Goal: Contribute content: Contribute content

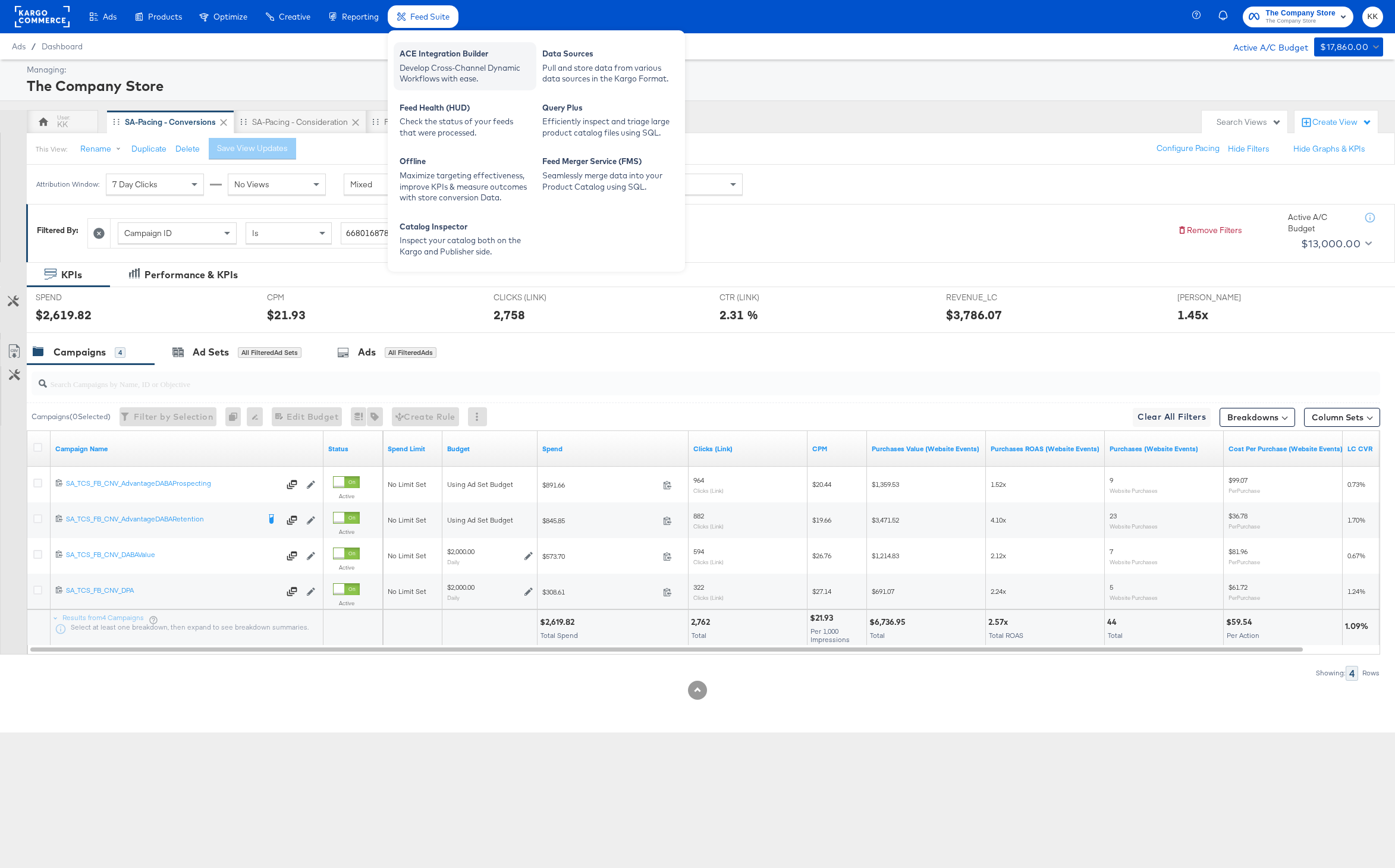
click at [442, 59] on div "ACE Integration Builder" at bounding box center [465, 55] width 131 height 14
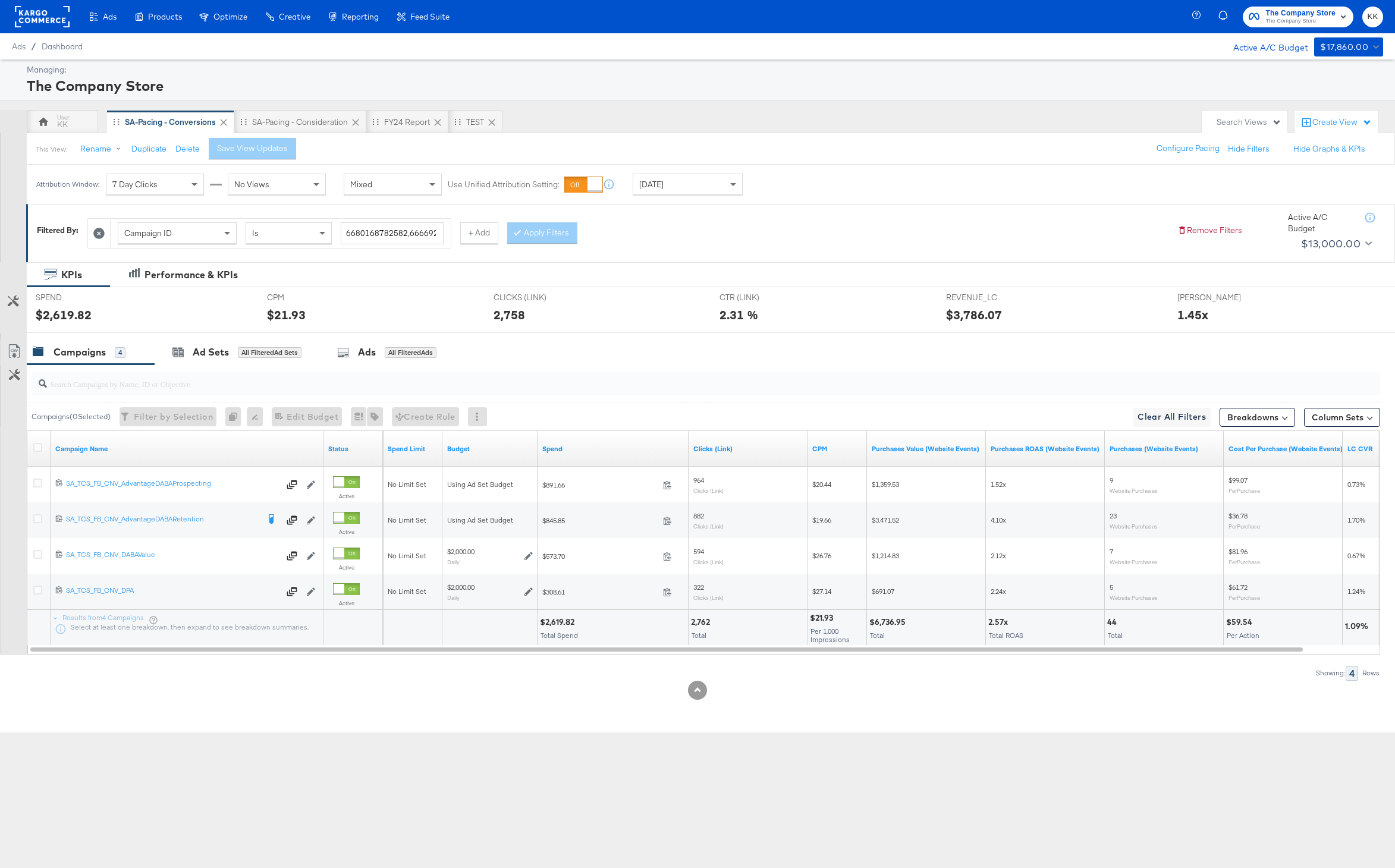
click at [53, 14] on rect at bounding box center [42, 17] width 55 height 22
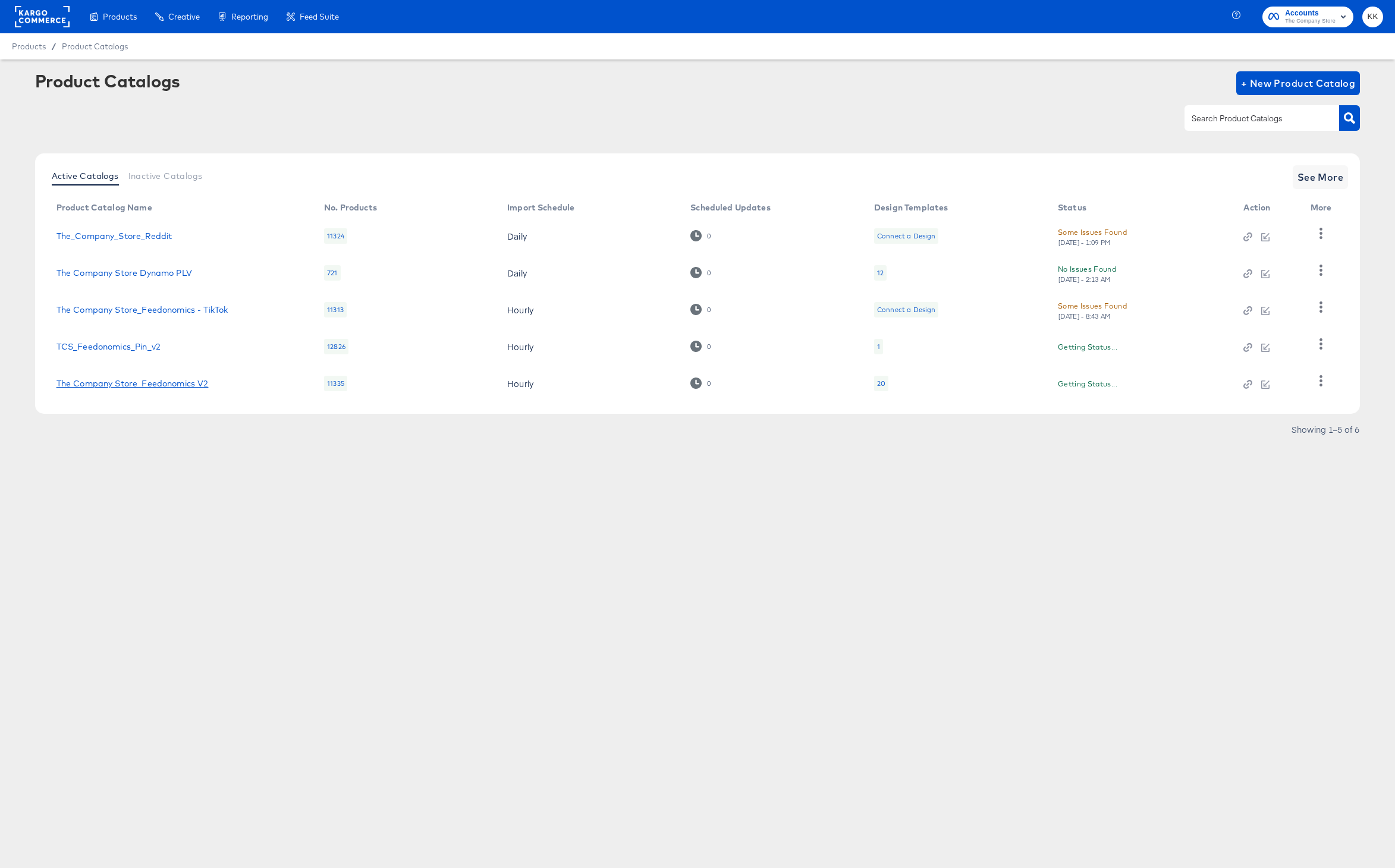
click at [175, 386] on link "The Company Store_Feedonomics V2" at bounding box center [133, 383] width 153 height 9
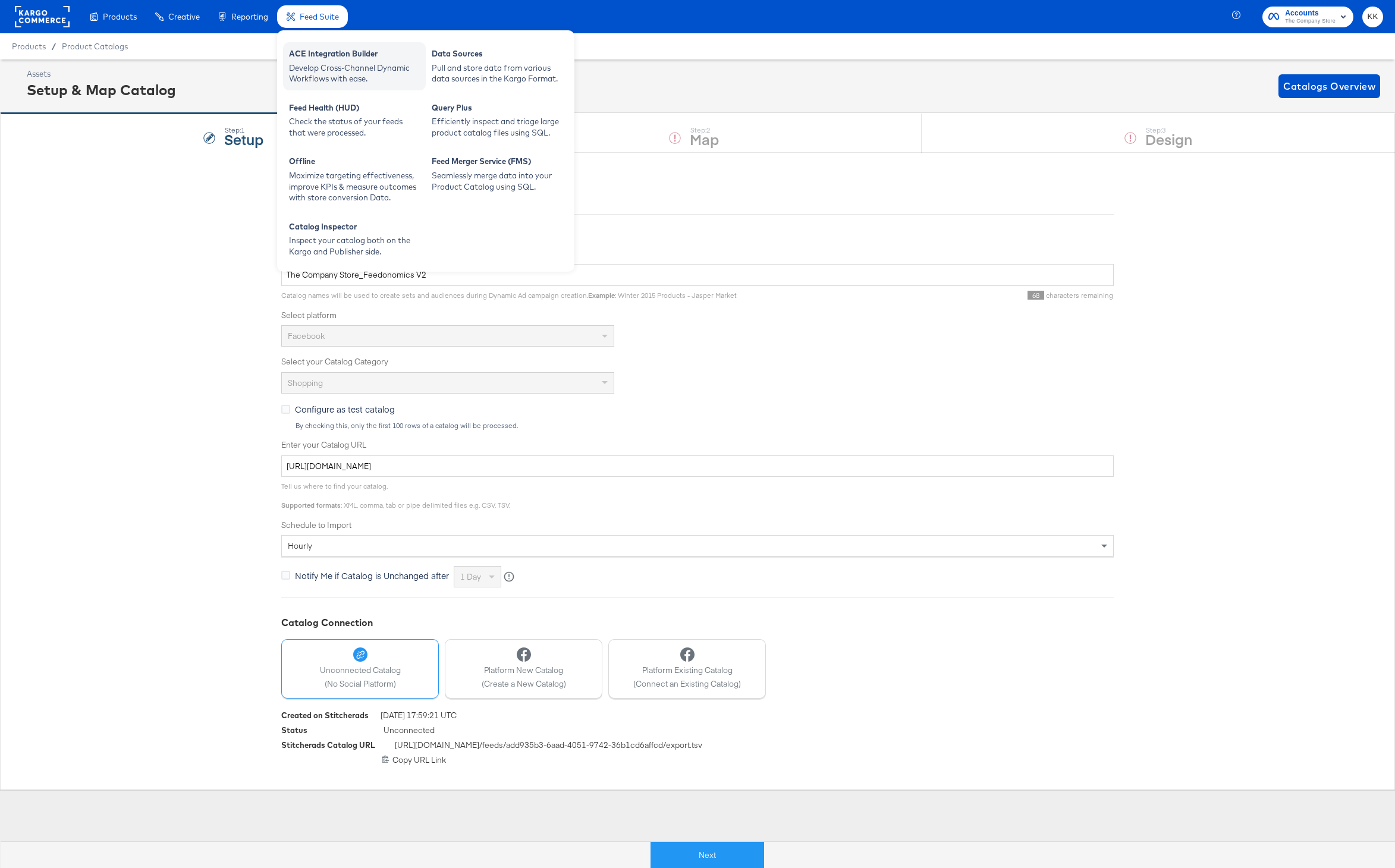
click at [327, 55] on div "ACE Integration Builder" at bounding box center [354, 55] width 131 height 14
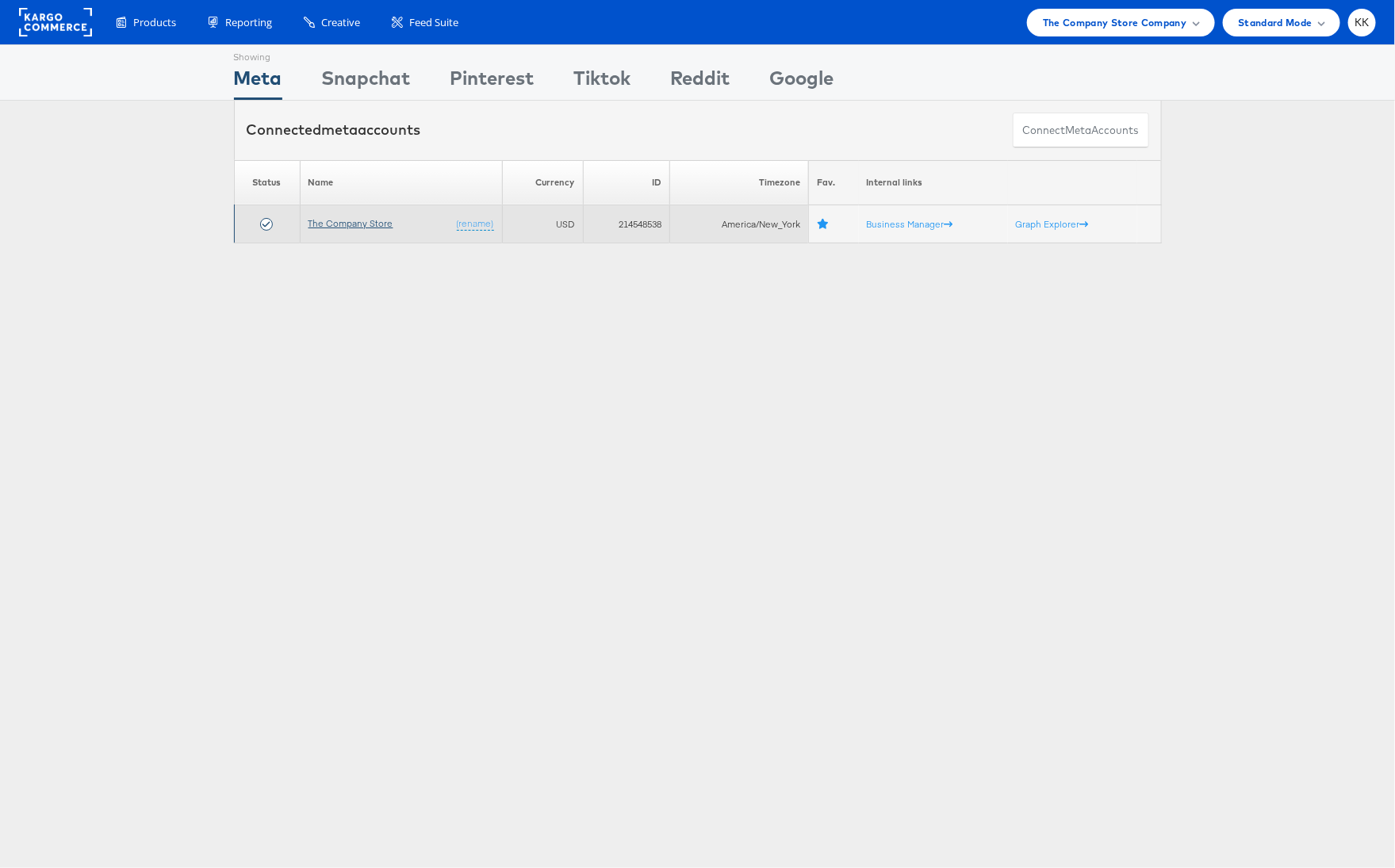
click at [346, 225] on link "The Company Store" at bounding box center [351, 222] width 85 height 12
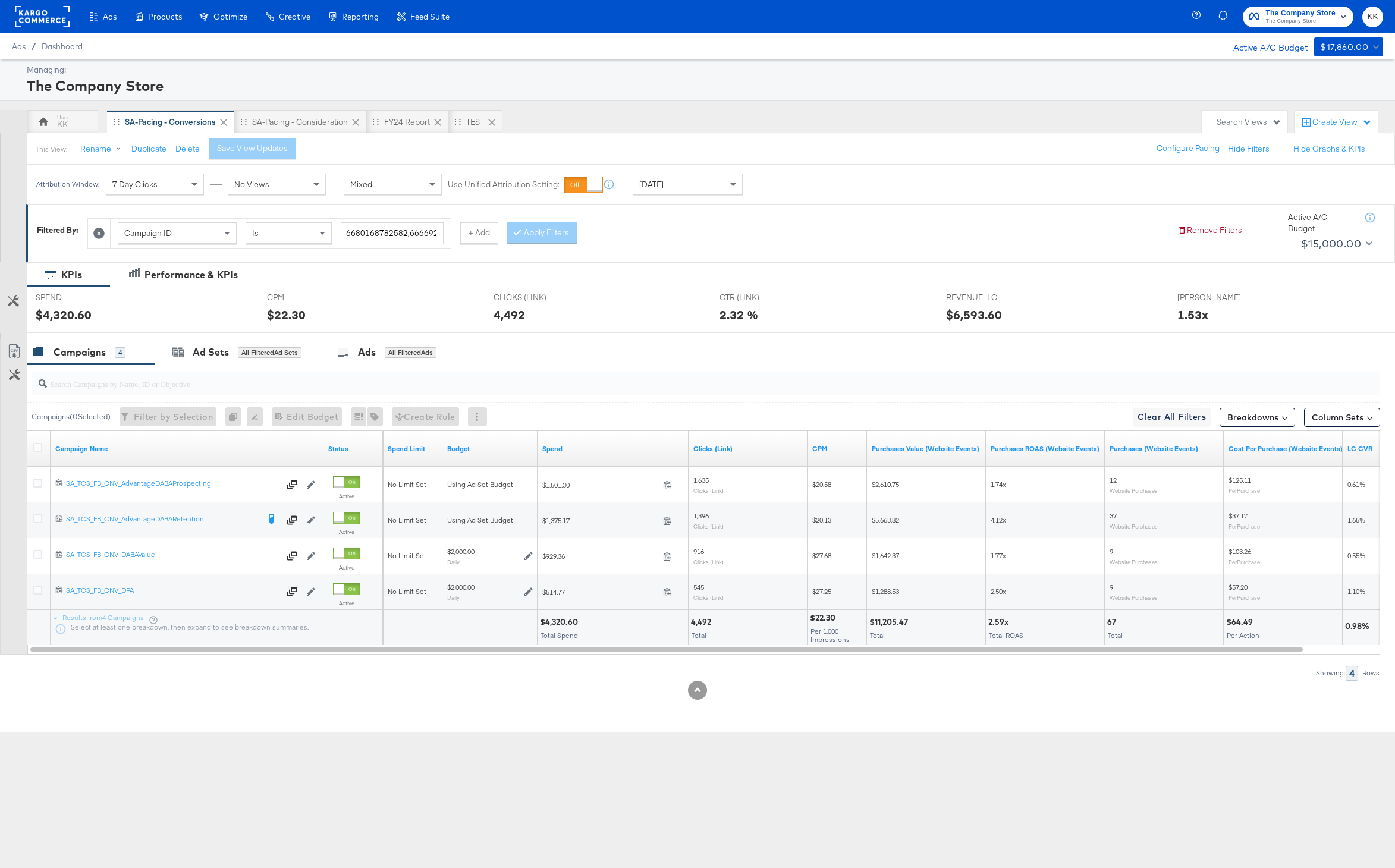
click at [52, 20] on rect at bounding box center [42, 17] width 55 height 22
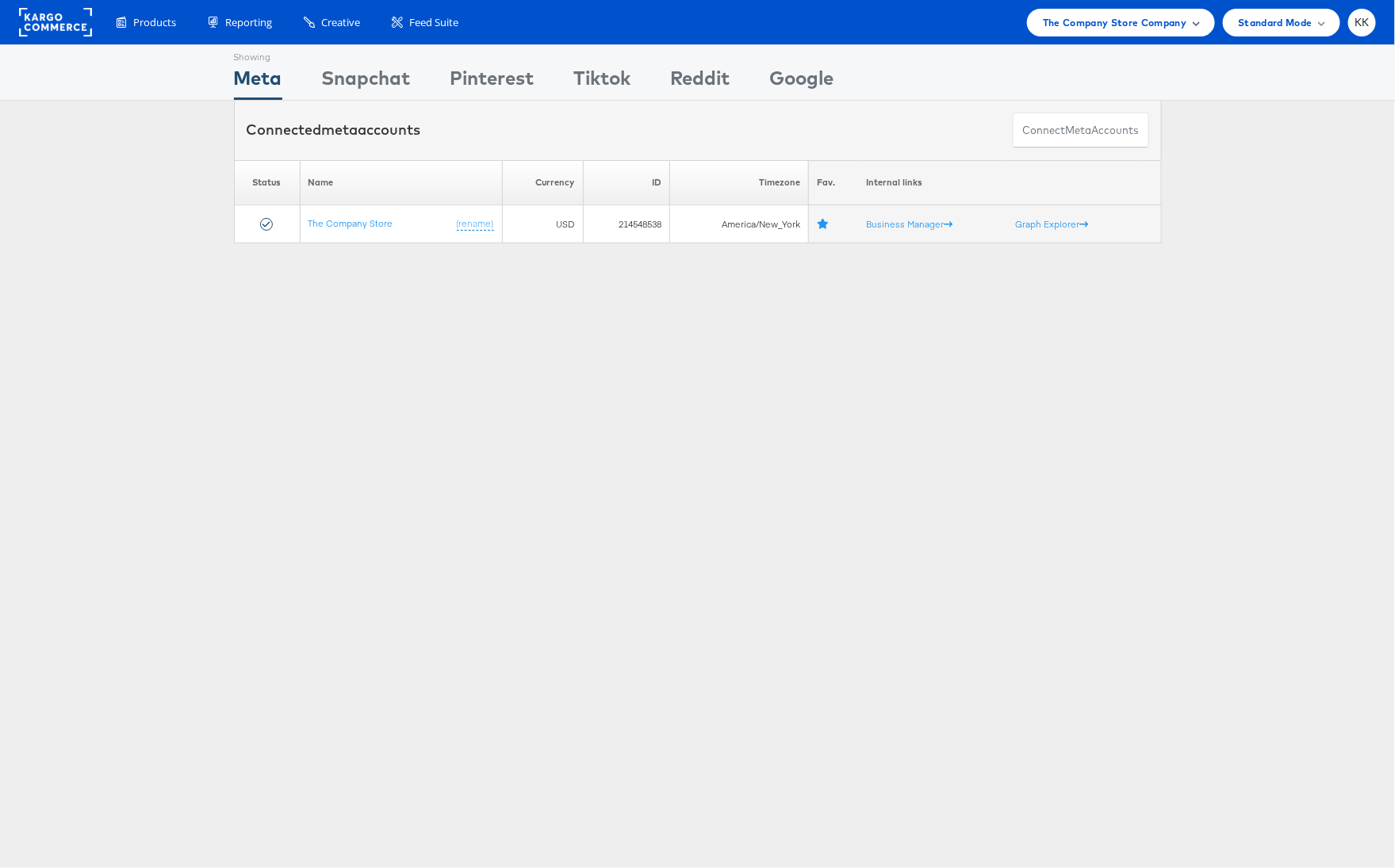
click at [1108, 15] on span "The Company Store Company" at bounding box center [1114, 22] width 144 height 17
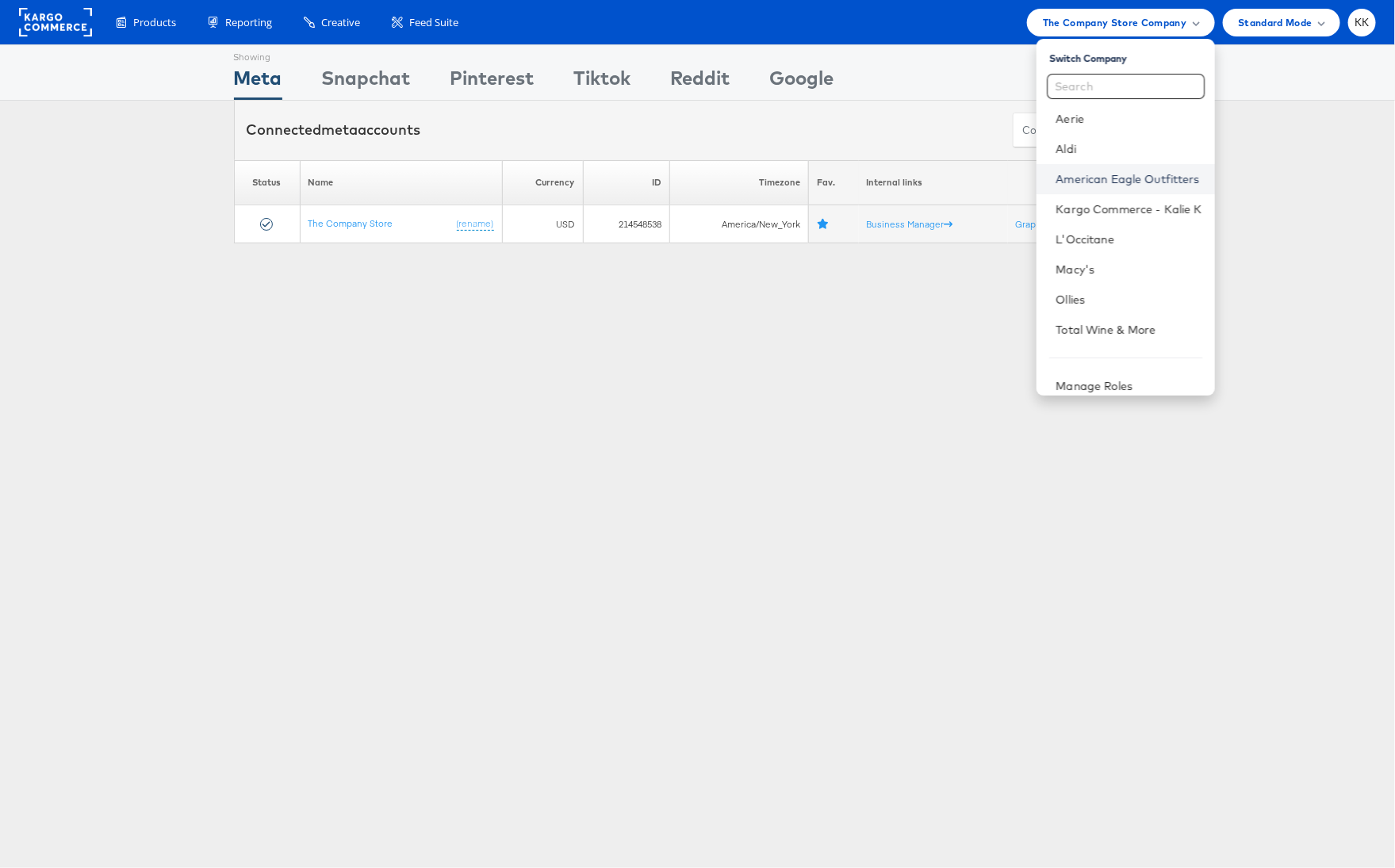
click at [1121, 171] on link "American Eagle Outfitters" at bounding box center [1129, 179] width 146 height 16
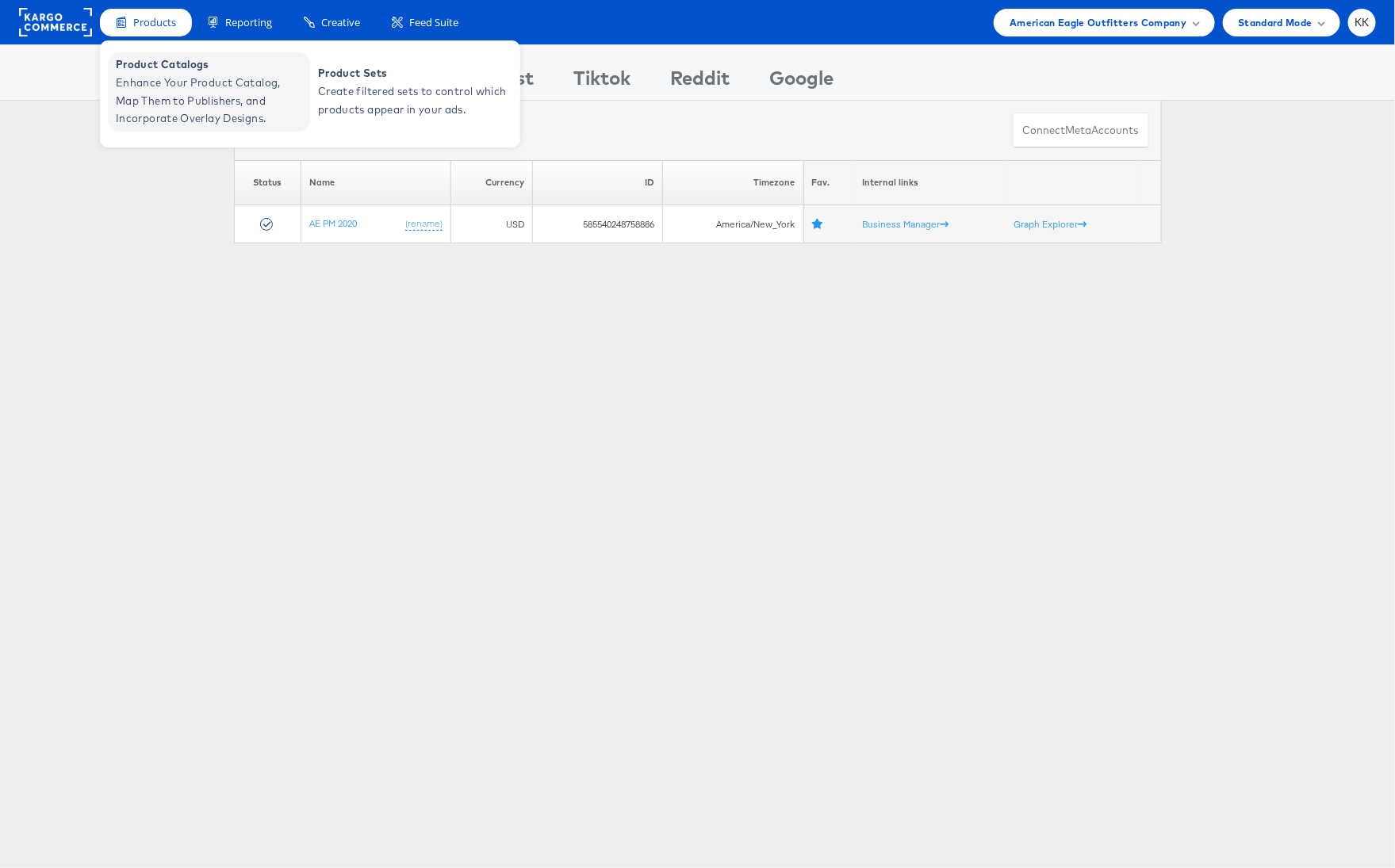
click at [153, 85] on span "Enhance Your Product Catalog, Map Them to Publishers, and Incorporate Overlay D…" at bounding box center [211, 101] width 190 height 54
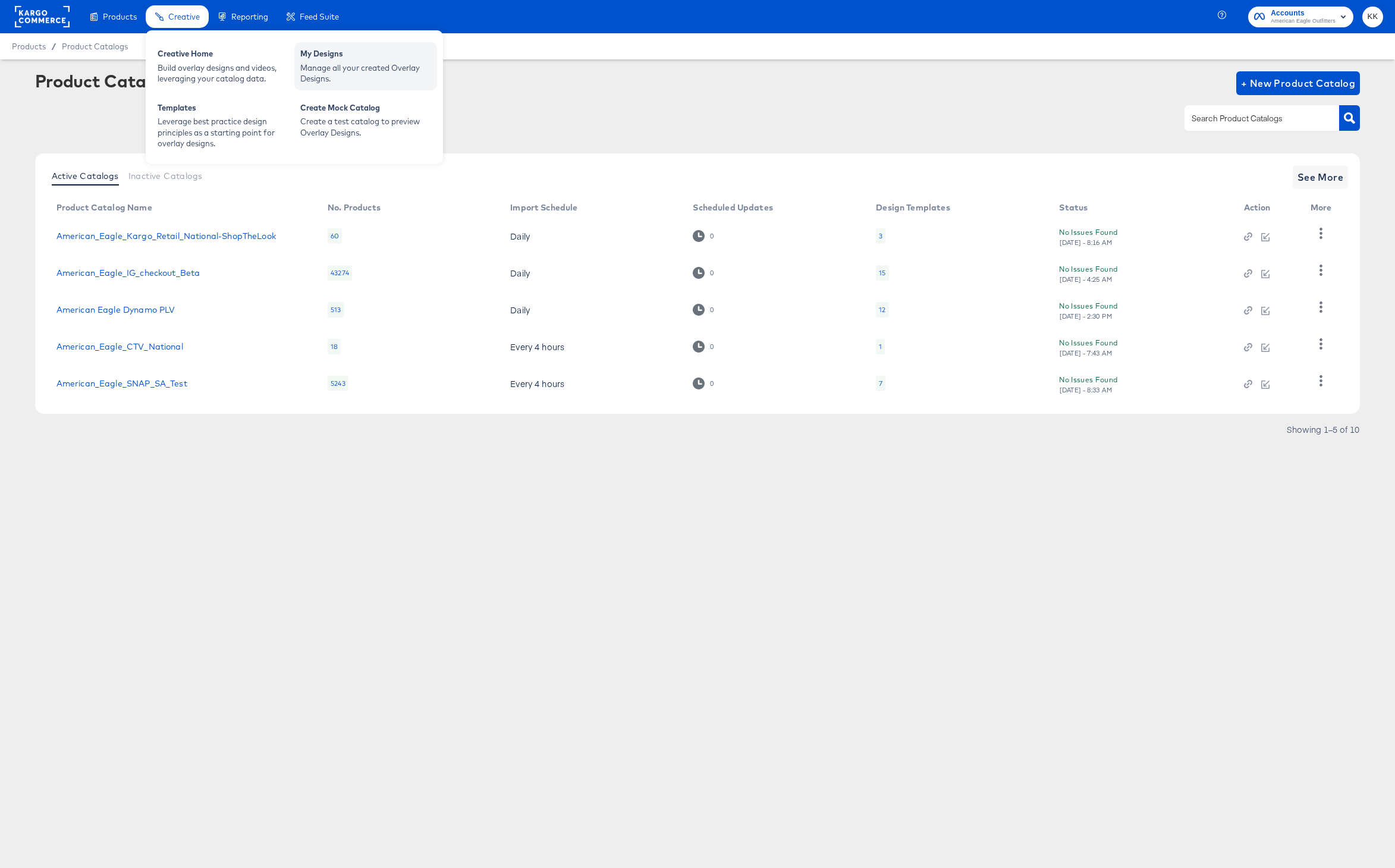
click at [322, 61] on div "My Designs" at bounding box center [366, 55] width 131 height 14
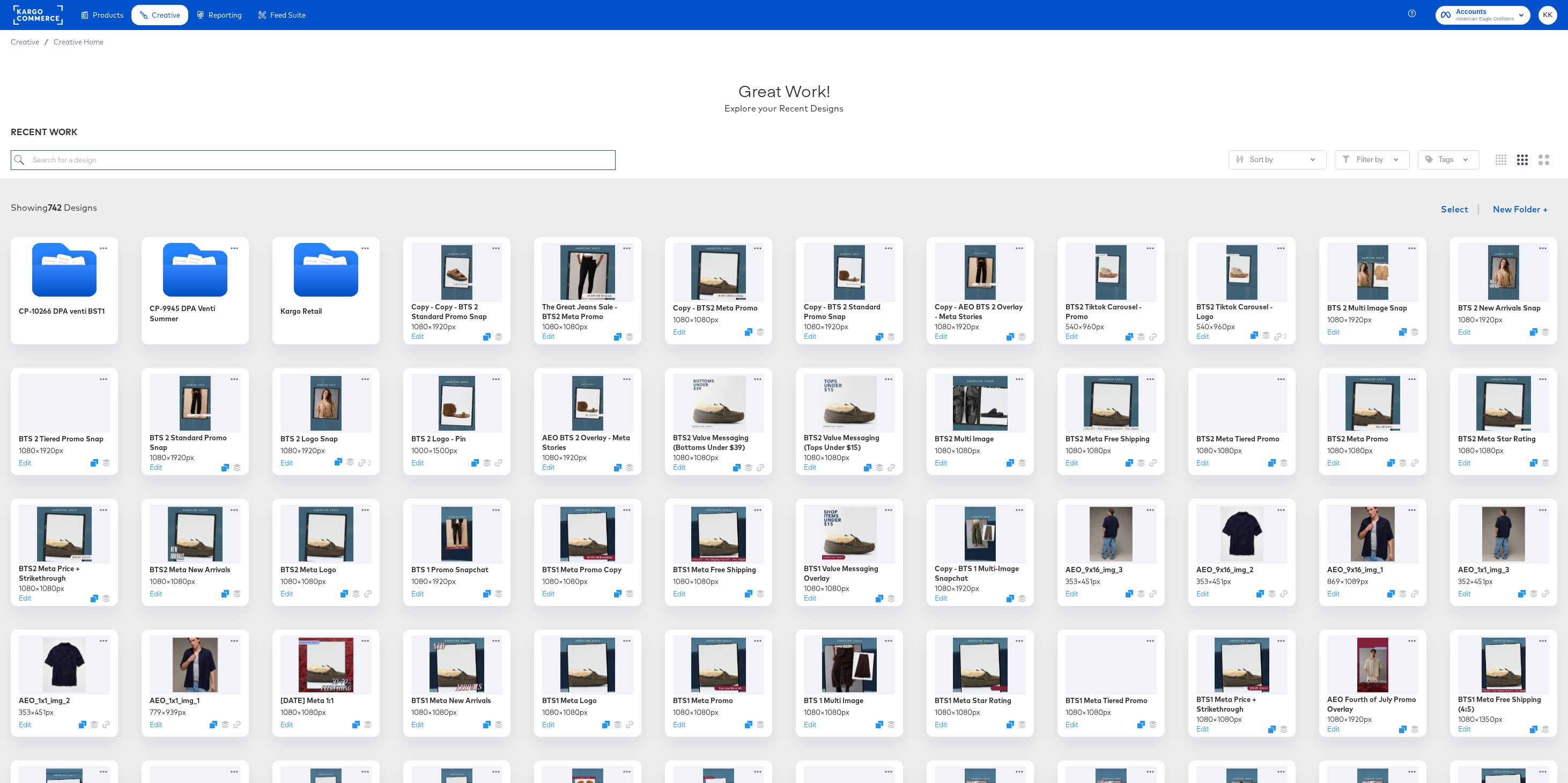
click at [318, 167] on input "search" at bounding box center [313, 160] width 605 height 20
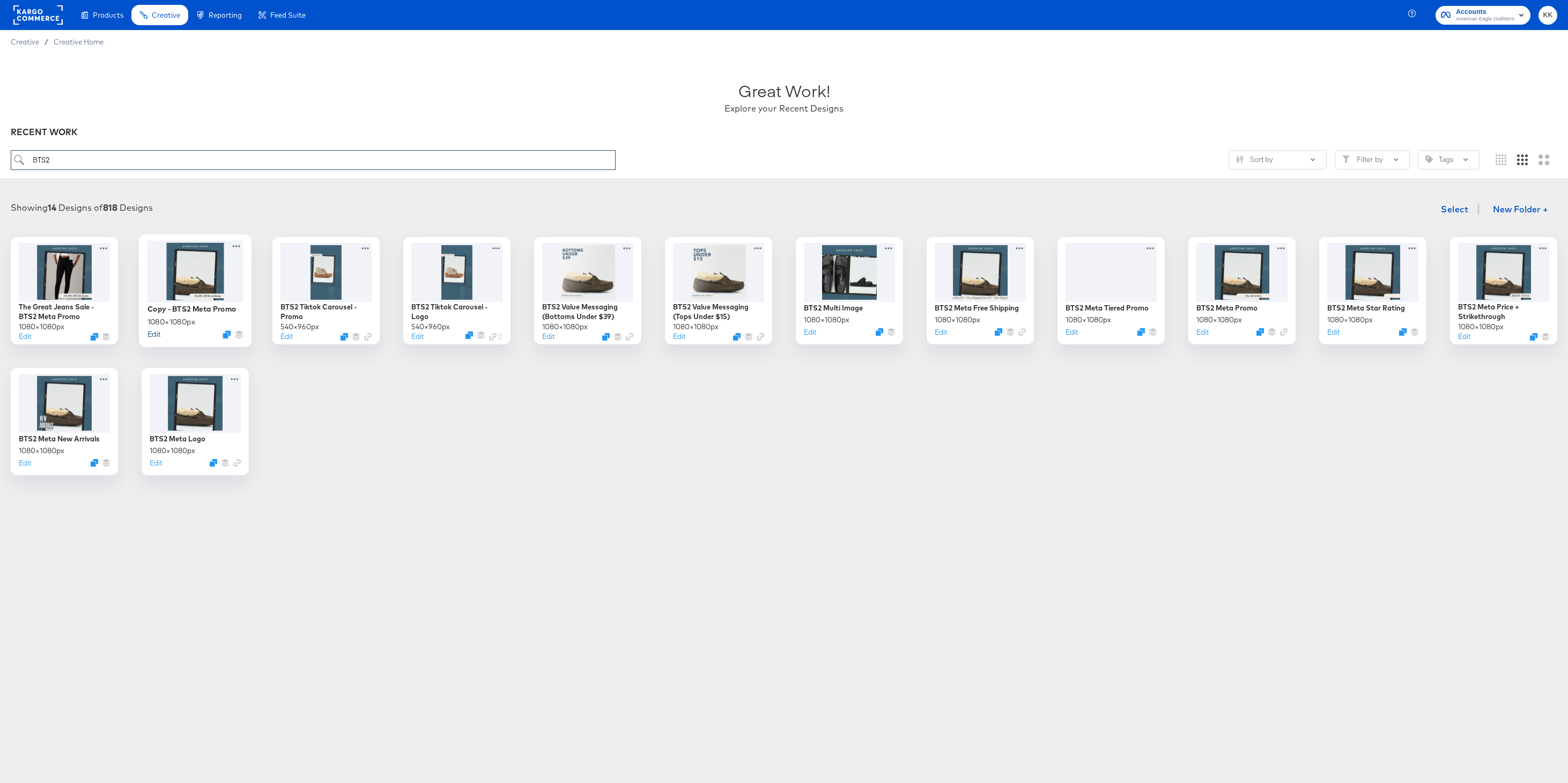
type input "BTS2"
click at [153, 334] on button "Edit" at bounding box center [153, 334] width 13 height 10
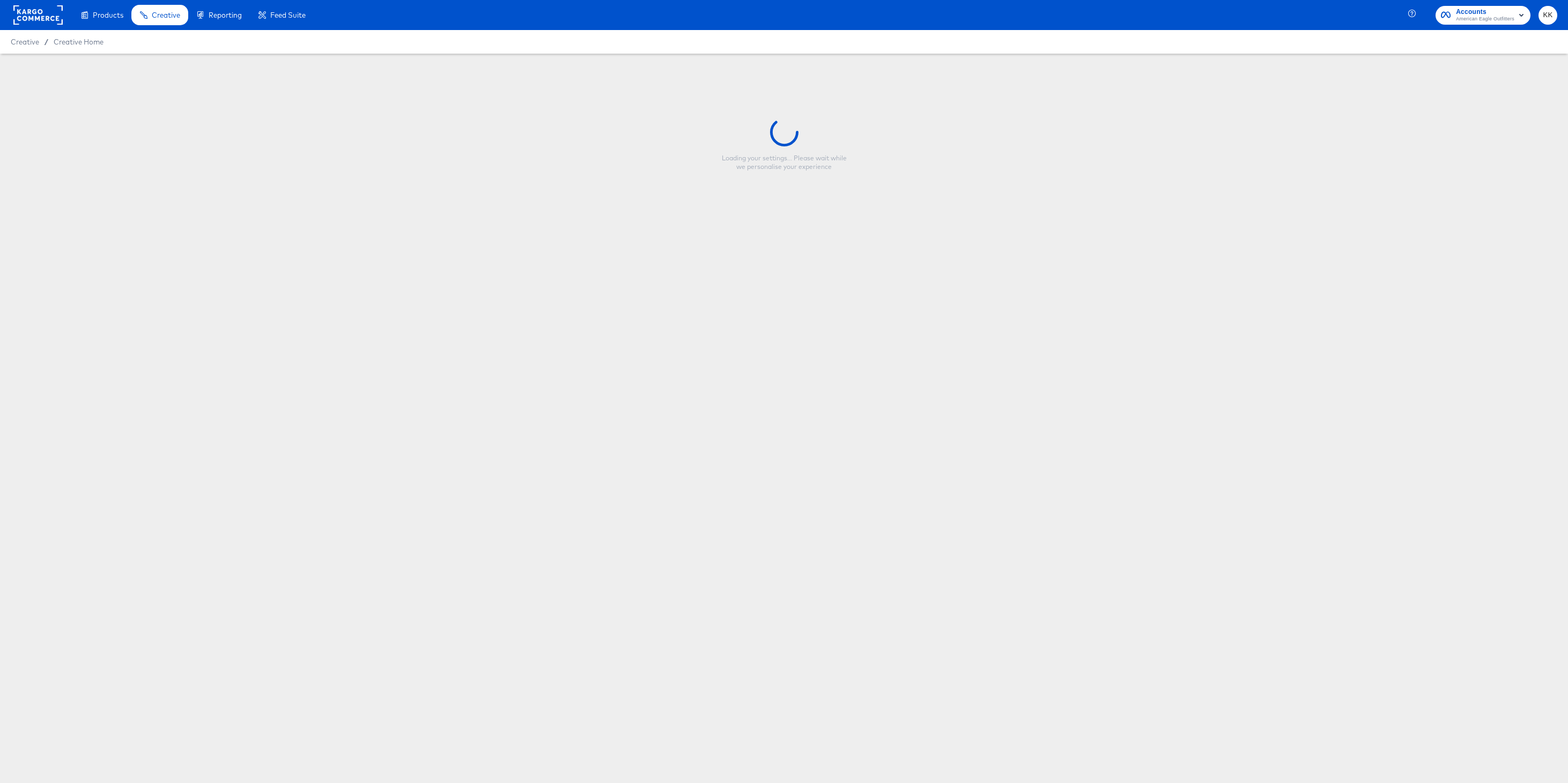
type input "Copy - BTS2 Meta Promo"
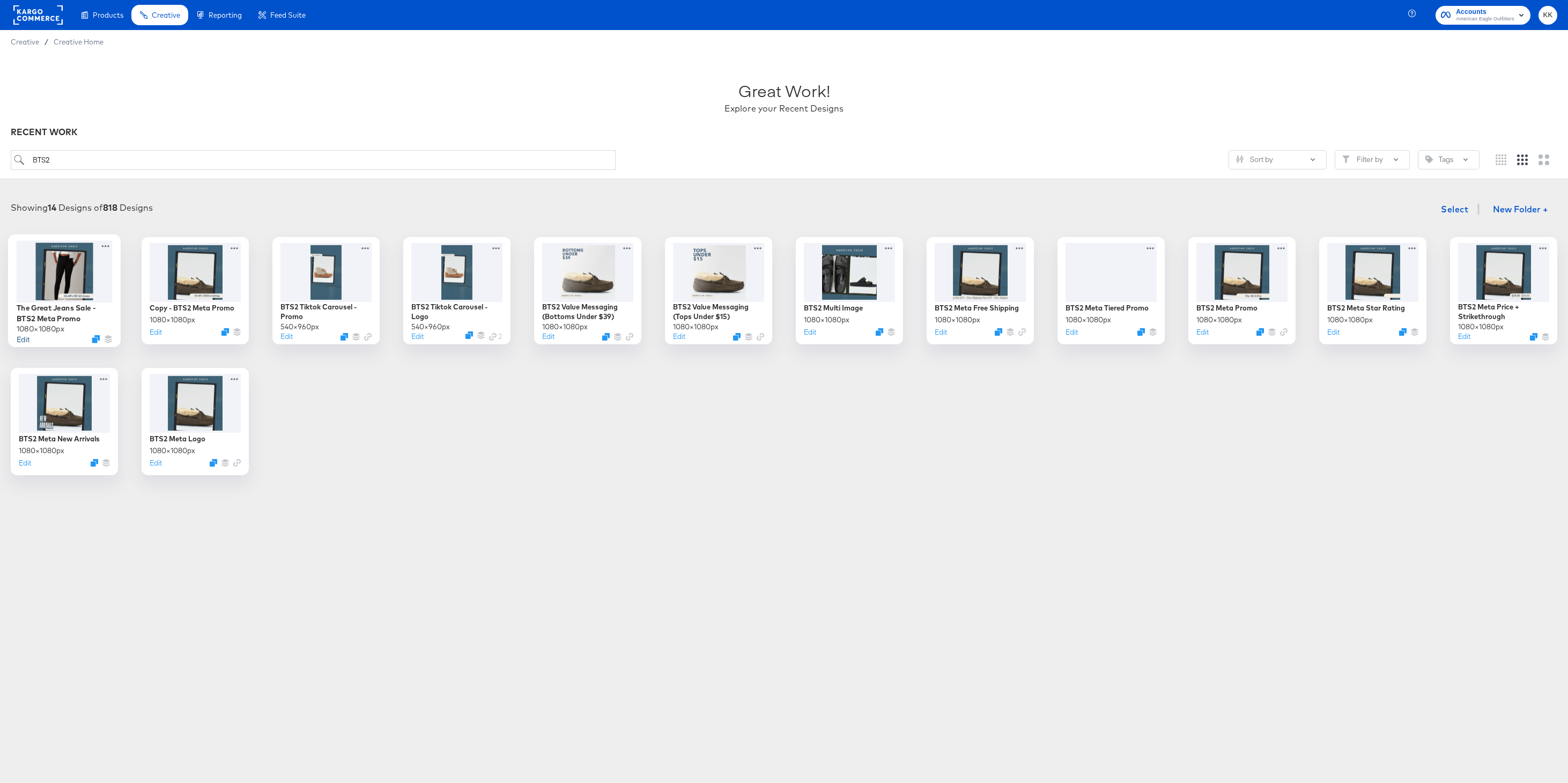
click at [21, 340] on button "Edit" at bounding box center [23, 339] width 13 height 10
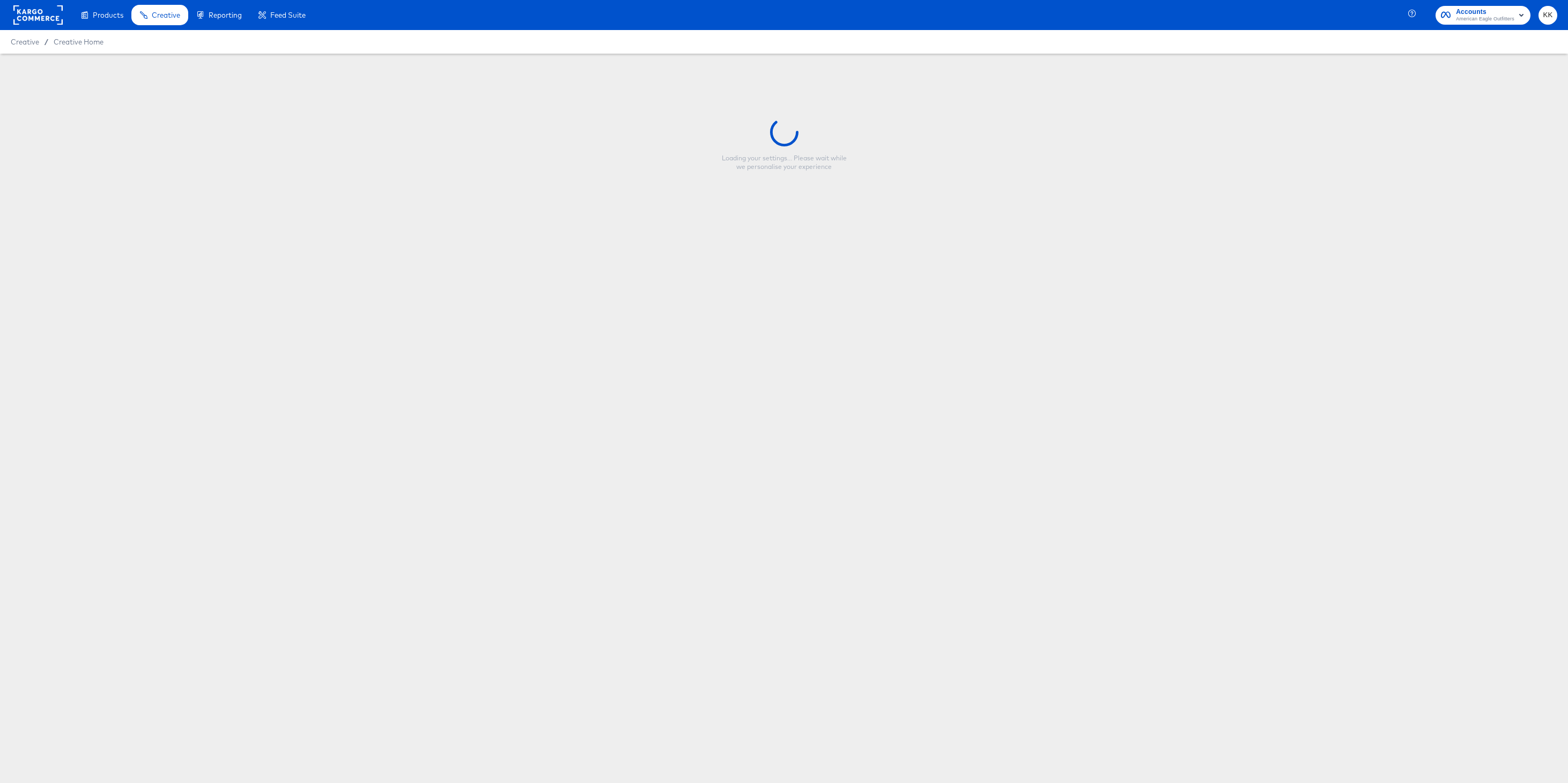
type input "The Great Jeans Sale - BTS2 Meta Promo"
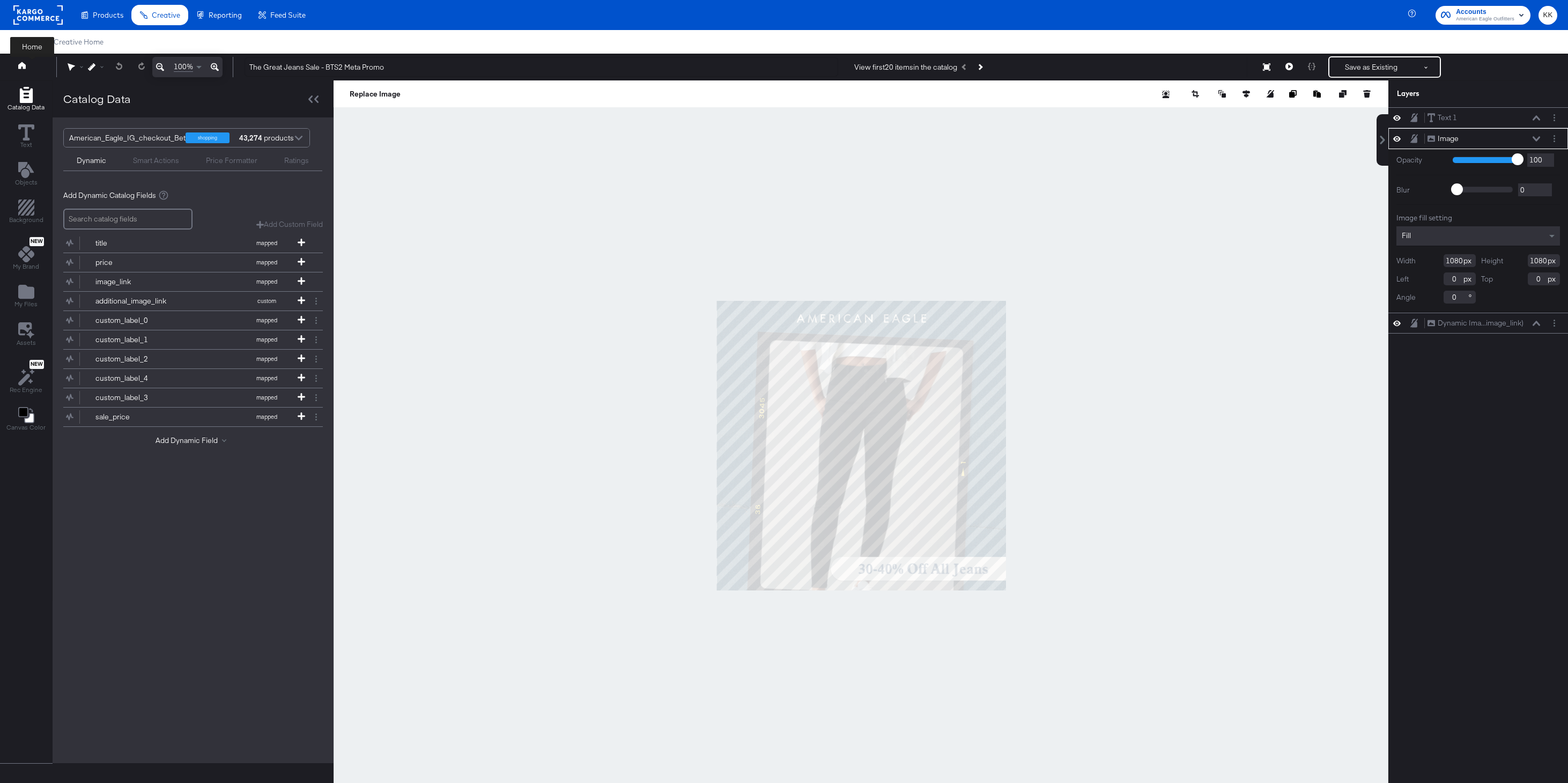
click at [22, 65] on icon at bounding box center [22, 65] width 7 height 7
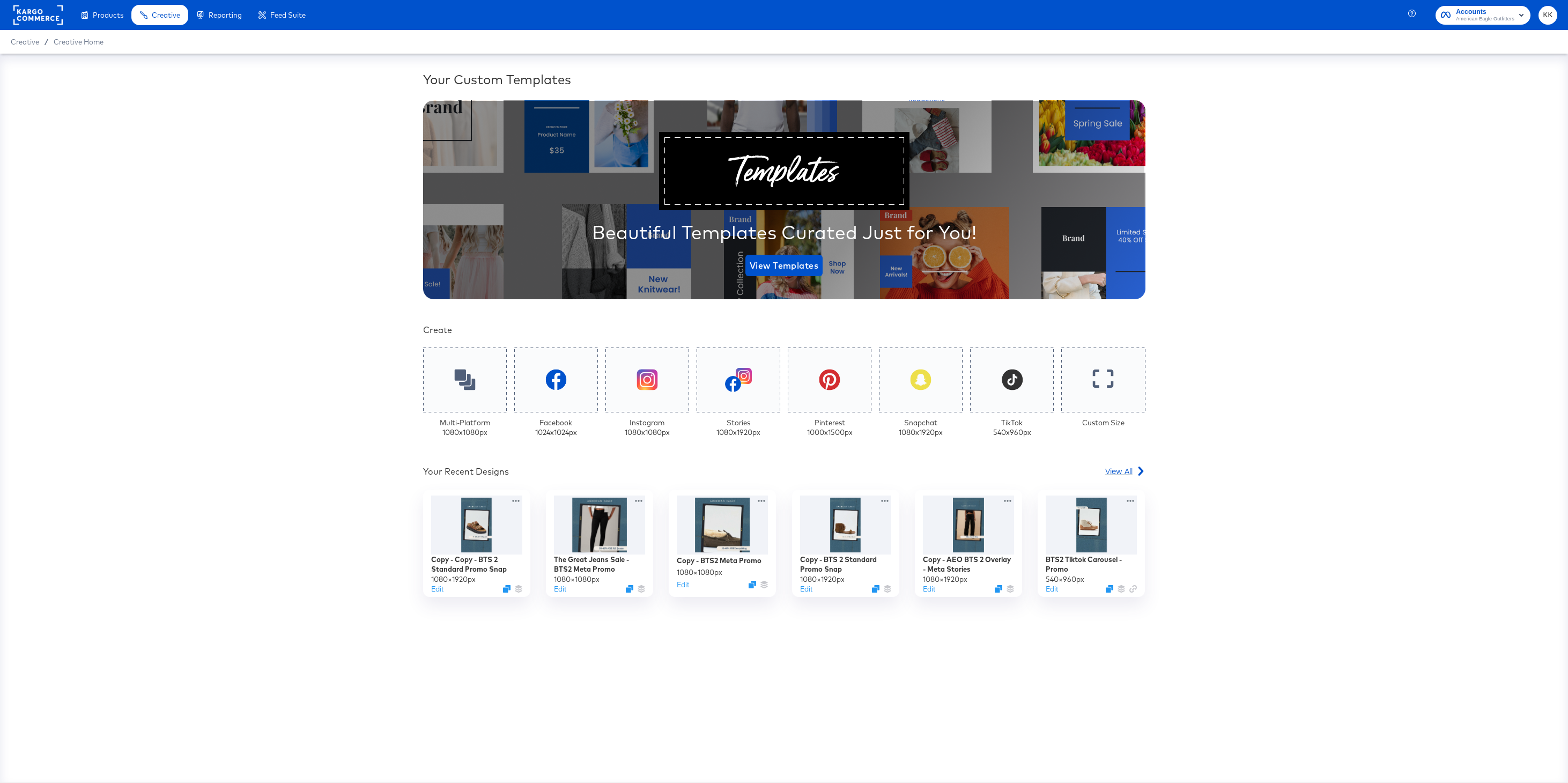
click at [1118, 474] on span "View All" at bounding box center [1119, 471] width 27 height 11
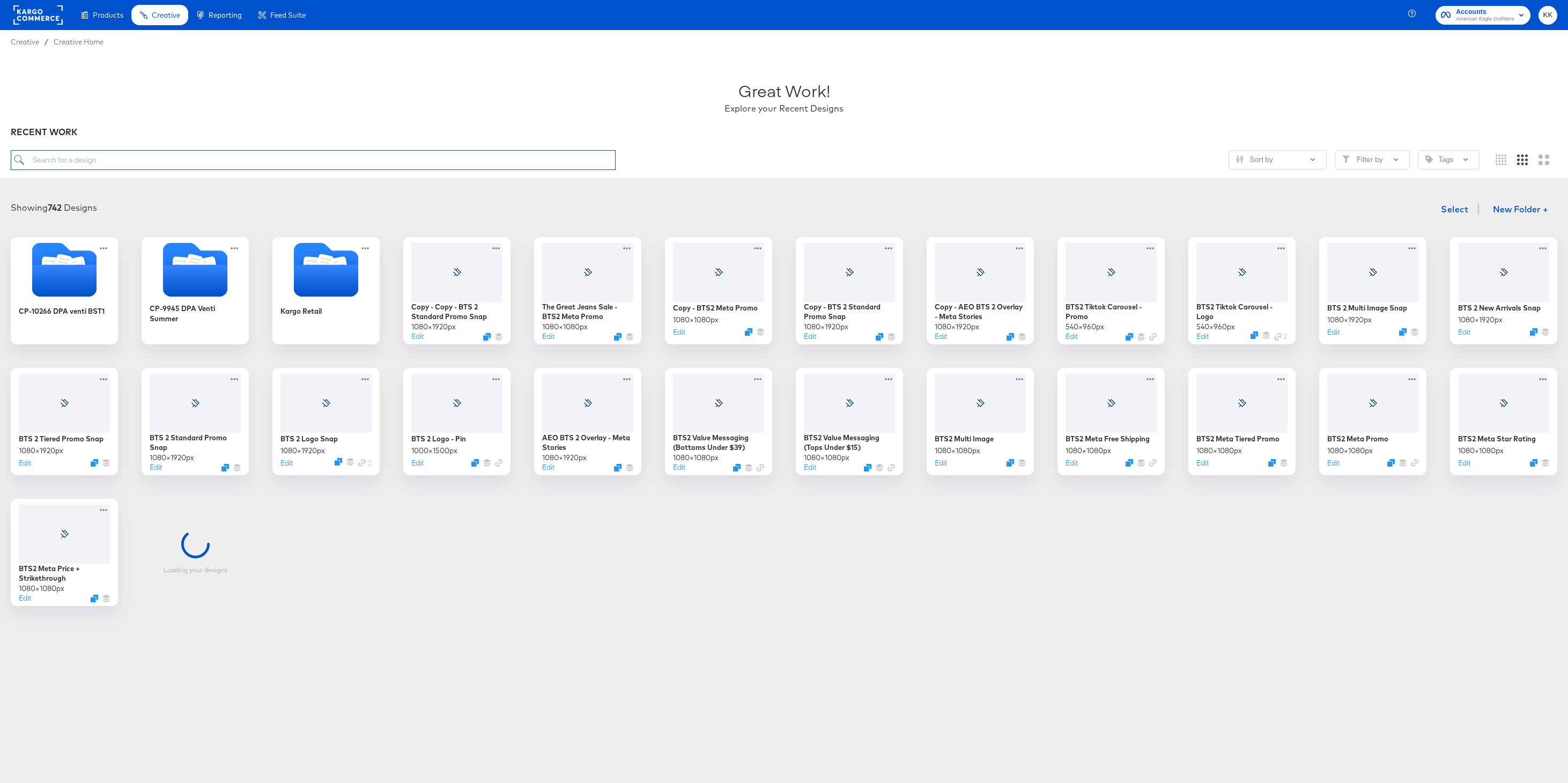
click at [154, 163] on input "search" at bounding box center [313, 160] width 605 height 20
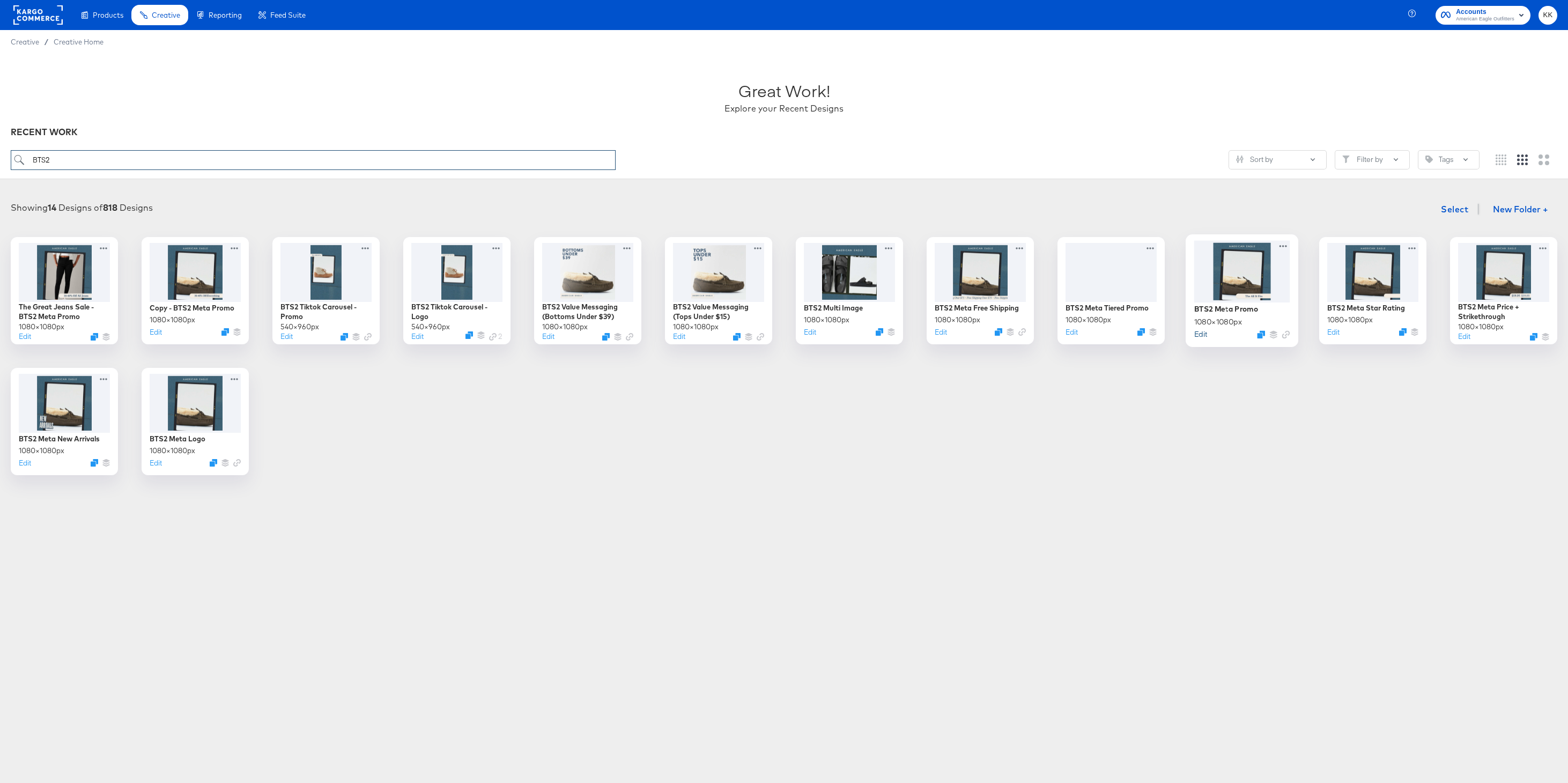
type input "BTS2"
click at [1203, 335] on button "Edit" at bounding box center [1200, 334] width 13 height 10
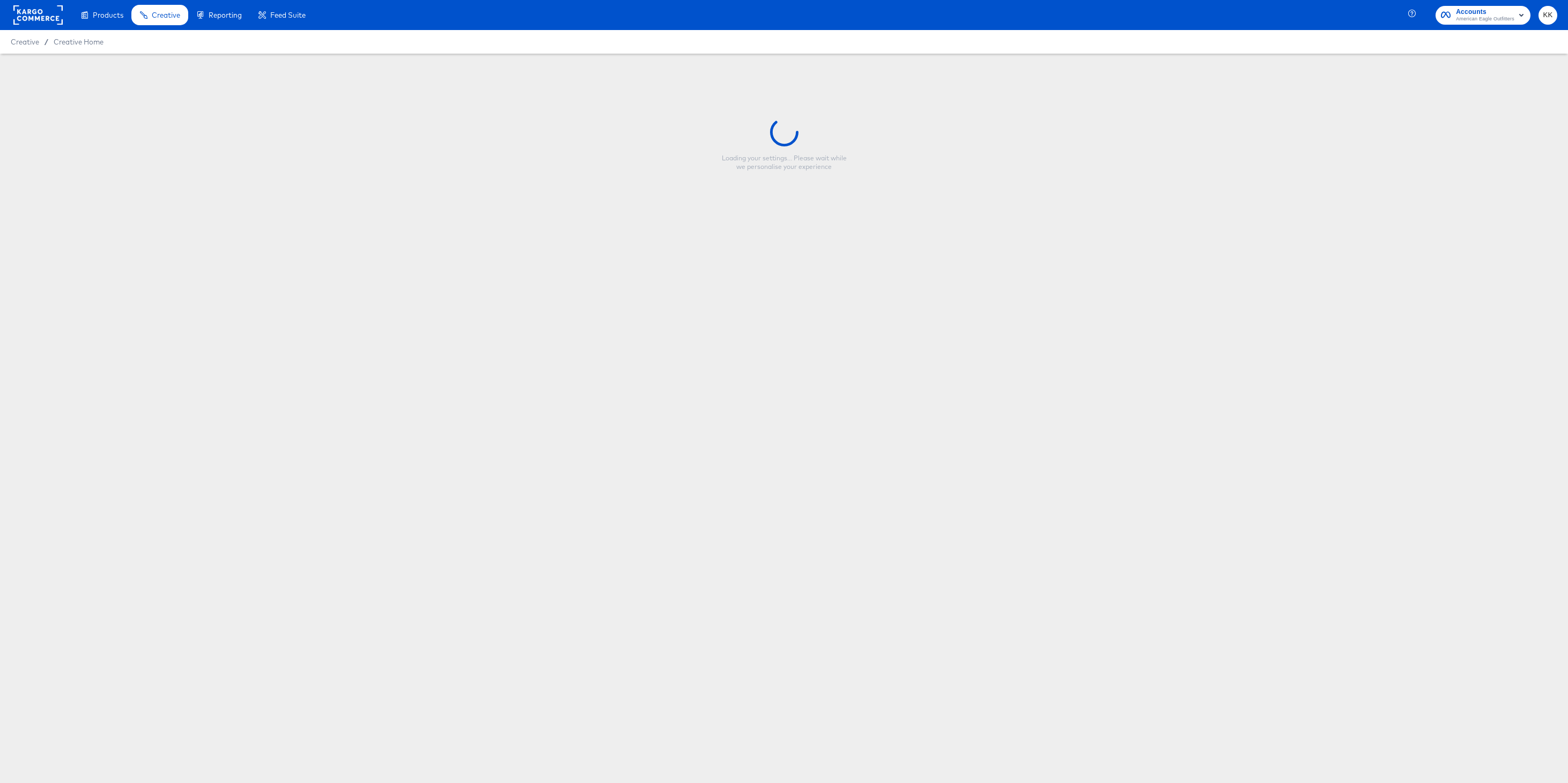
type input "BTS2 Meta Promo"
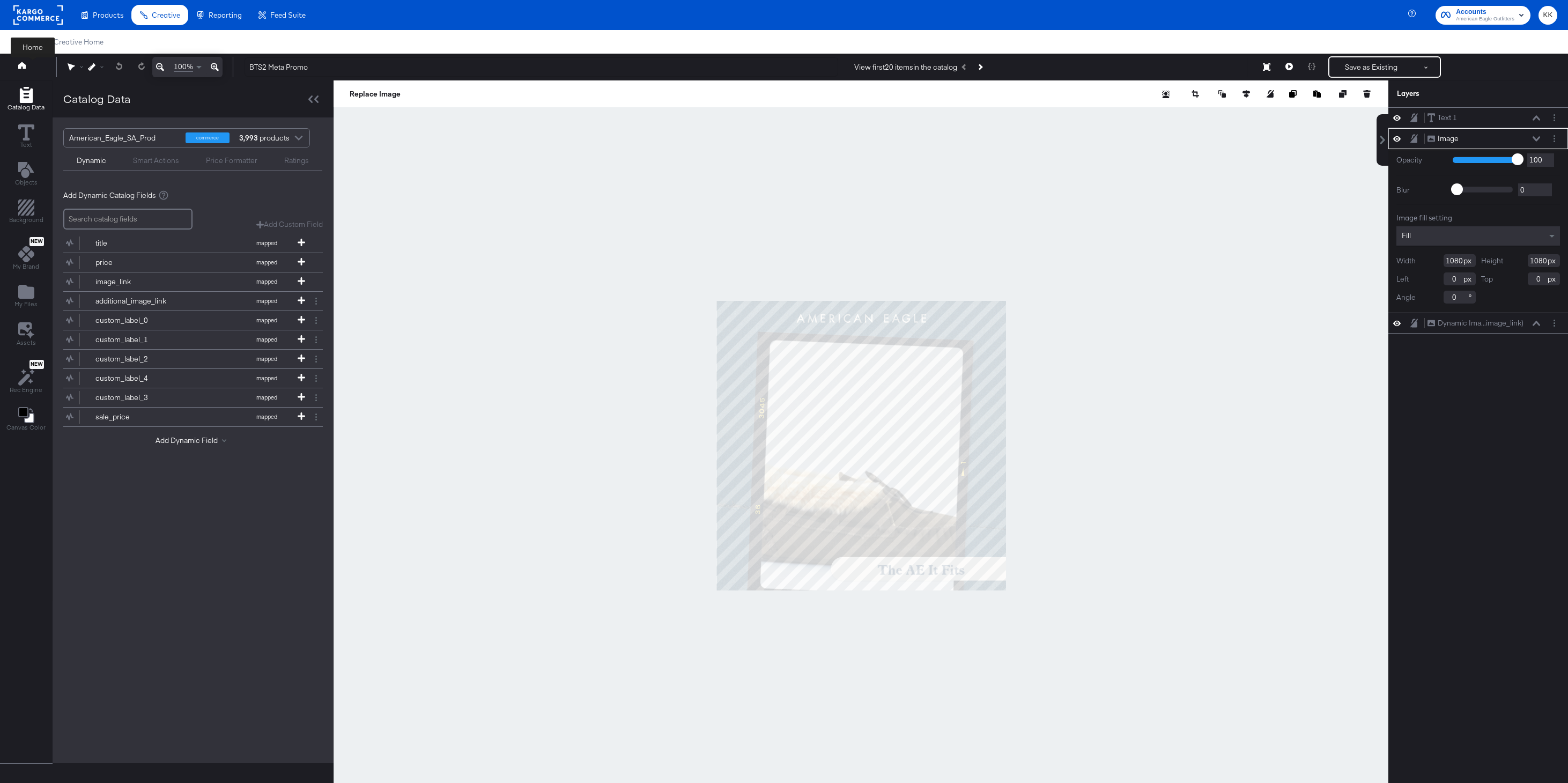
click at [26, 62] on button at bounding box center [32, 67] width 43 height 19
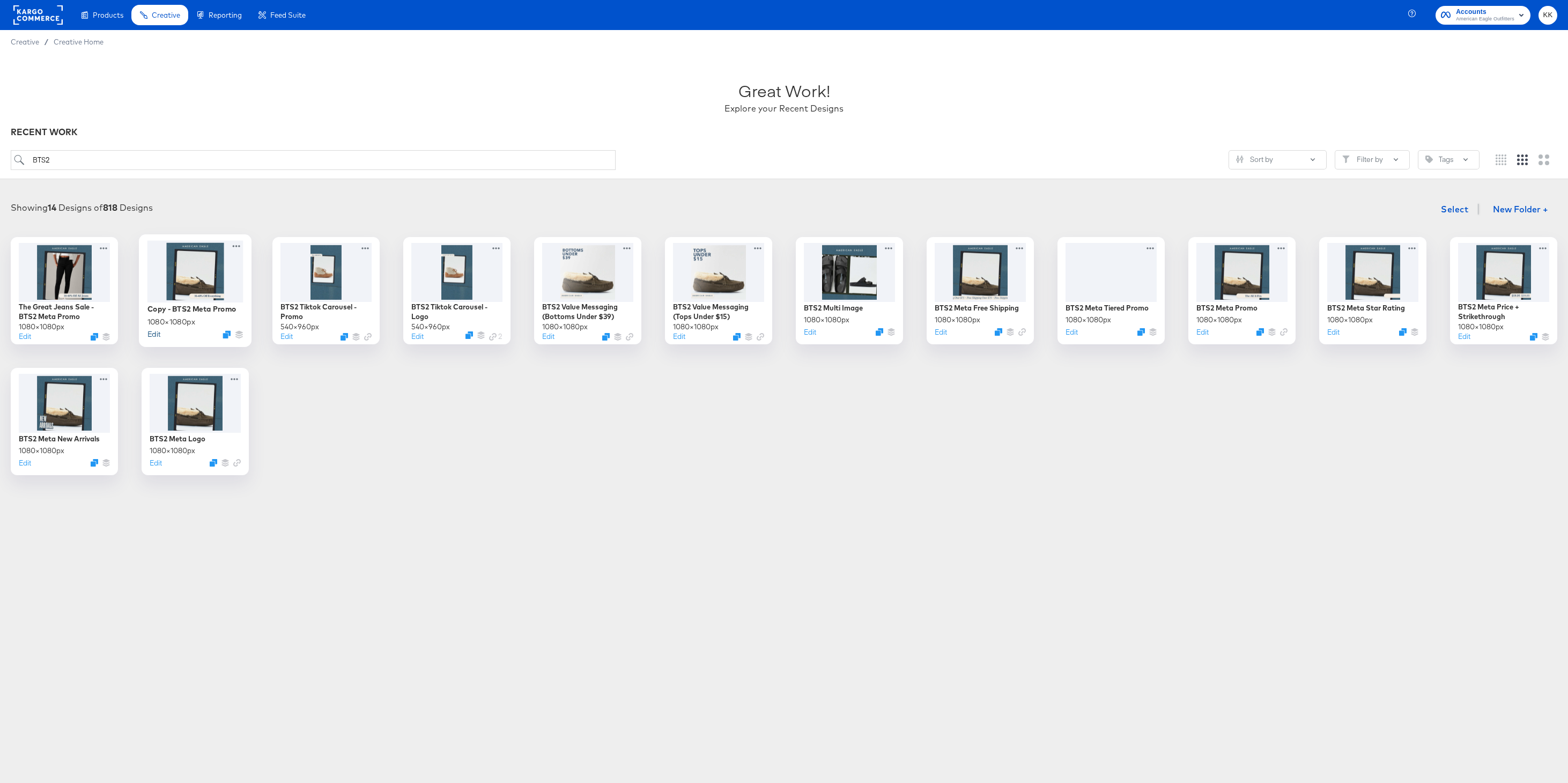
click at [155, 336] on button "Edit" at bounding box center [153, 334] width 13 height 10
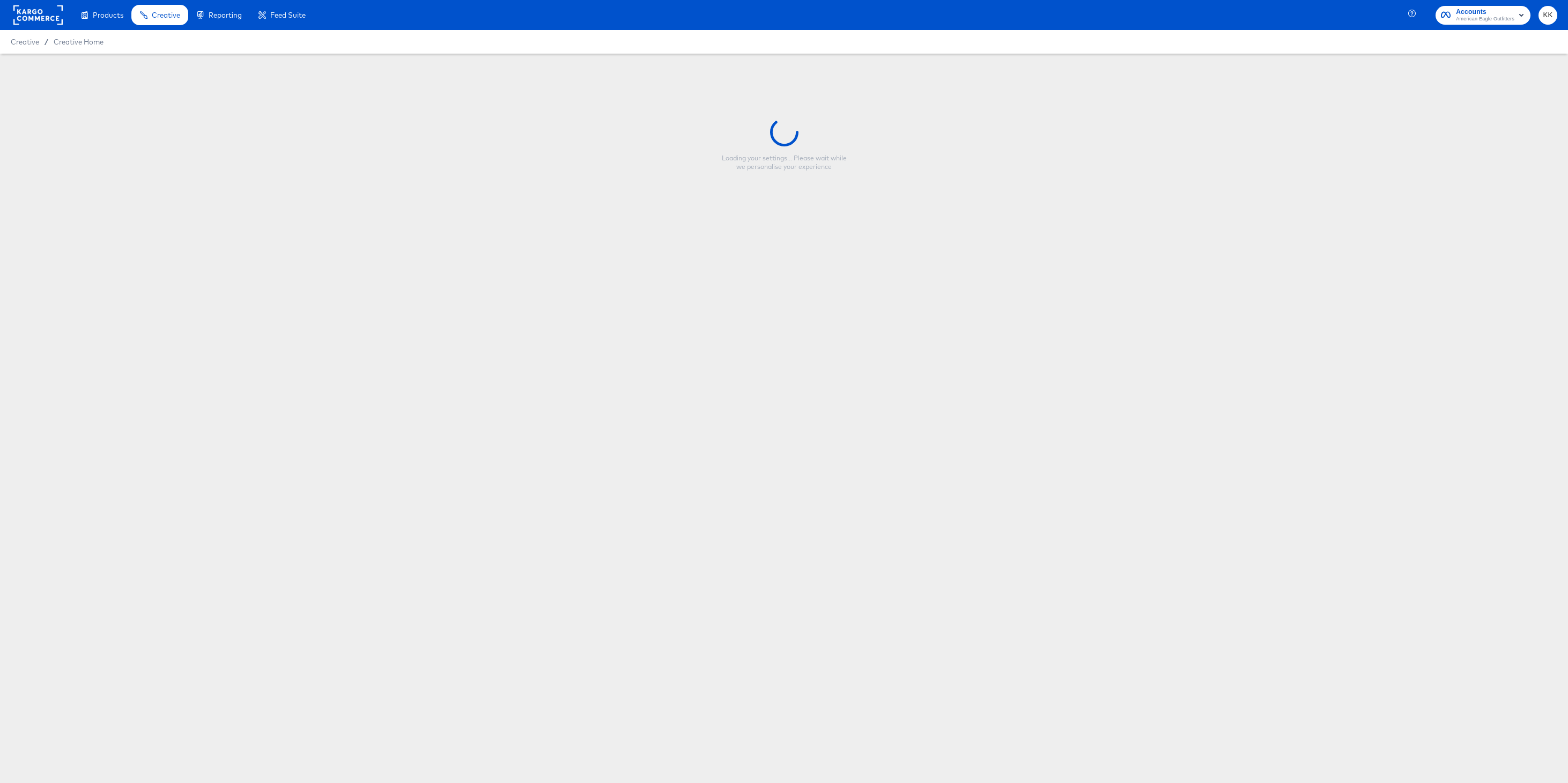
type input "Copy - BTS2 Meta Promo"
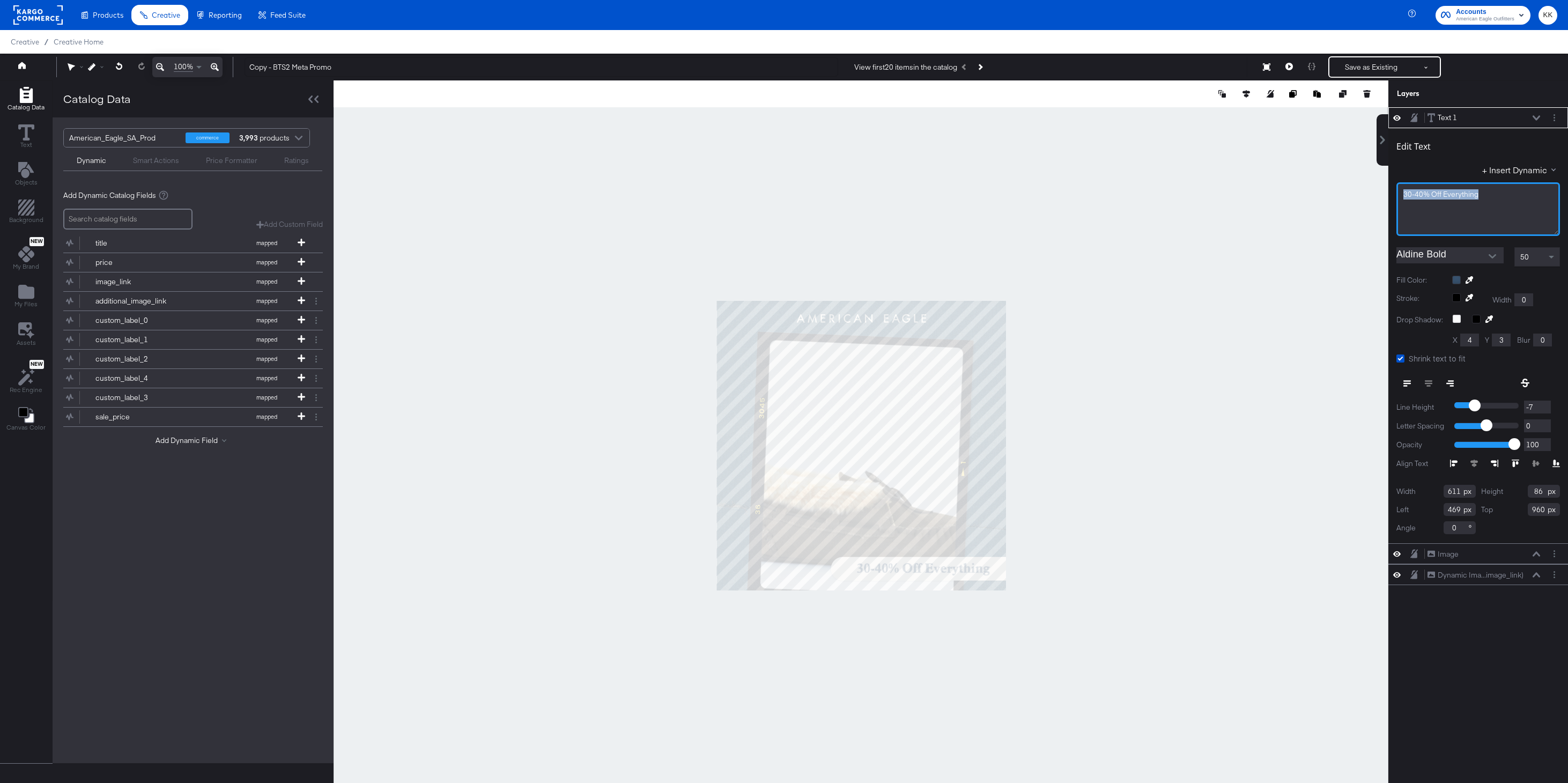
drag, startPoint x: 1482, startPoint y: 196, endPoint x: 1390, endPoint y: 192, distance: 92.1
click at [1258, 192] on div "Edit Text + Insert Dynamic 30-40% Off Everything Aldine Bold 50 Fill Color: Str…" at bounding box center [1478, 336] width 180 height 415
click at [1258, 195] on span "30-40% Off Everything" at bounding box center [1441, 194] width 75 height 10
drag, startPoint x: 1505, startPoint y: 192, endPoint x: 1387, endPoint y: 192, distance: 118.0
click at [1258, 192] on div "Text 1 Text 1 Edit Text + Insert Dynamic 30-40% Off Everything Aldine Bold 50 F…" at bounding box center [1471, 451] width 193 height 687
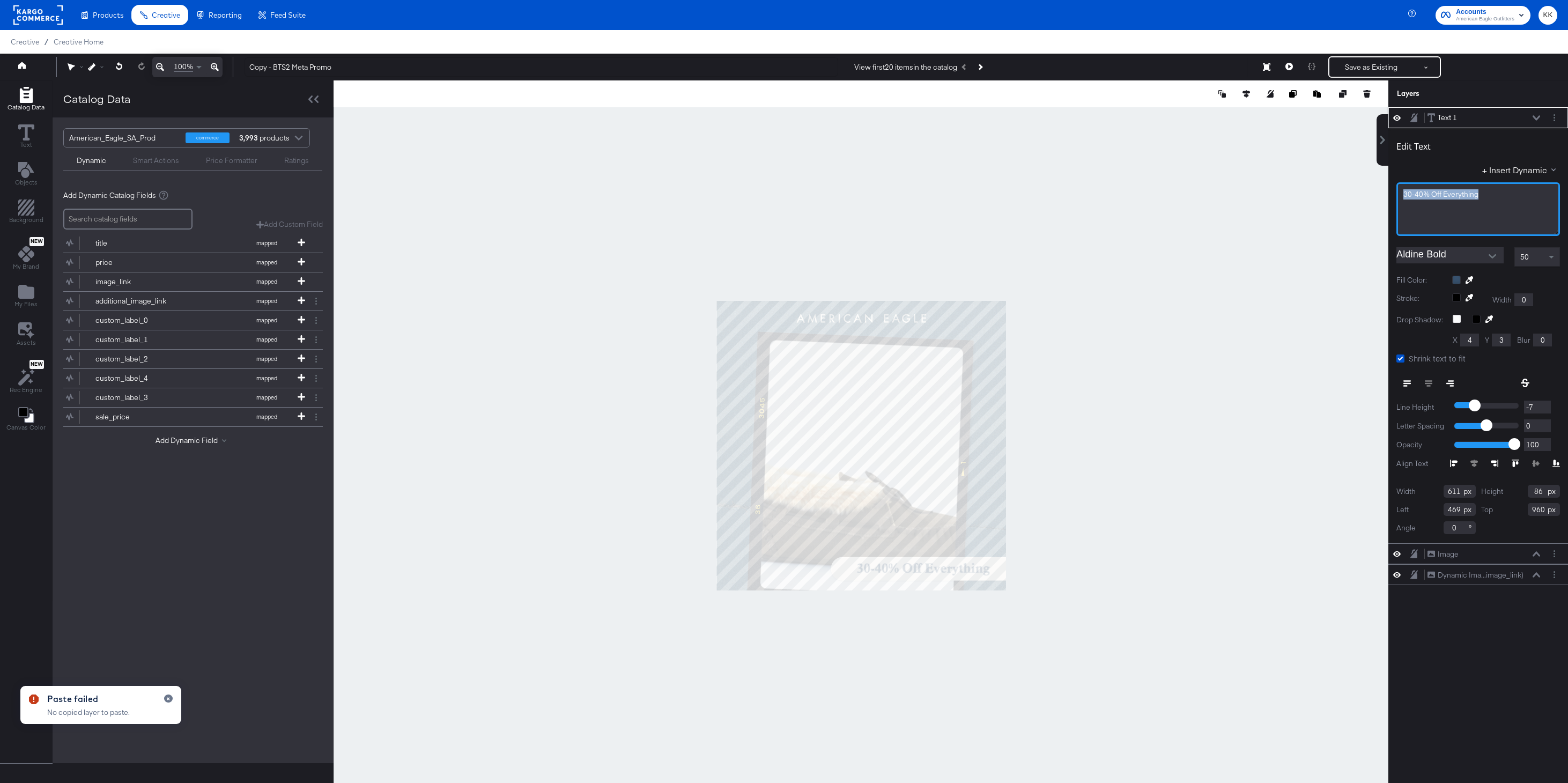
click at [1258, 202] on div "30-40% Off Everything" at bounding box center [1478, 209] width 164 height 54
drag, startPoint x: 1480, startPoint y: 192, endPoint x: 1382, endPoint y: 192, distance: 98.0
click at [1258, 192] on div "Text 1 Text 1 Edit Text + Insert Dynamic 30-40% Off Everything Aldine Bold 50 F…" at bounding box center [1471, 451] width 193 height 687
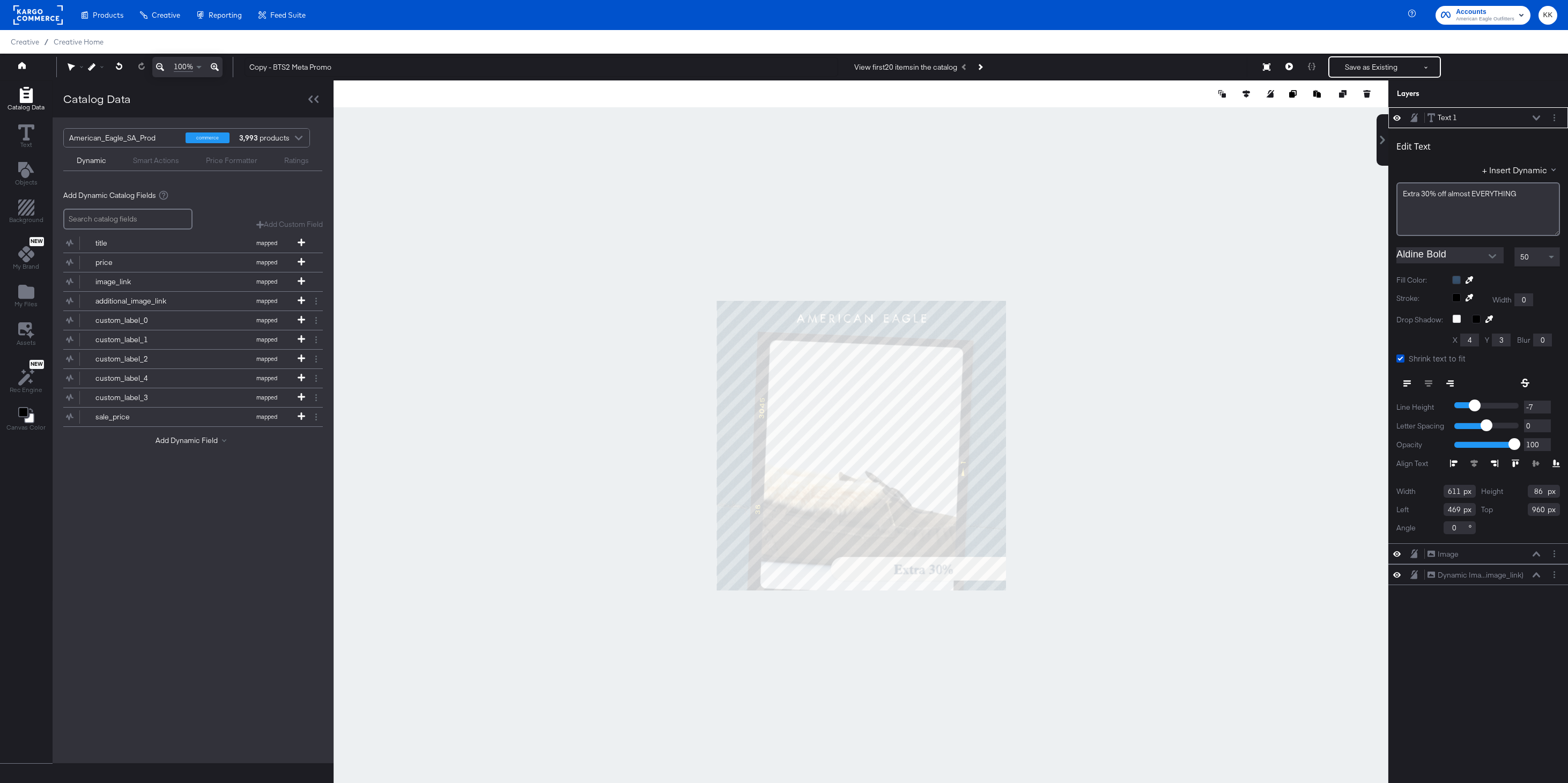
click at [1125, 231] on div at bounding box center [861, 445] width 1055 height 730
type input "599"
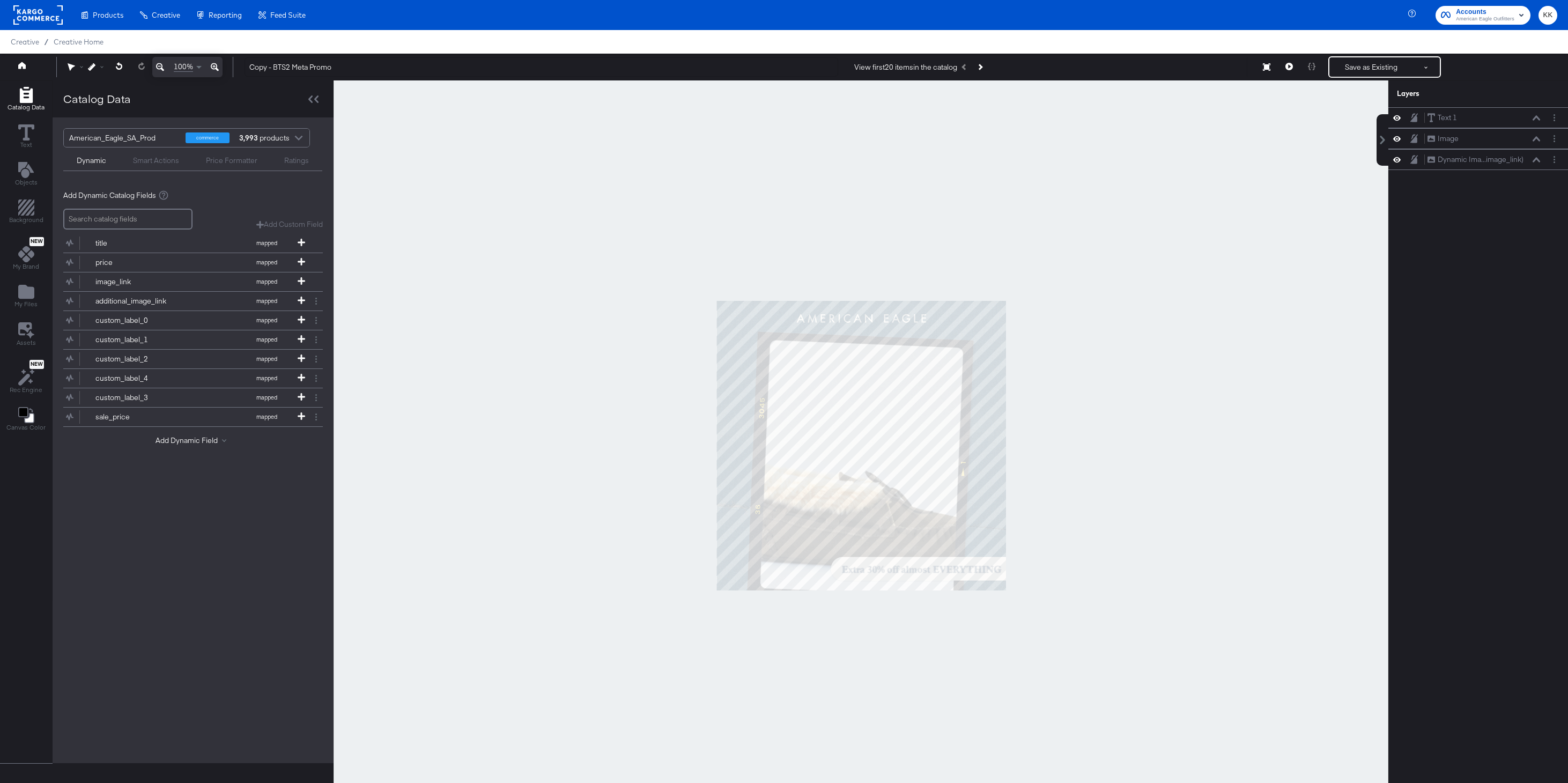
click at [1061, 549] on div at bounding box center [861, 445] width 1055 height 730
click at [217, 66] on icon at bounding box center [214, 67] width 8 height 13
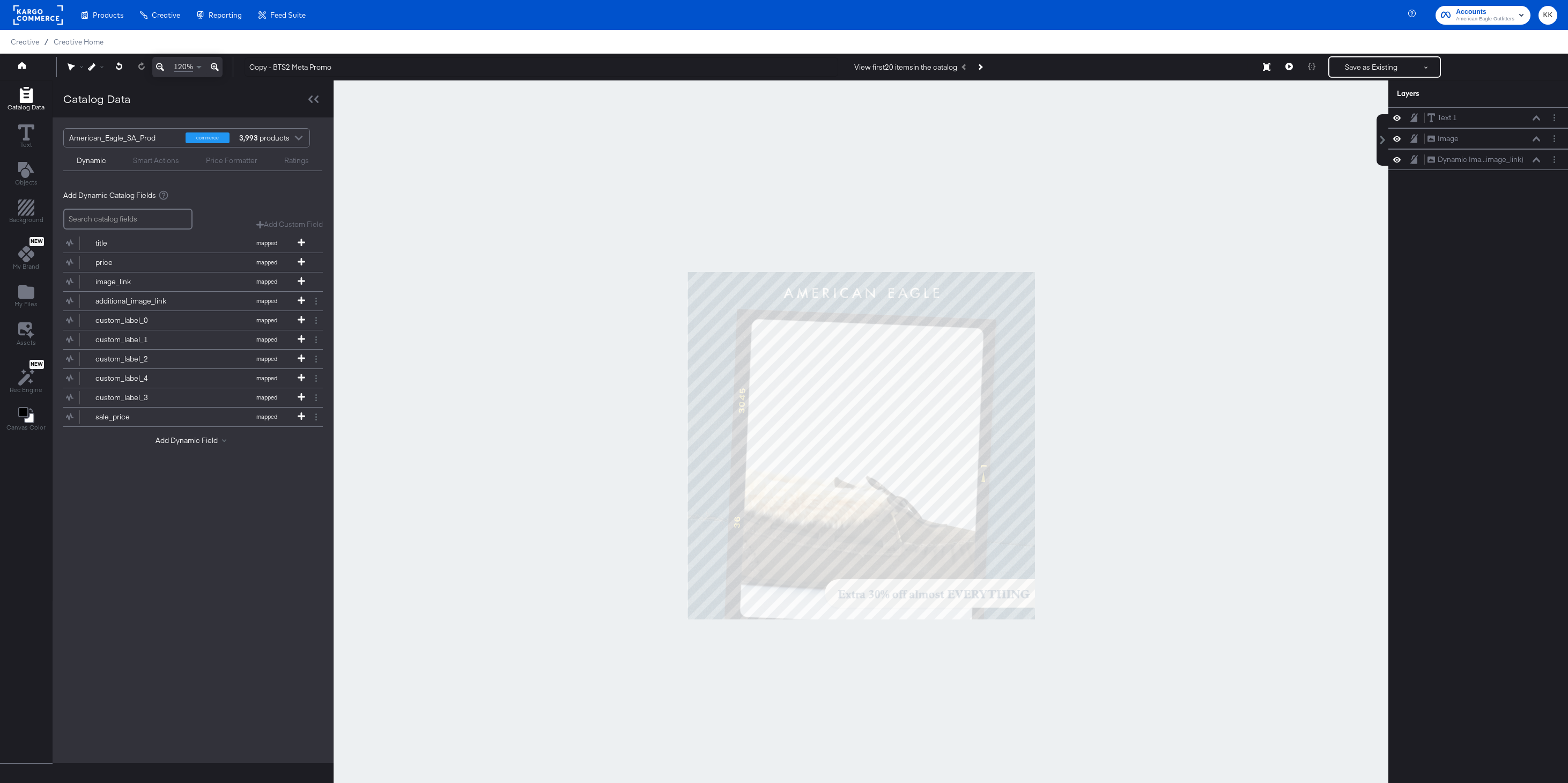
click at [217, 66] on icon at bounding box center [214, 67] width 8 height 13
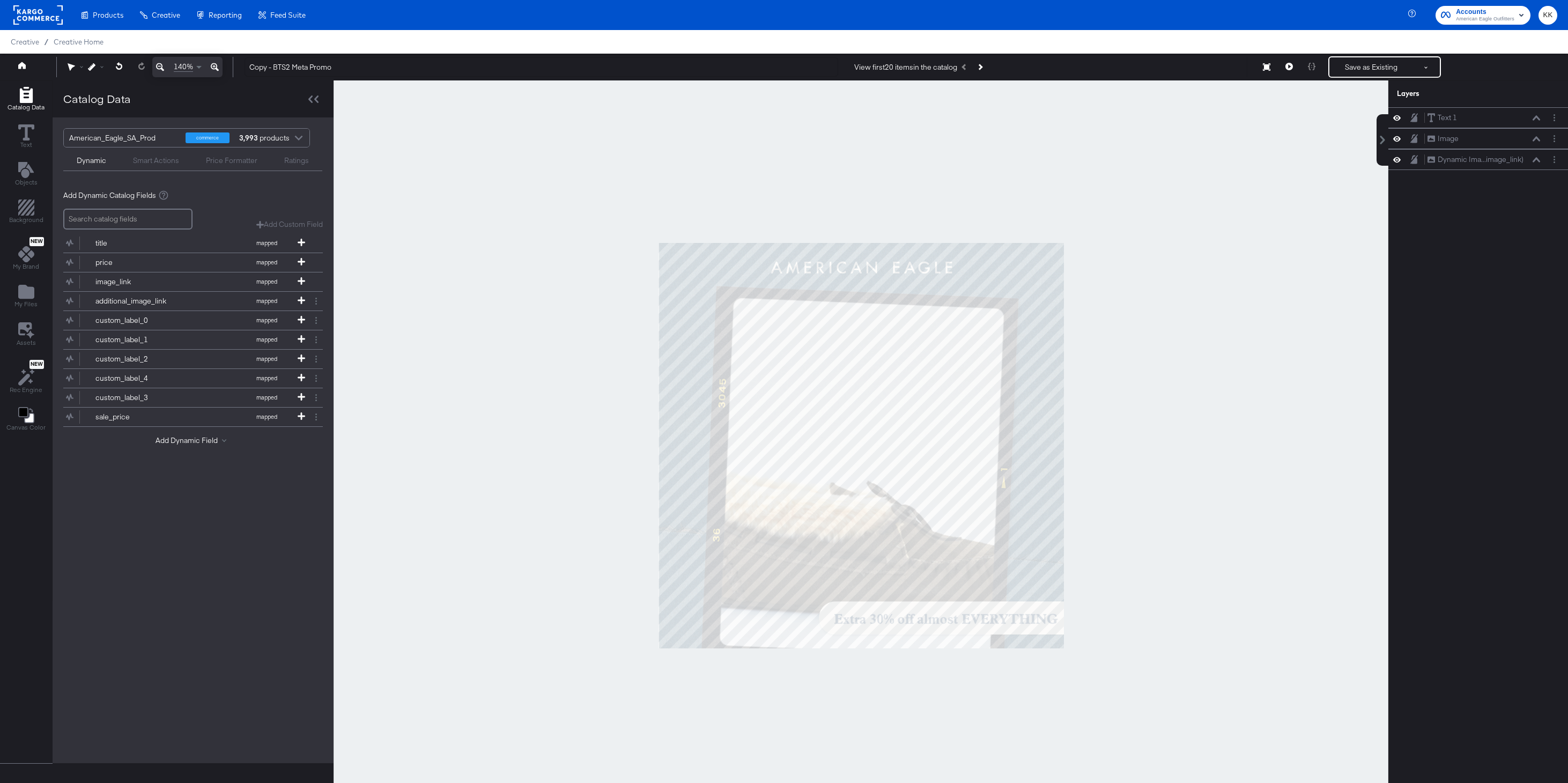
click at [217, 66] on icon at bounding box center [214, 67] width 8 height 13
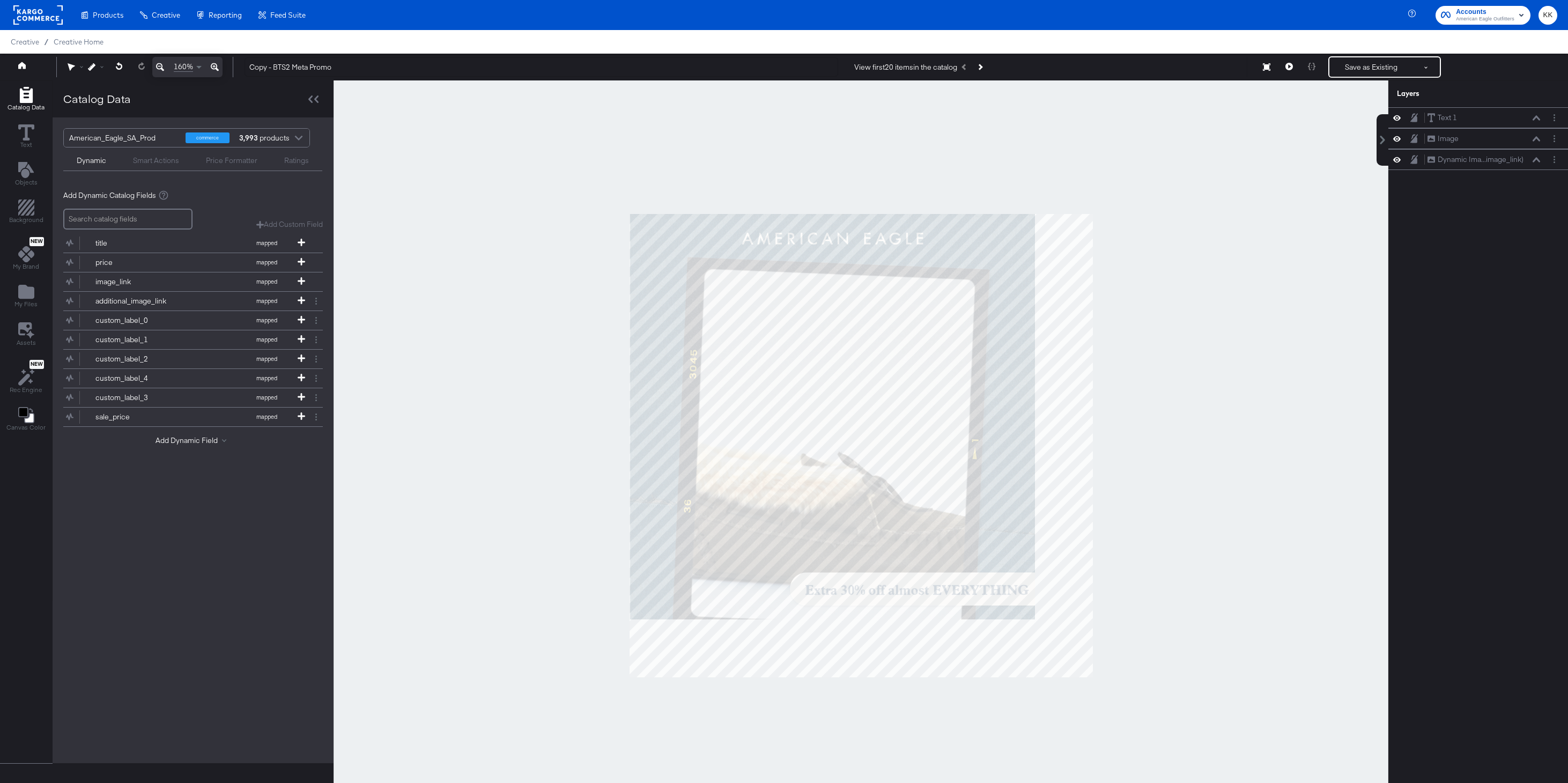
click at [217, 66] on icon at bounding box center [214, 67] width 8 height 13
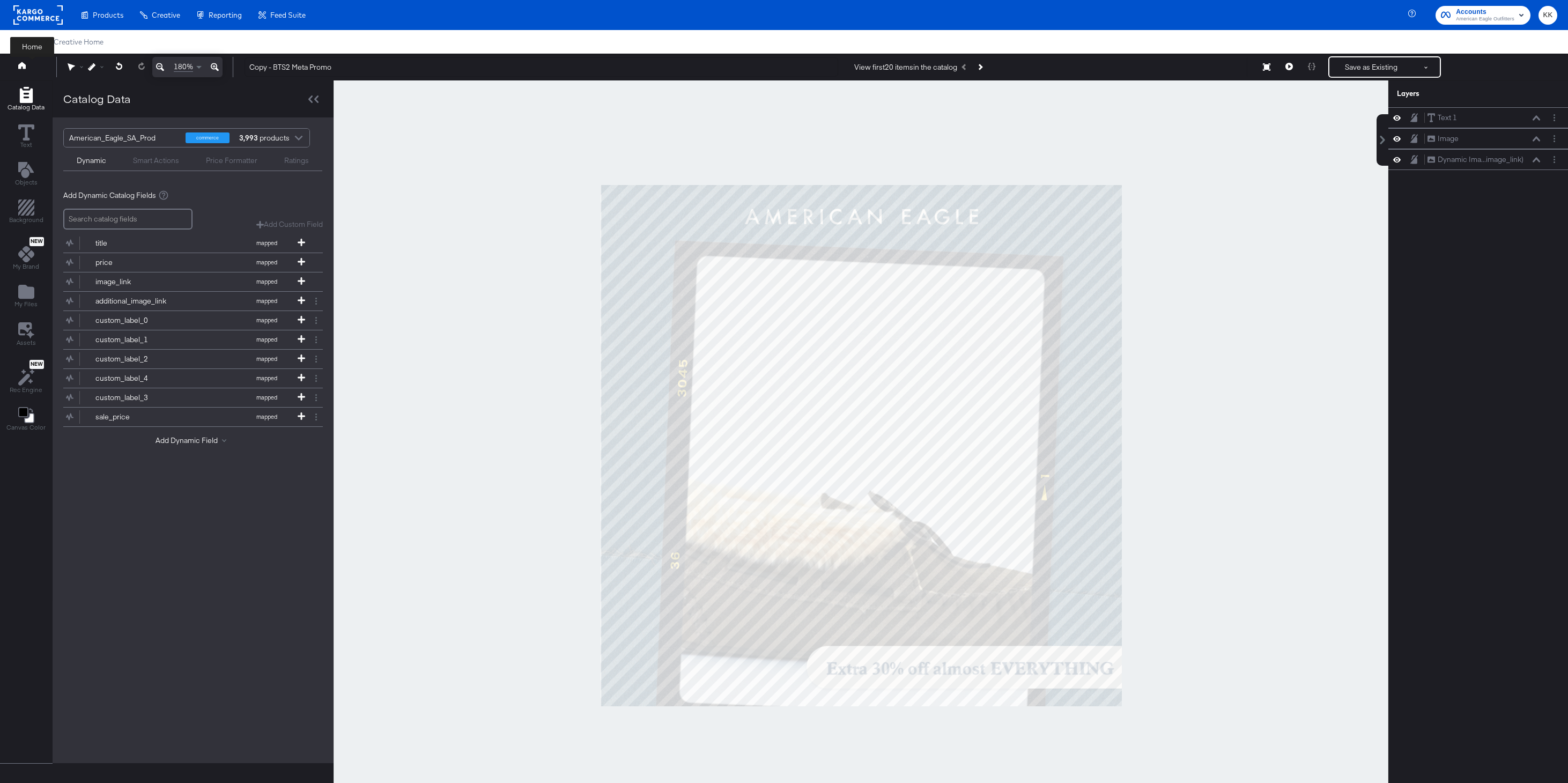
click at [24, 66] on icon at bounding box center [22, 65] width 7 height 7
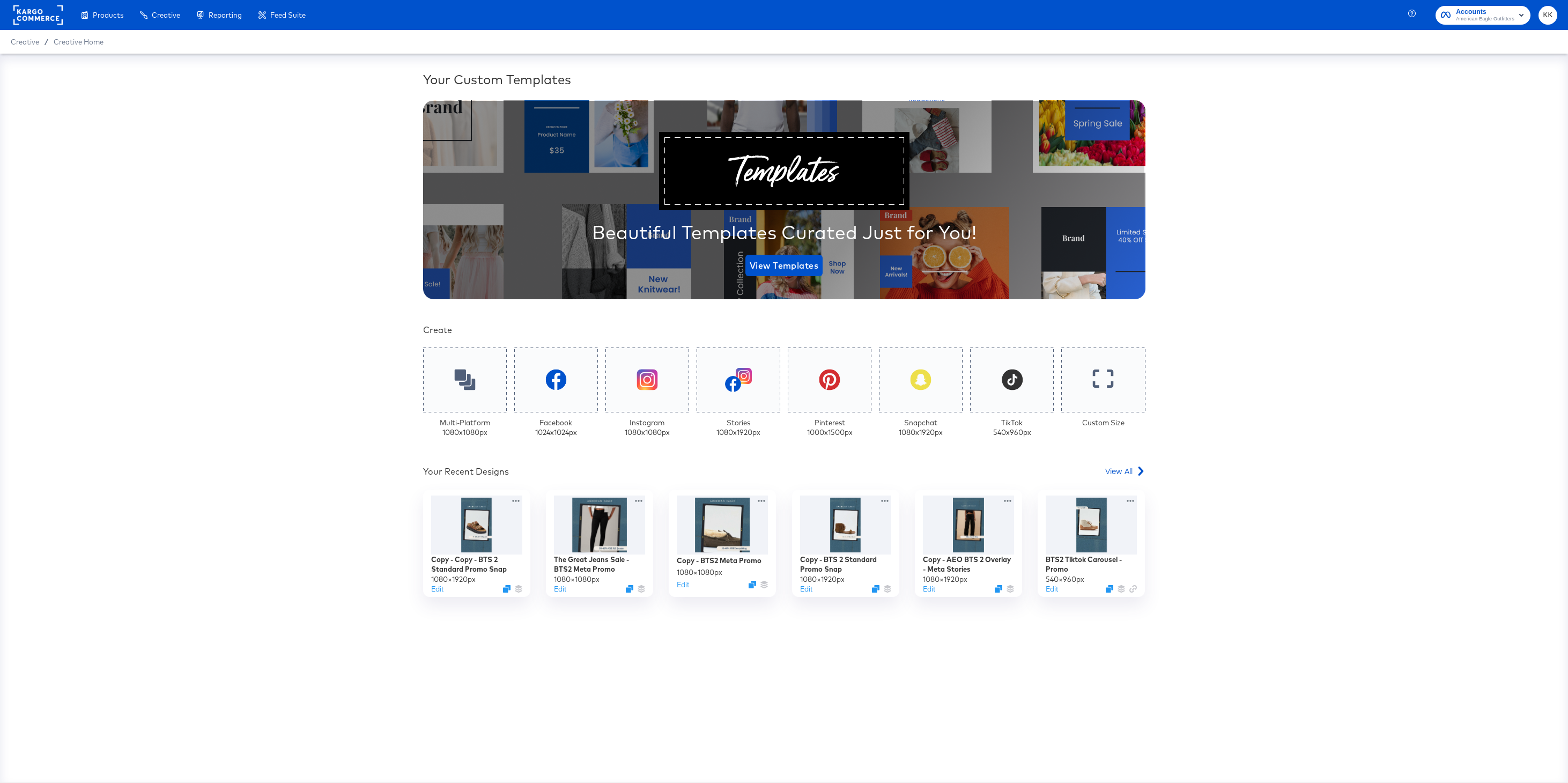
click at [1125, 465] on div "Your Custom Templates Beautiful Templates Curated Just for You! View Templates …" at bounding box center [784, 392] width 723 height 643
click at [1096, 462] on div "Your Custom Templates Beautiful Templates Curated Just for You! View Templates …" at bounding box center [784, 392] width 723 height 643
click at [1112, 462] on div "Your Custom Templates Beautiful Templates Curated Just for You! View Templates …" at bounding box center [784, 392] width 723 height 643
click at [1133, 474] on div "View All" at bounding box center [1125, 471] width 40 height 11
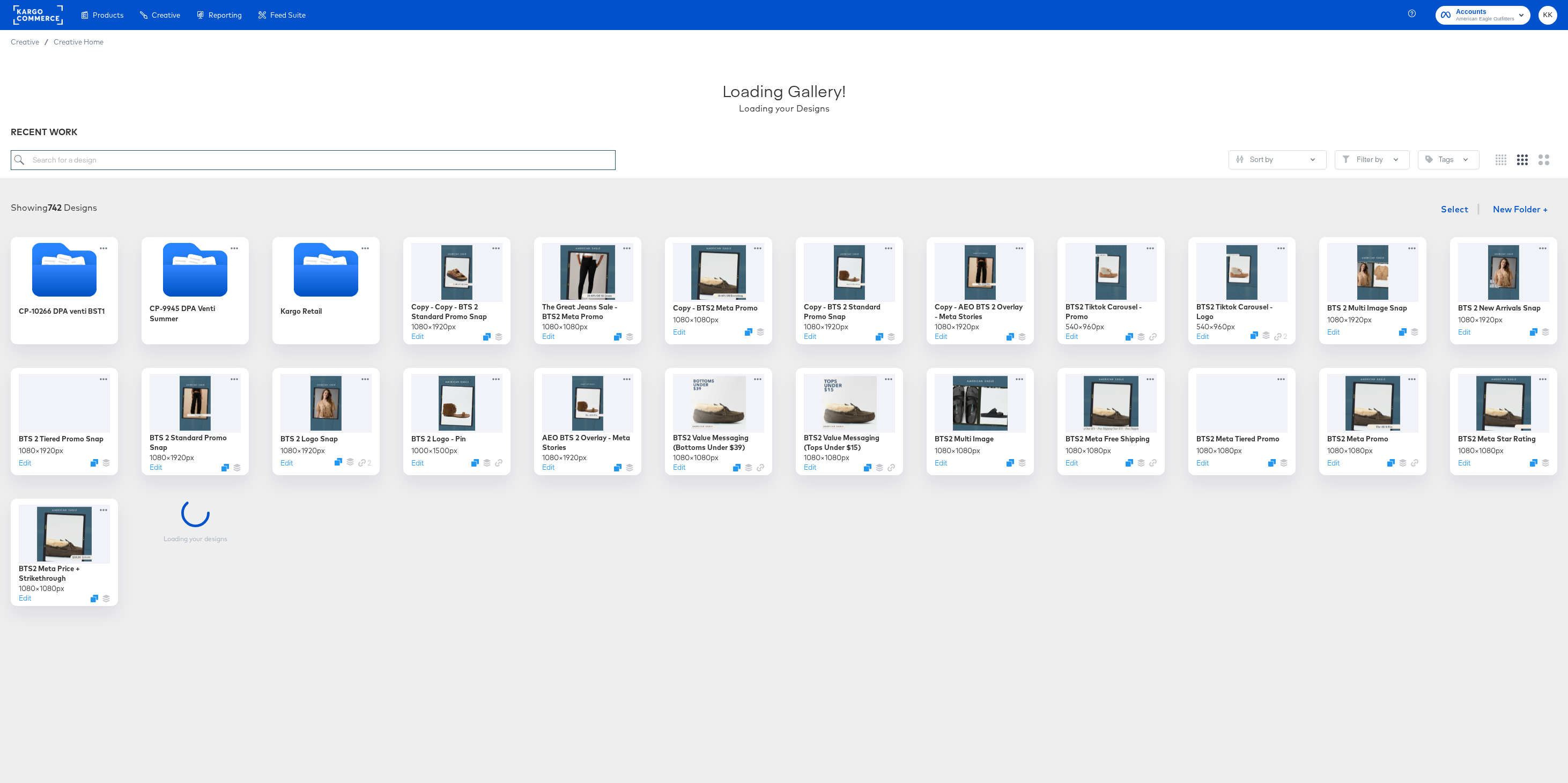
click at [142, 164] on input "search" at bounding box center [313, 160] width 605 height 20
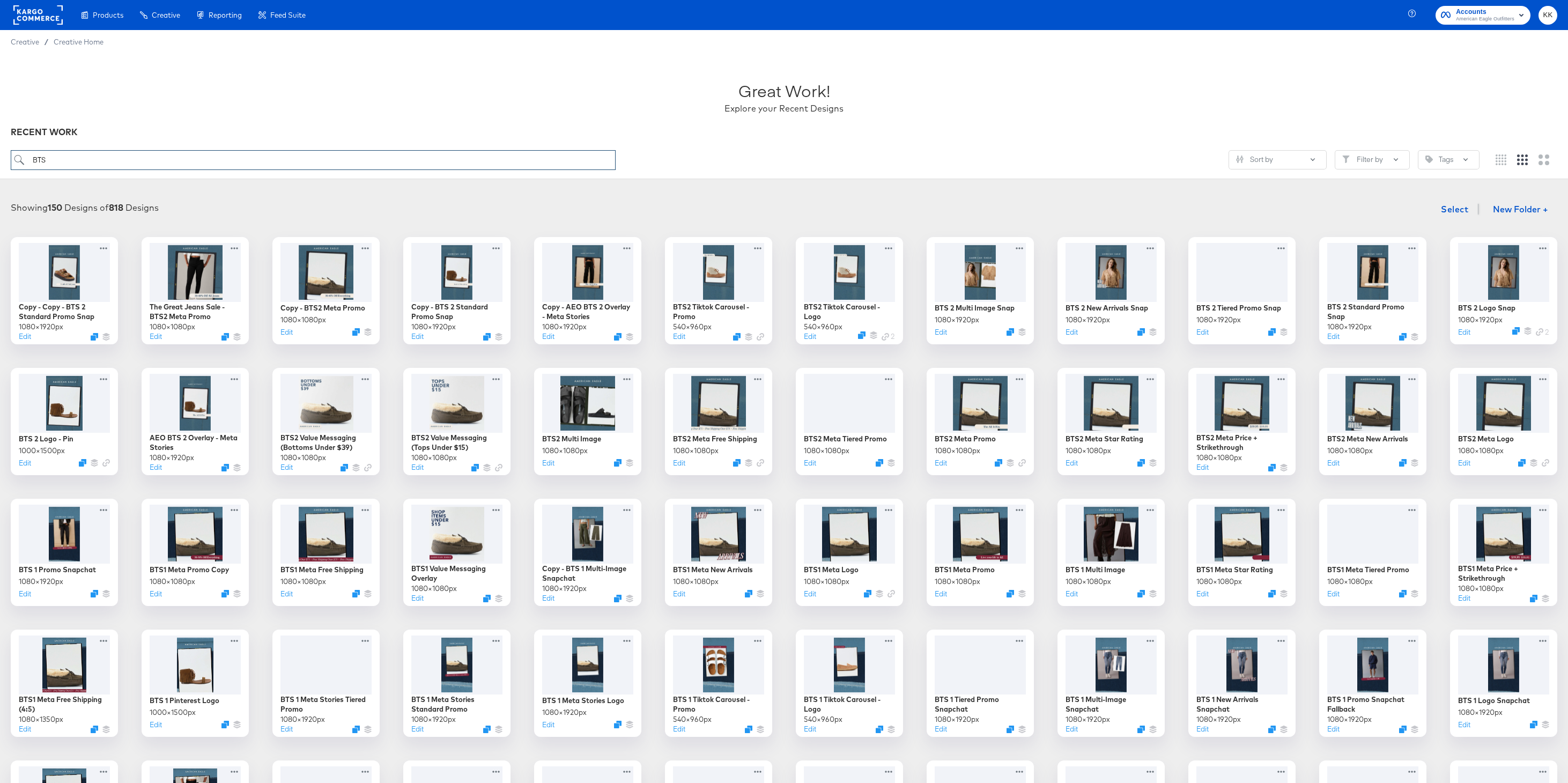
click at [155, 169] on input "BTS" at bounding box center [313, 160] width 605 height 20
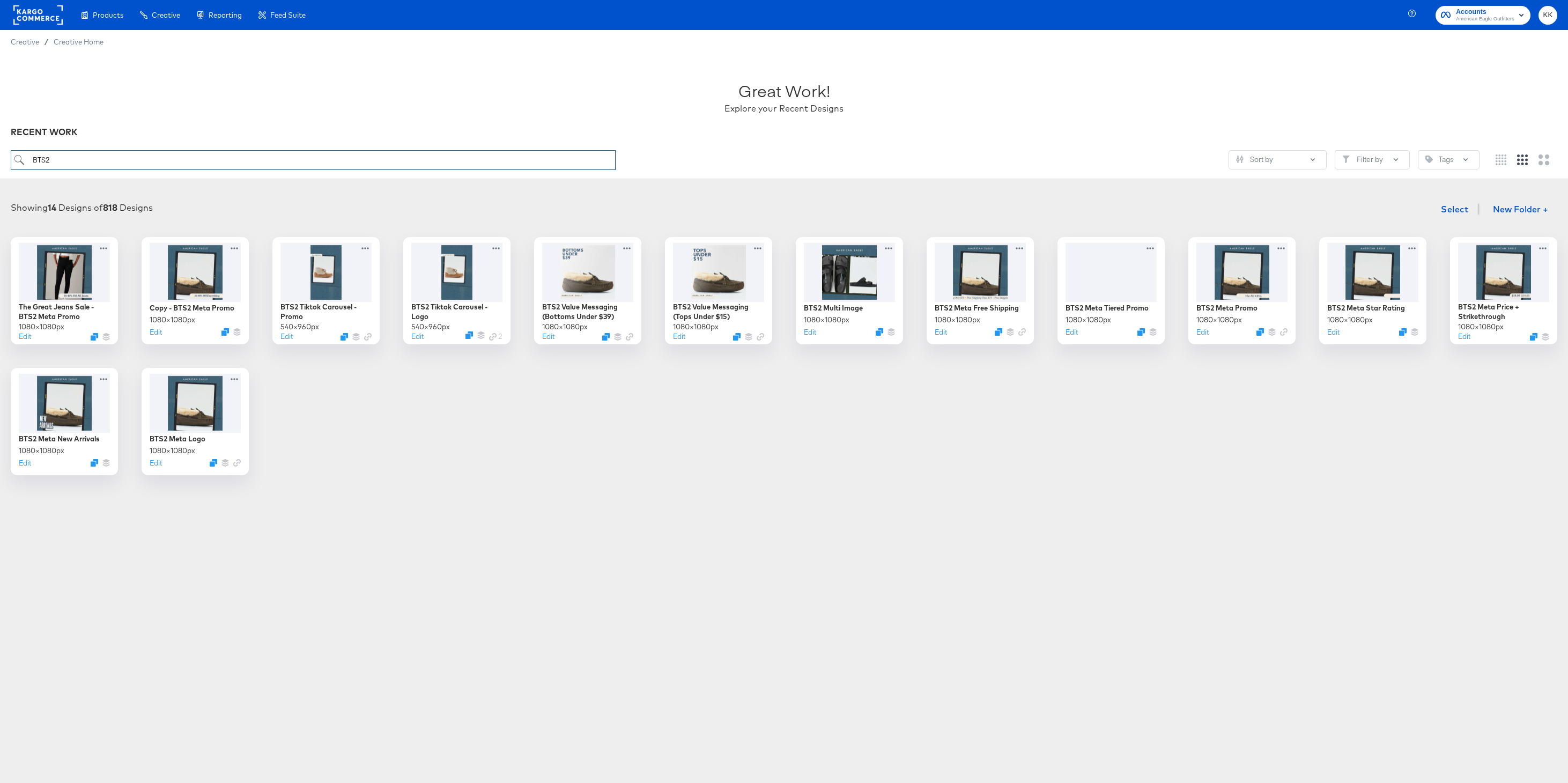
type input "BTS"
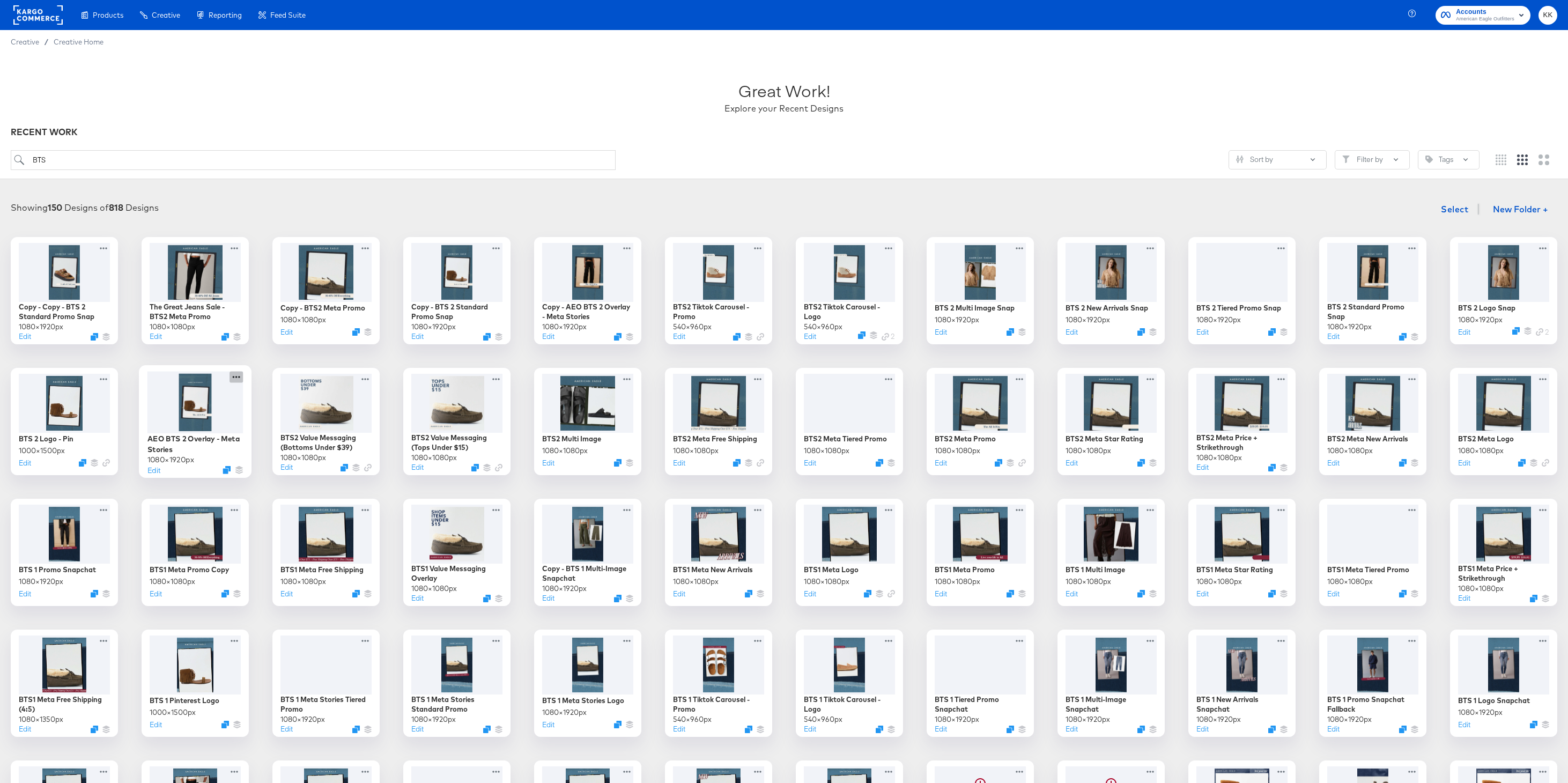
click at [237, 376] on icon at bounding box center [236, 377] width 13 height 12
type input "BTS"
click at [296, 390] on input "AEO BTS 2 Overlay - Meta Stories" at bounding box center [315, 387] width 128 height 21
type input "AEO BTS2 Overlay - Meta Stories"
click at [104, 377] on icon at bounding box center [105, 377] width 13 height 12
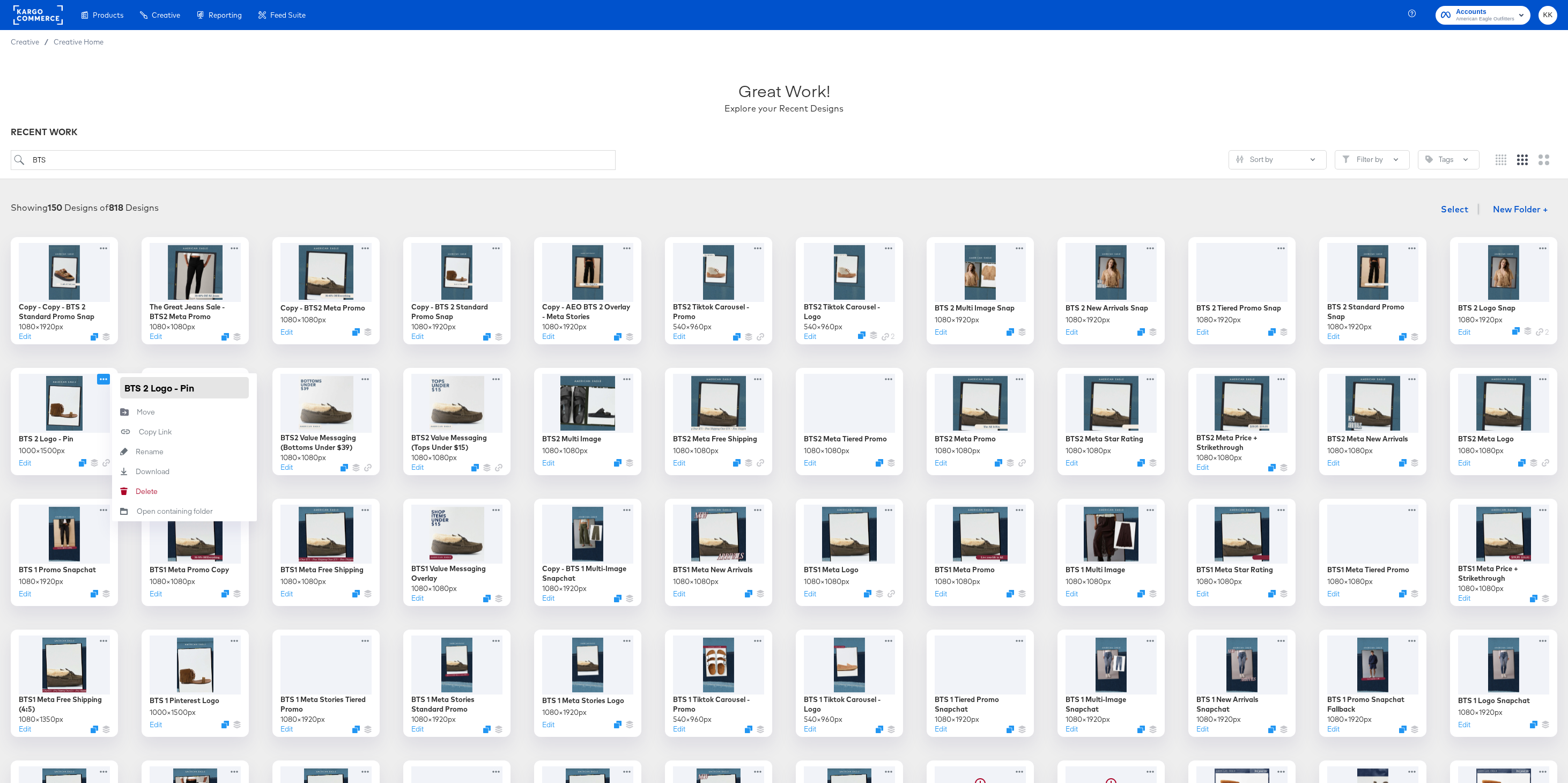
click at [144, 387] on input "BTS 2 Logo - Pin" at bounding box center [184, 387] width 128 height 21
type input "BTS2 Logo - Pin"
click at [131, 355] on div "Copy - Copy - BTS 2 Standard Promo Snap 1080 × 1920 px Edit The Great Jeans Sal…" at bounding box center [784, 683] width 1547 height 893
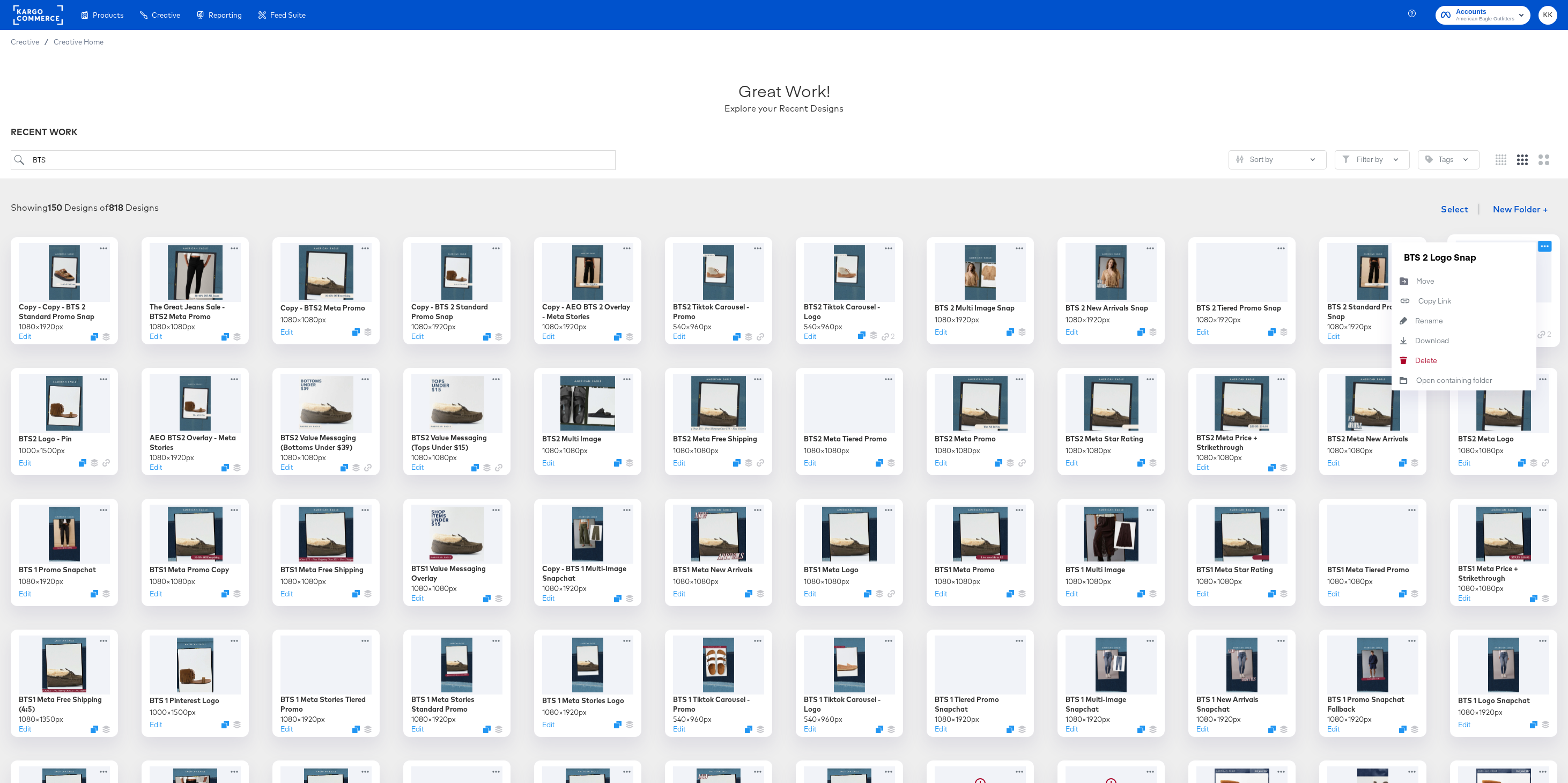
click at [1542, 245] on icon at bounding box center [1545, 246] width 13 height 12
click at [1424, 259] on input "BTS 2 Logo Snap" at bounding box center [1463, 256] width 128 height 21
type input "BTS2 Logo Snap"
click at [1290, 204] on div "Showing 150 Designs of 818 Designs Select New Folder +" at bounding box center [784, 209] width 1547 height 22
click at [1410, 245] on icon at bounding box center [1414, 246] width 13 height 12
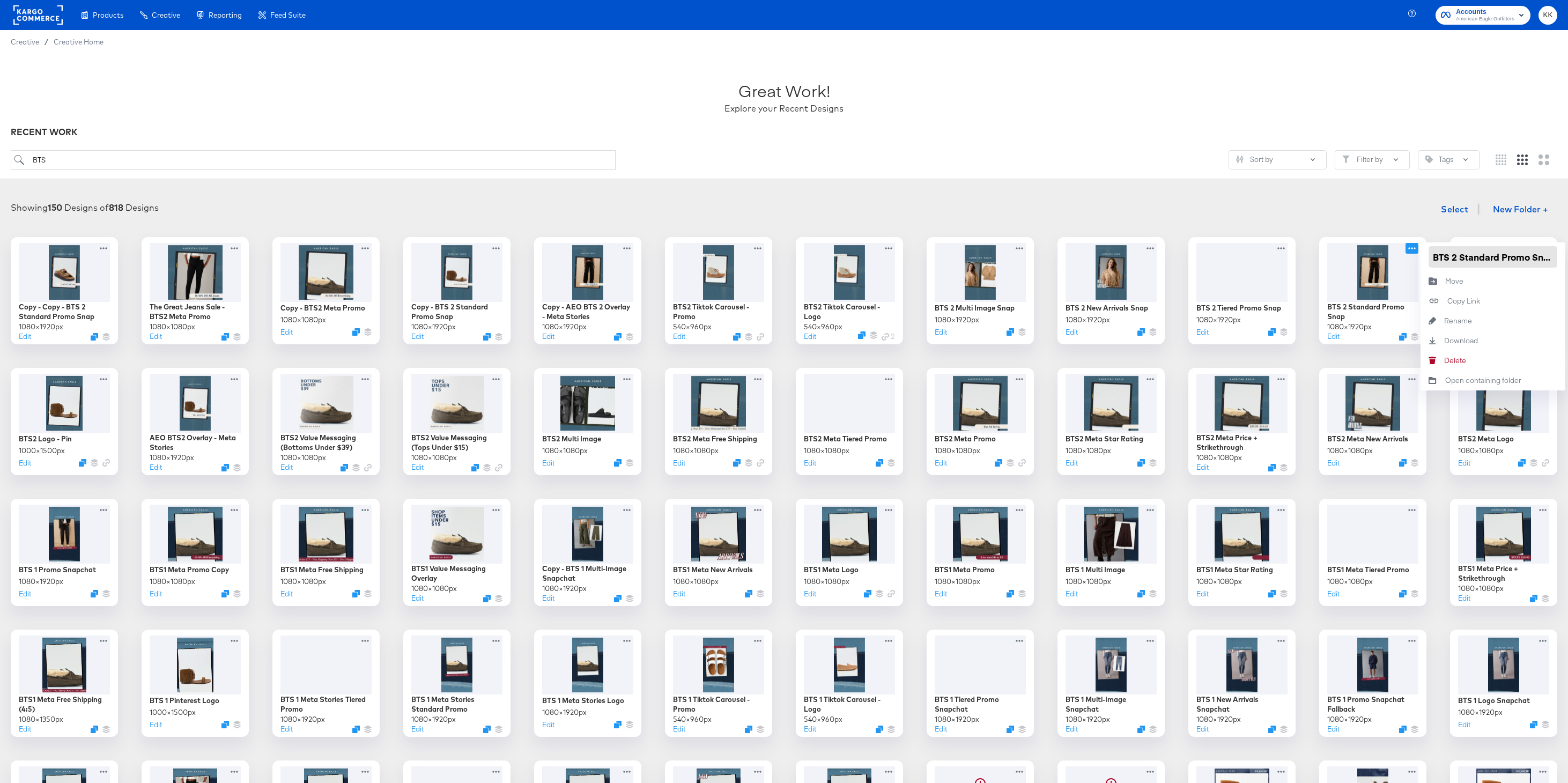
click at [1454, 255] on input "BTS 2 Standard Promo Snap" at bounding box center [1493, 256] width 128 height 21
type input "BTS2 Standard Promo Snap"
click at [1298, 217] on div "Showing 150 Designs of 818 Designs Select New Folder +" at bounding box center [784, 209] width 1547 height 22
click at [1285, 242] on icon at bounding box center [1283, 246] width 13 height 12
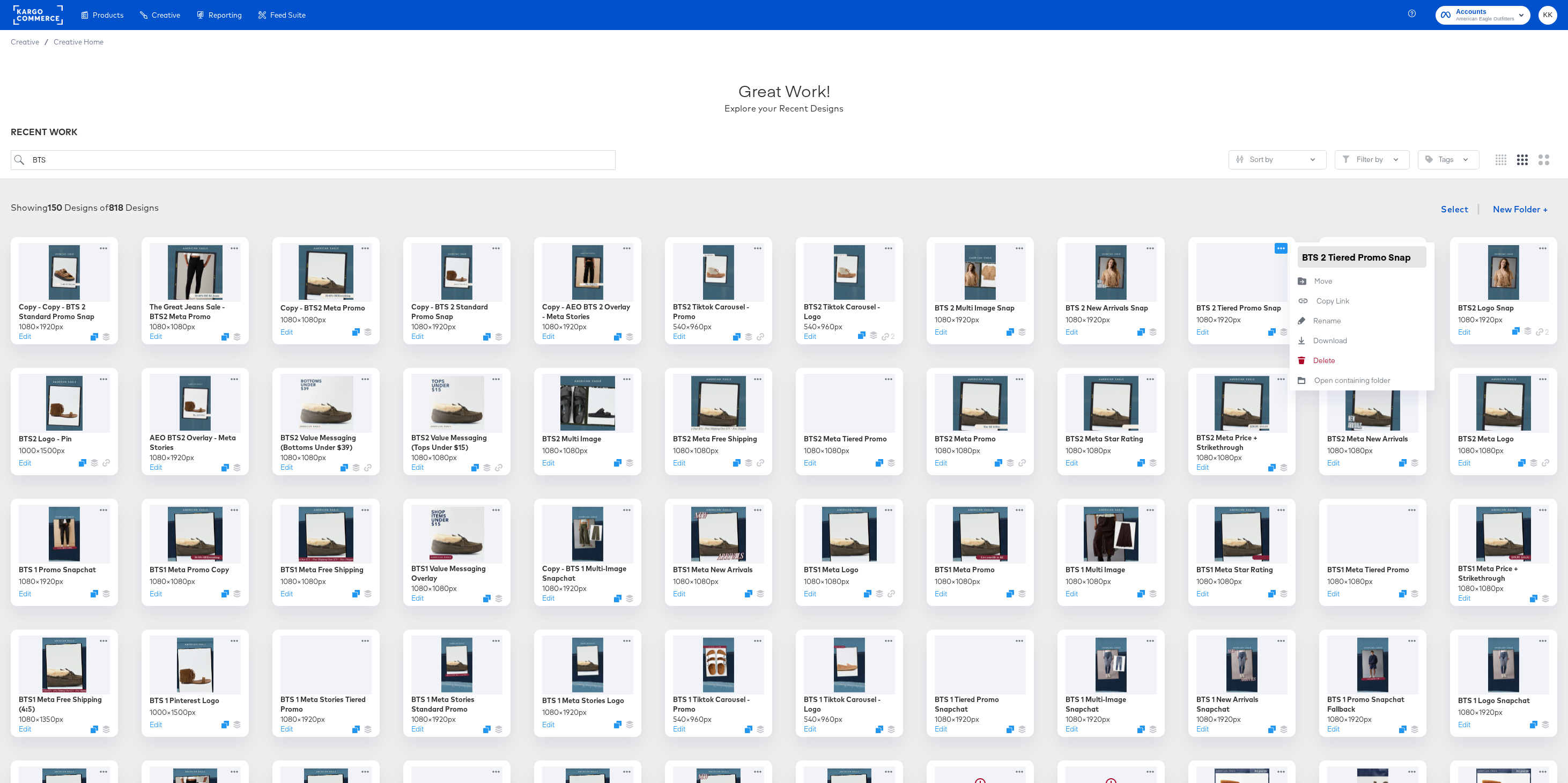
click at [1323, 257] on input "BTS 2 Tiered Promo Snap" at bounding box center [1362, 256] width 128 height 21
type input "BTS2 Tiered Promo Snap"
click at [1225, 200] on div "Showing 150 Designs of 818 Designs Select New Folder +" at bounding box center [784, 209] width 1547 height 22
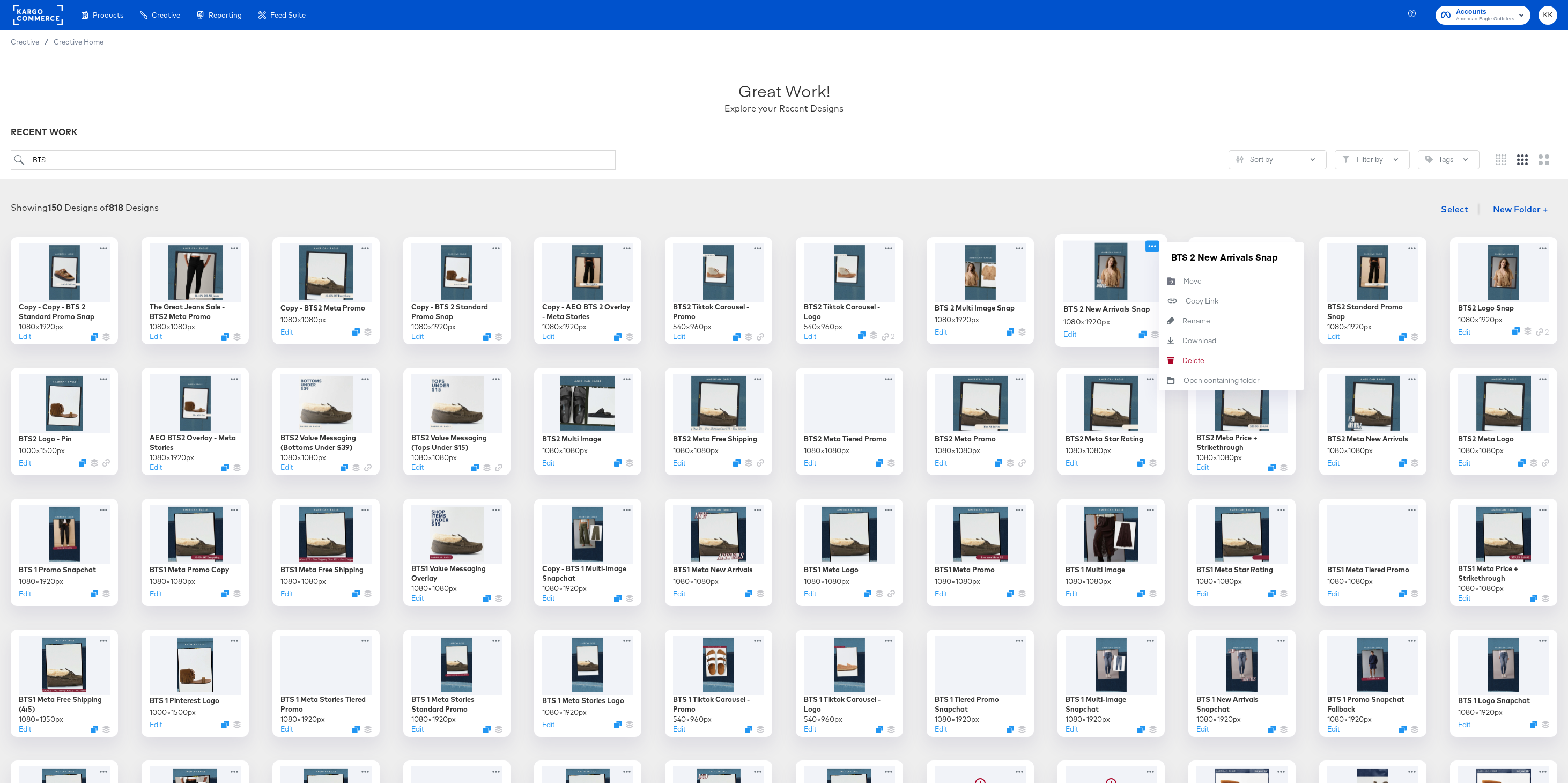
click at [1153, 245] on icon at bounding box center [1152, 246] width 13 height 12
click at [1191, 258] on input "BTS 2 New Arrivals Snap" at bounding box center [1231, 256] width 128 height 21
type input "BTS2 New Arrivals Snap"
click at [1117, 202] on div "Showing 150 Designs of 818 Designs Select New Folder +" at bounding box center [784, 209] width 1547 height 22
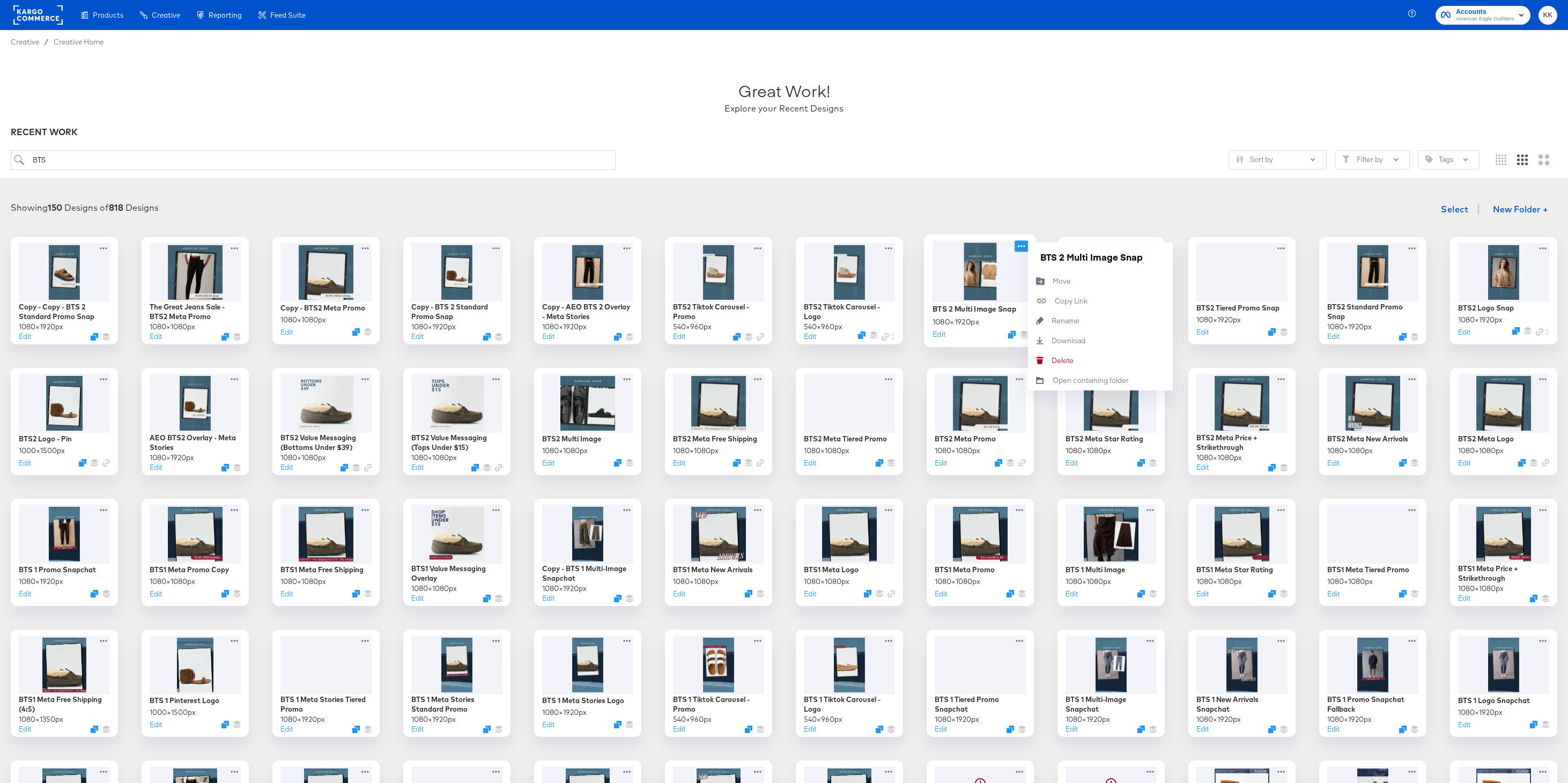
click at [1020, 245] on icon at bounding box center [1021, 246] width 13 height 12
click at [1062, 259] on input "BTS 2 Multi Image Snap" at bounding box center [1100, 256] width 128 height 21
type input "BTS2 Multi Image Snap"
click at [1004, 205] on div "Showing 150 Designs of 818 Designs Select New Folder +" at bounding box center [784, 209] width 1547 height 22
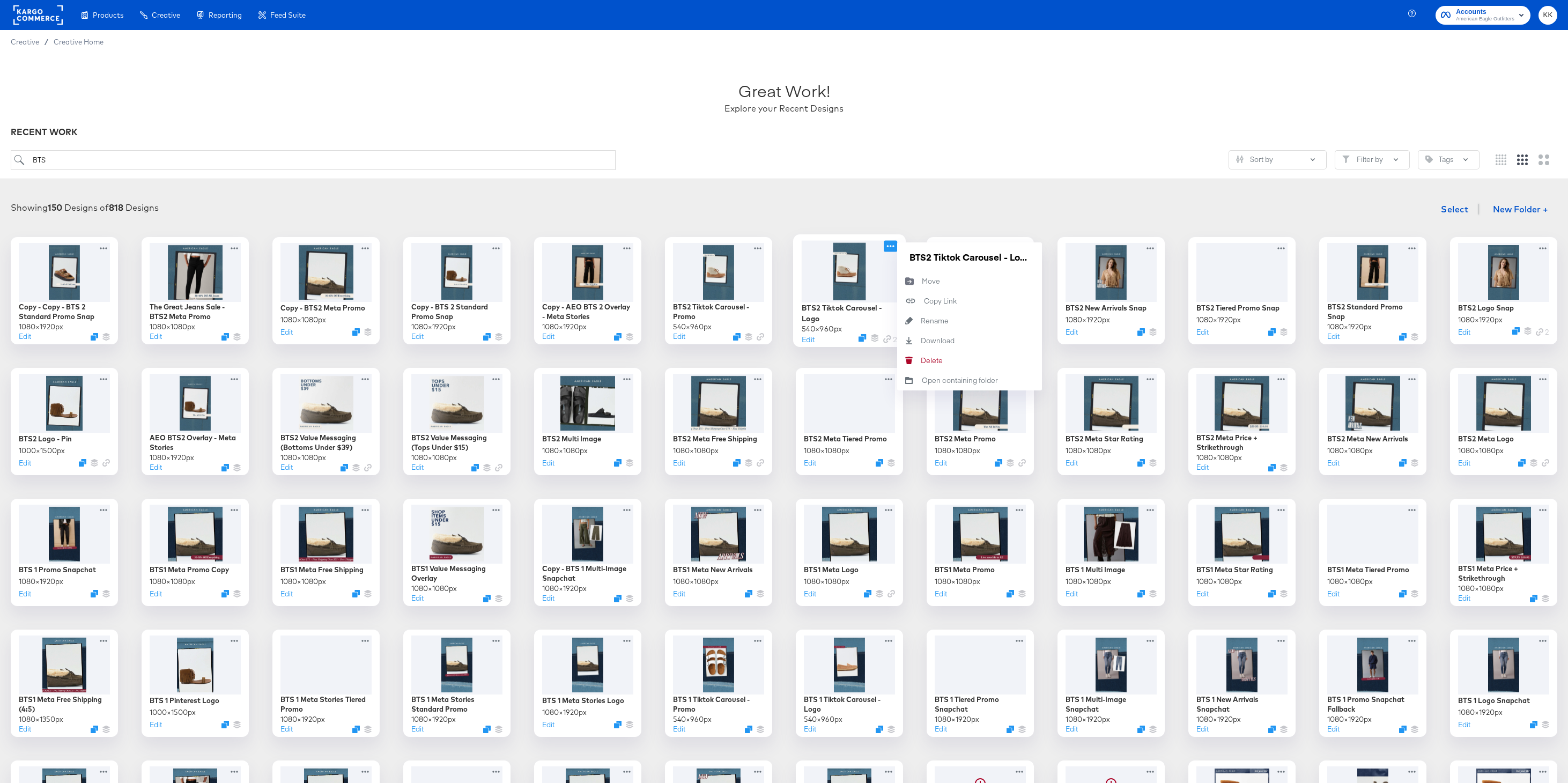
click at [888, 247] on icon at bounding box center [891, 246] width 13 height 12
click at [831, 209] on div "Showing 150 Designs of 818 Designs Select New Folder +" at bounding box center [784, 209] width 1547 height 22
click at [630, 247] on icon at bounding box center [629, 246] width 13 height 12
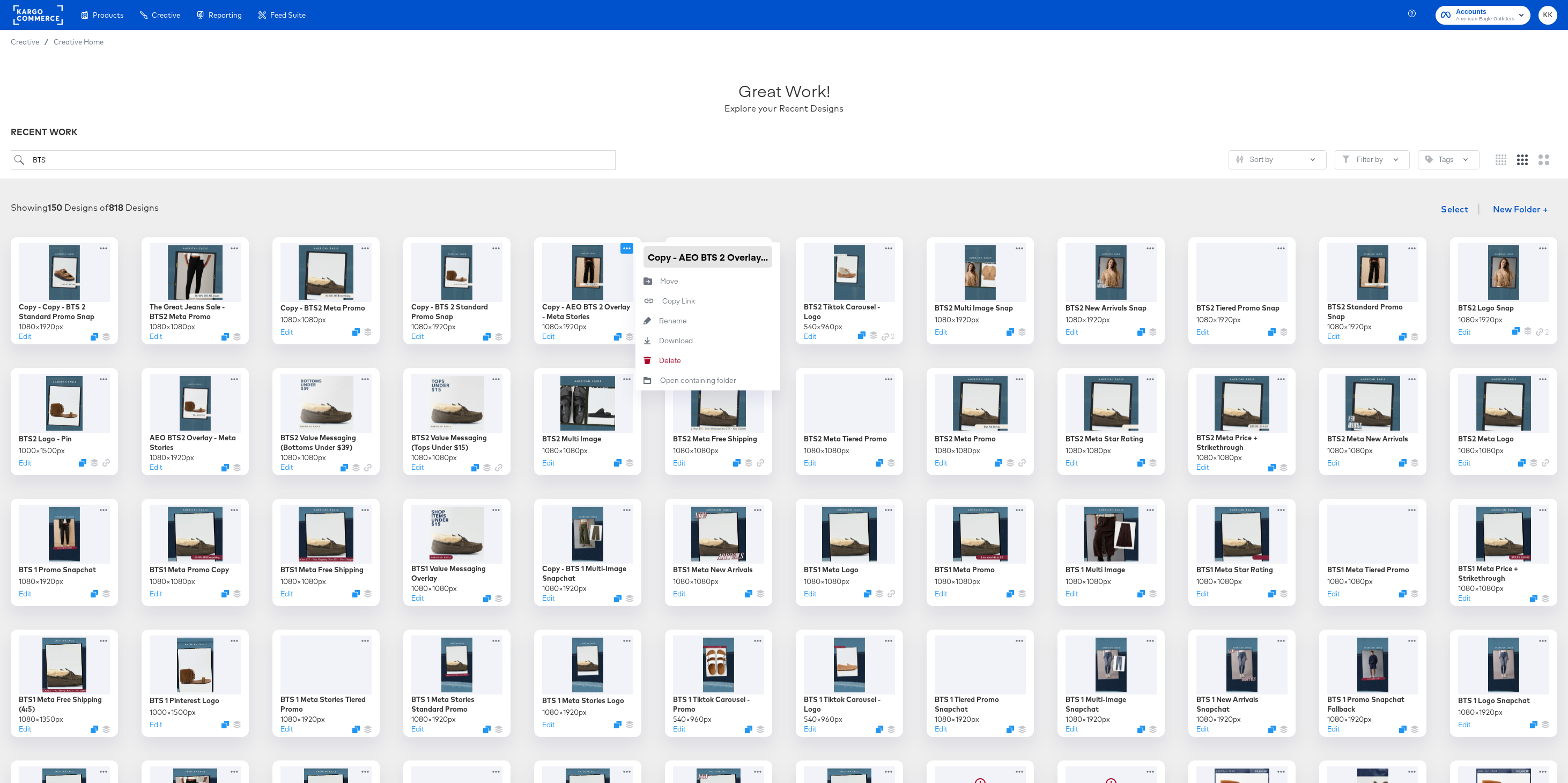
click at [719, 257] on input "Copy - AEO BTS 2 Overlay - Meta Stories" at bounding box center [707, 256] width 128 height 21
type input "Copy - AEO BTS2 Overlay - Meta Stories"
click at [671, 208] on div "Showing 150 Designs of 818 Designs Select New Folder +" at bounding box center [784, 209] width 1547 height 22
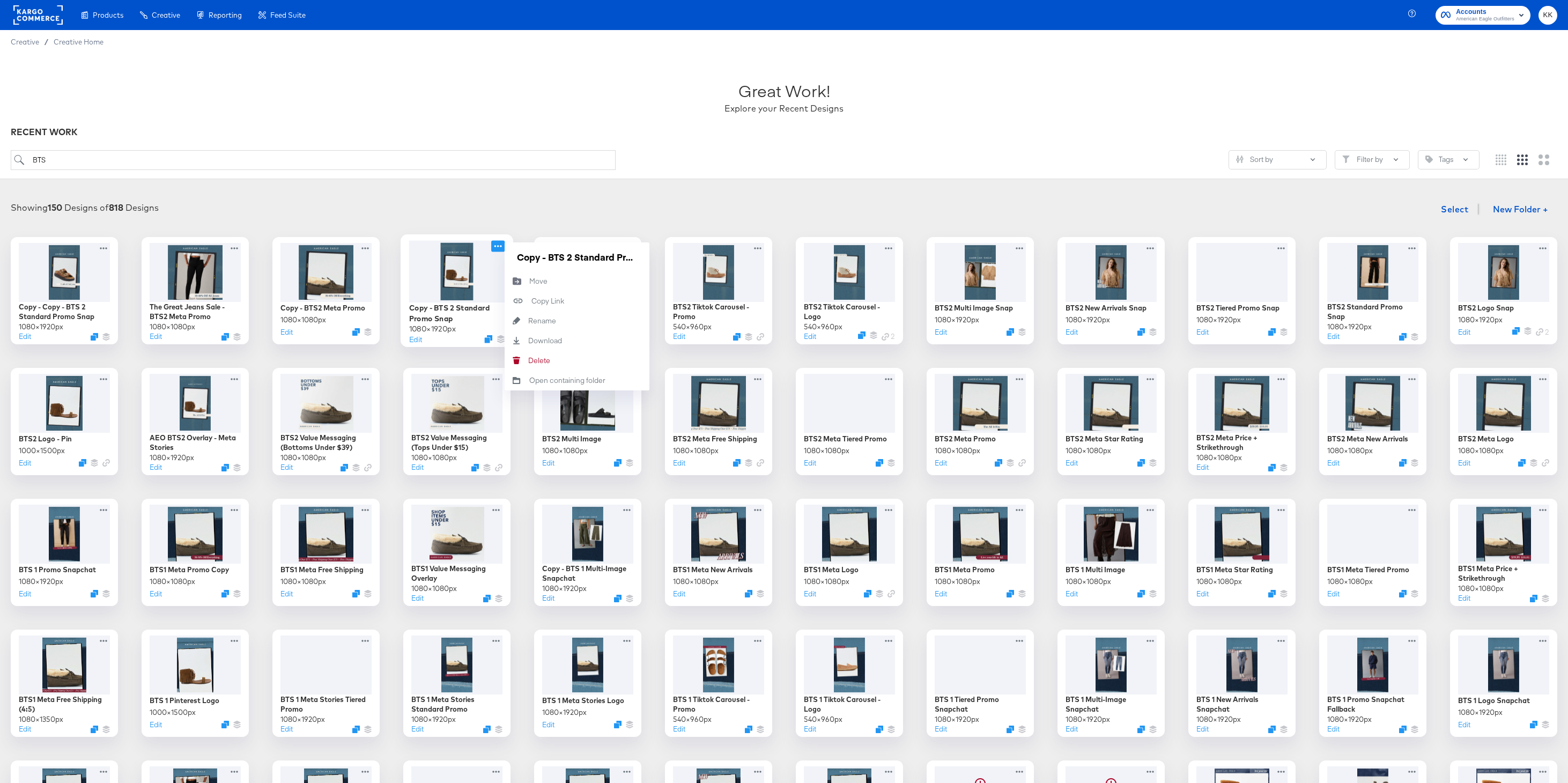
click at [499, 247] on icon at bounding box center [498, 246] width 13 height 12
click at [567, 259] on input "Copy - BTS 2 Standard Promo Snap" at bounding box center [576, 256] width 128 height 21
type input "Copy - BTS2 Standard Promo Snap"
click at [502, 209] on div "Showing 150 Designs of 818 Designs Select New Folder +" at bounding box center [784, 209] width 1547 height 22
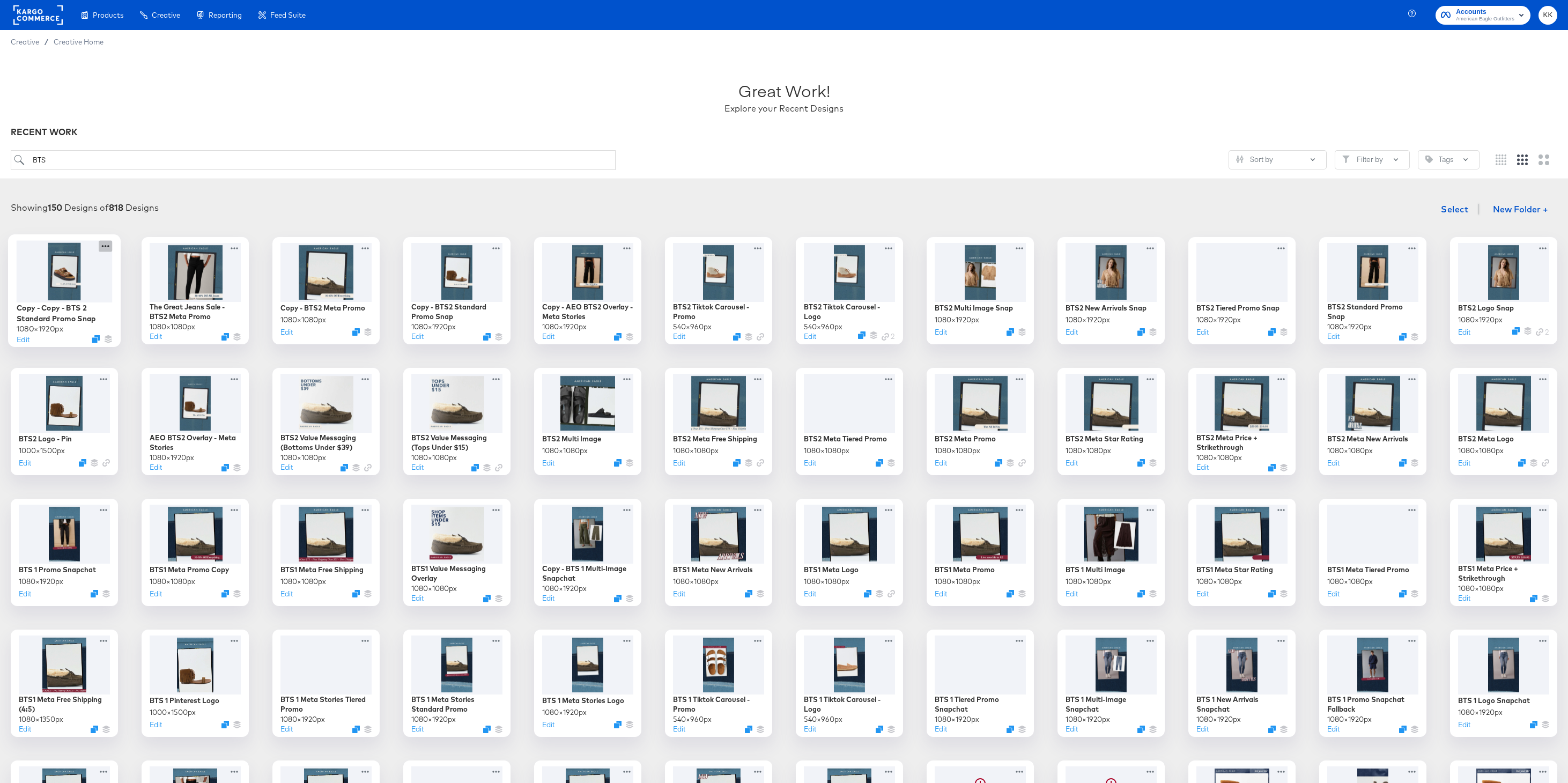
click at [110, 242] on icon at bounding box center [105, 246] width 13 height 12
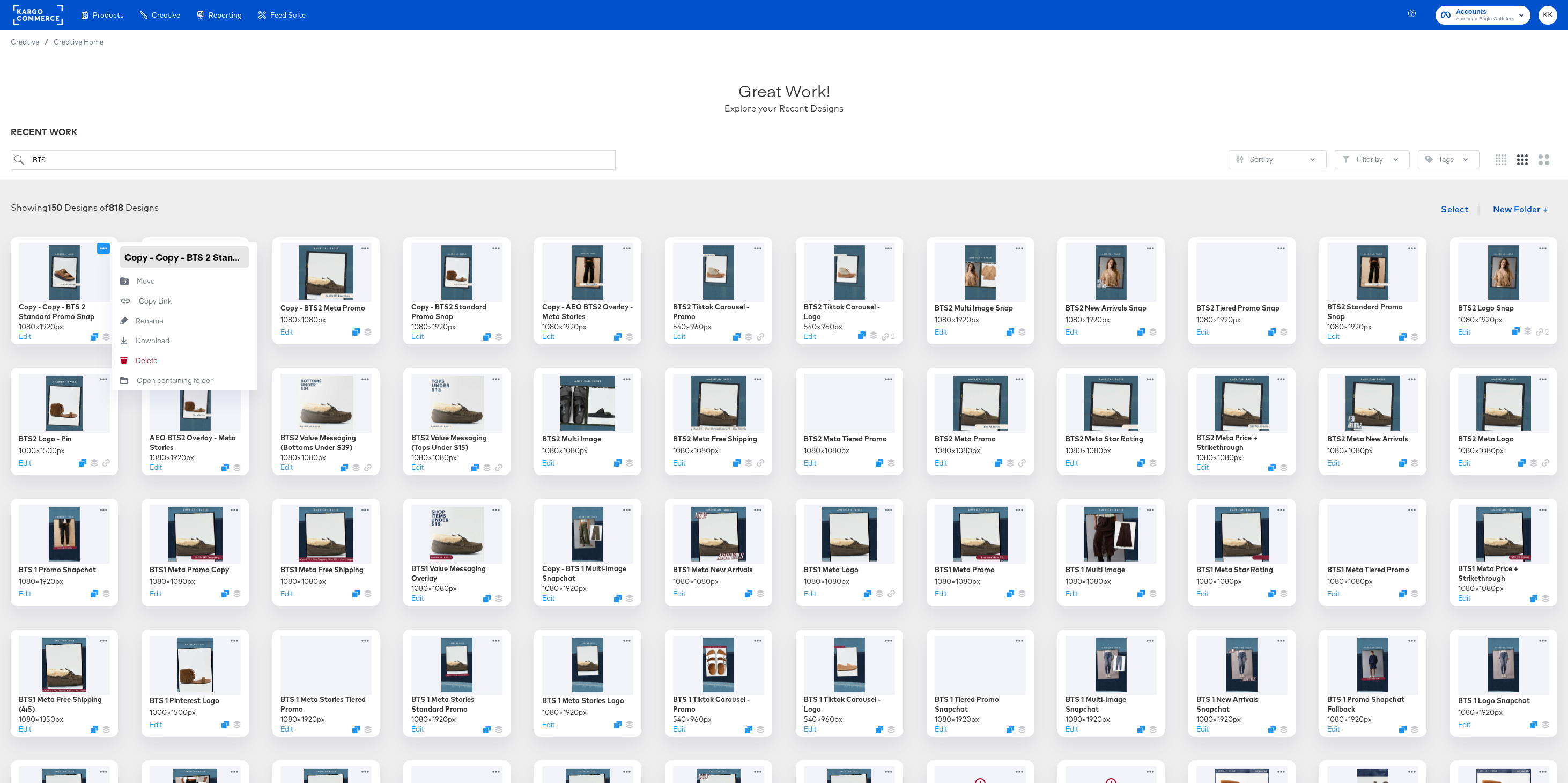
click at [208, 258] on input "Copy - Copy - BTS 2 Standard Promo Snap" at bounding box center [184, 256] width 128 height 21
type input "Copy - Copy - BTS2 Standard Promo Snap"
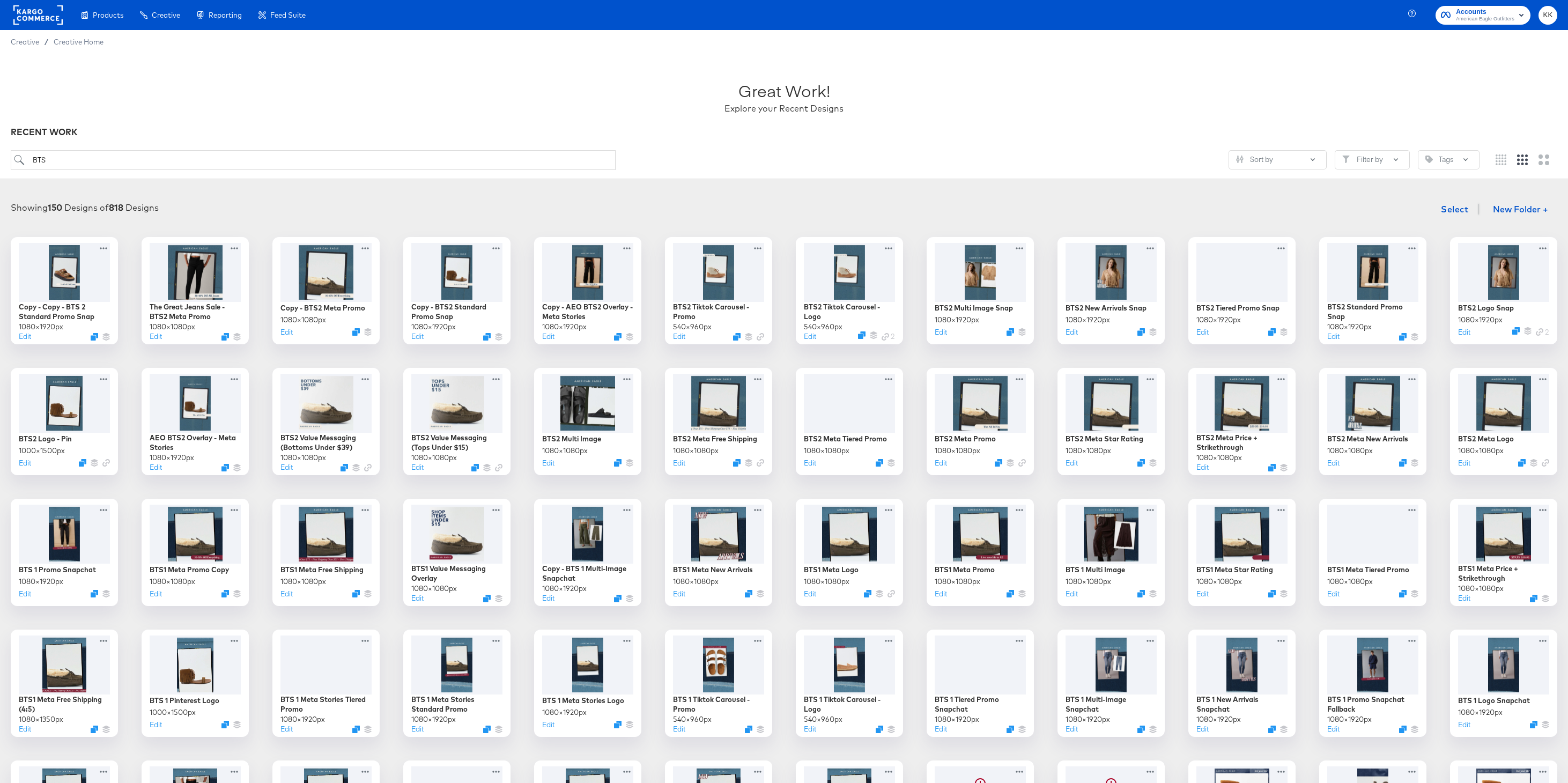
click at [214, 221] on div "Showing 150 Designs of 818 Designs Select New Folder + Copy - Copy - BTS 2 Stan…" at bounding box center [784, 664] width 1547 height 931
click at [104, 162] on input "BTS" at bounding box center [313, 160] width 605 height 20
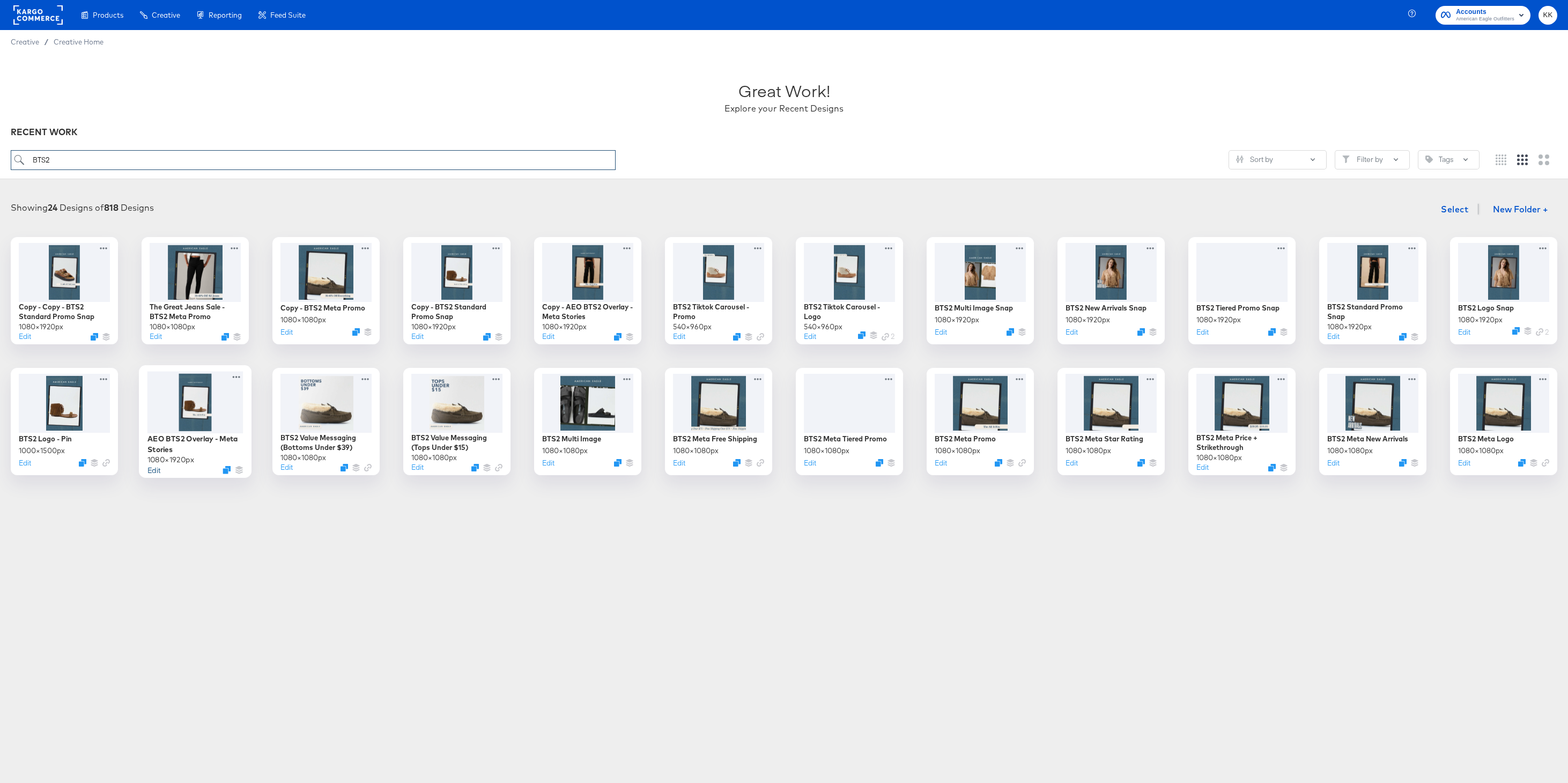
type input "BTS2"
click at [157, 468] on button "Edit" at bounding box center [153, 469] width 13 height 10
click at [1336, 340] on button "Edit" at bounding box center [1331, 339] width 13 height 10
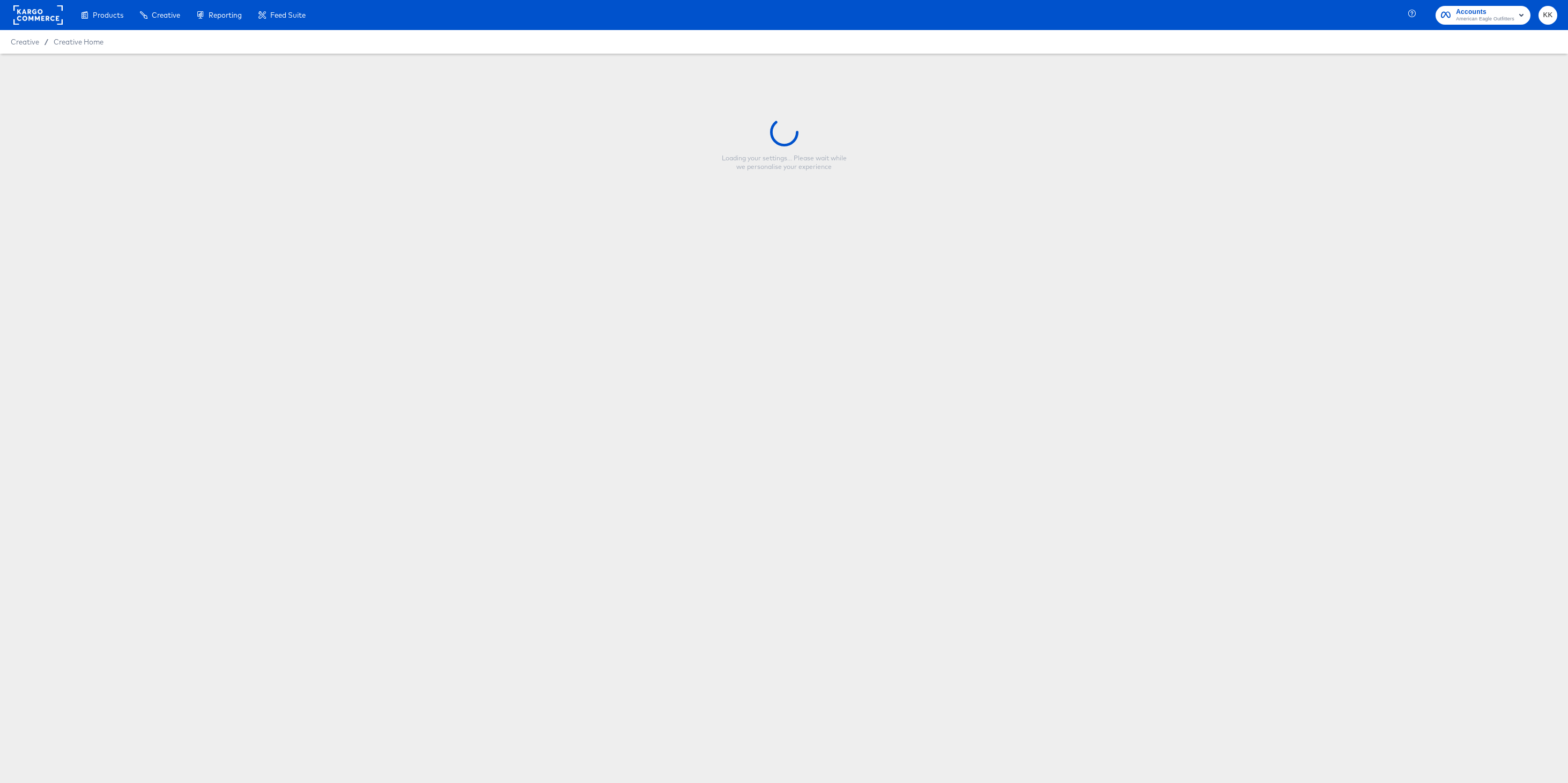
type input "BTS2 Standard Promo Snap"
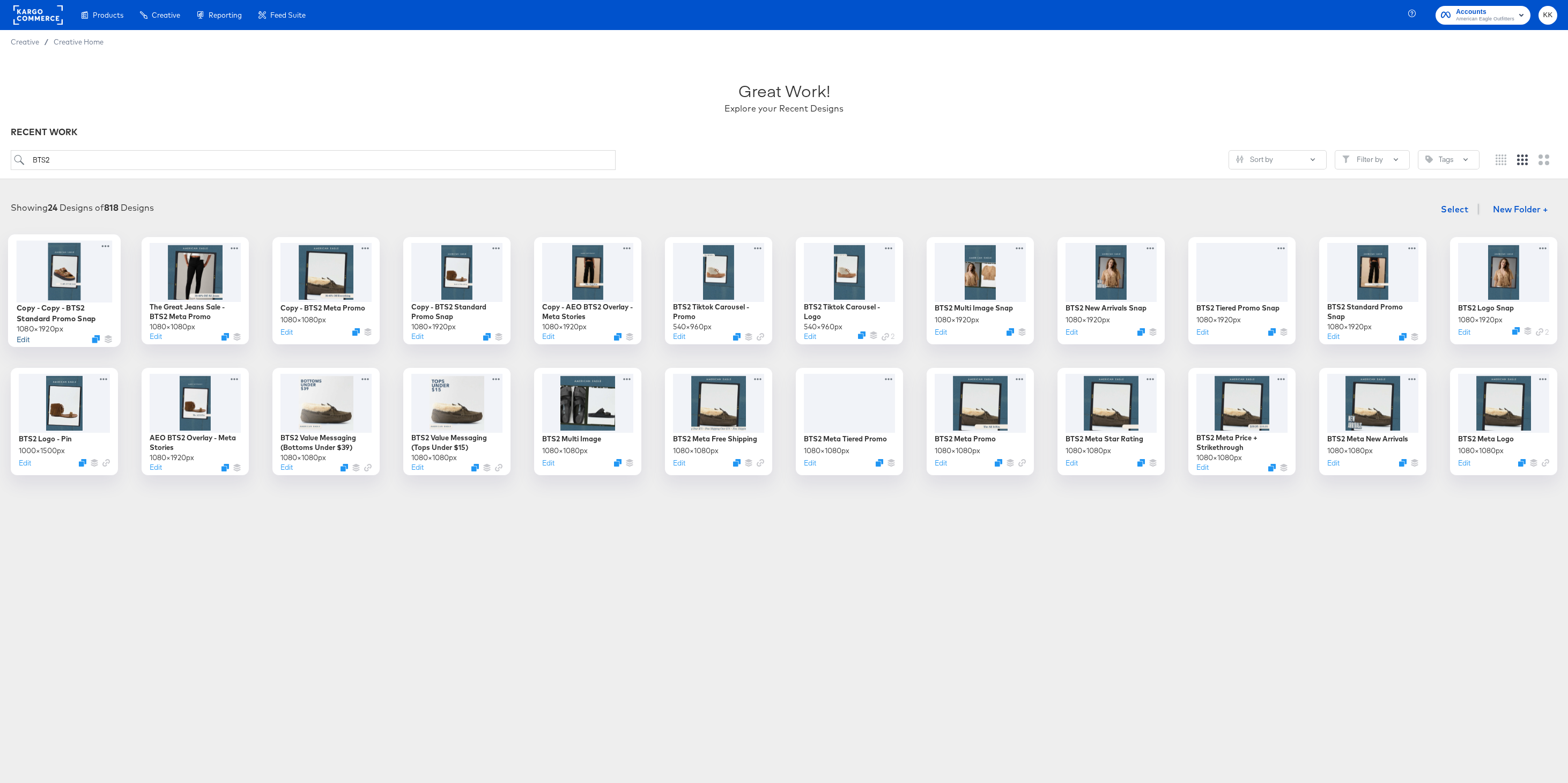
click at [25, 339] on button "Edit" at bounding box center [23, 339] width 13 height 10
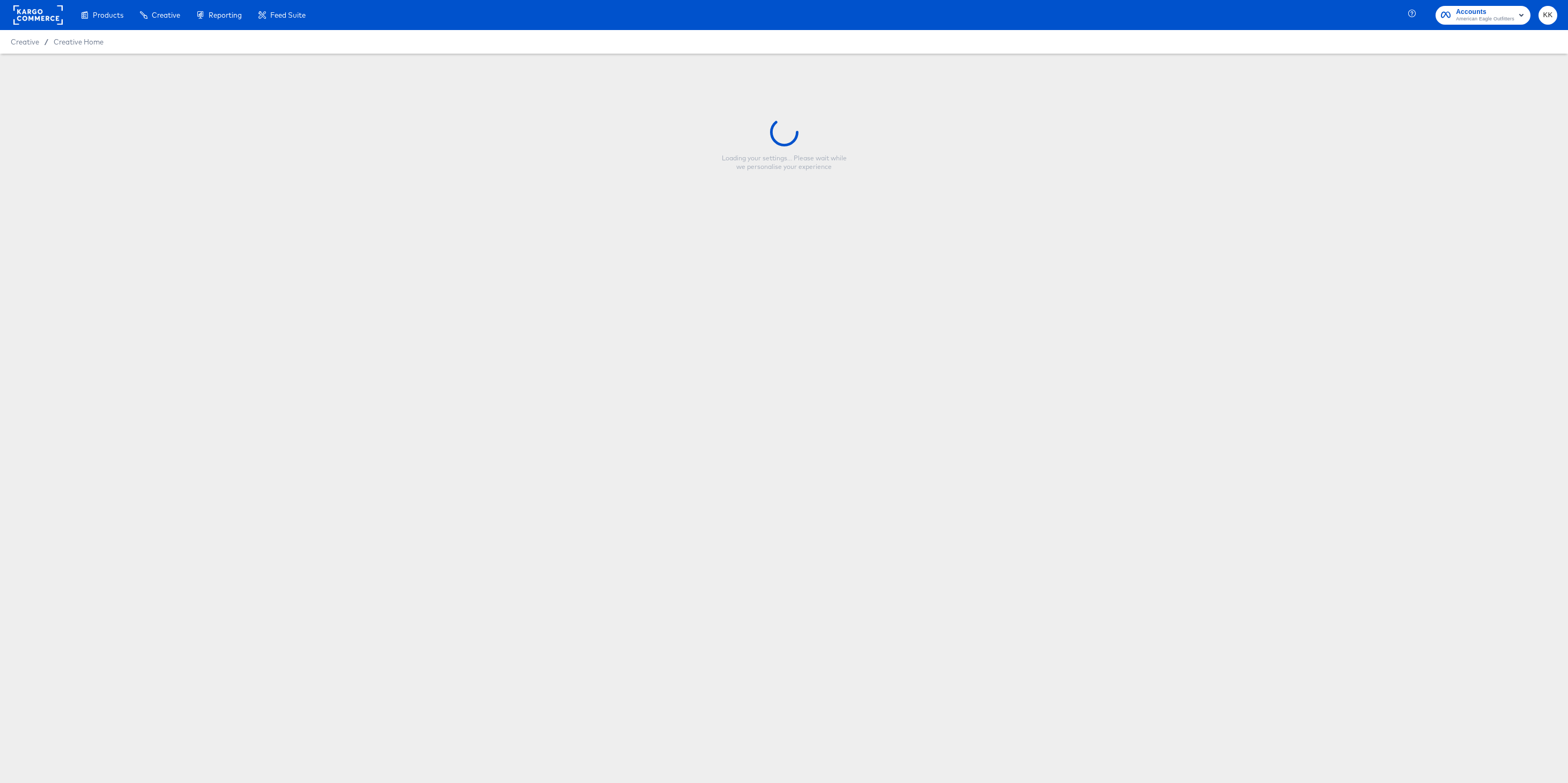
type input "Copy - Copy - BTS2 Standard Promo Snap"
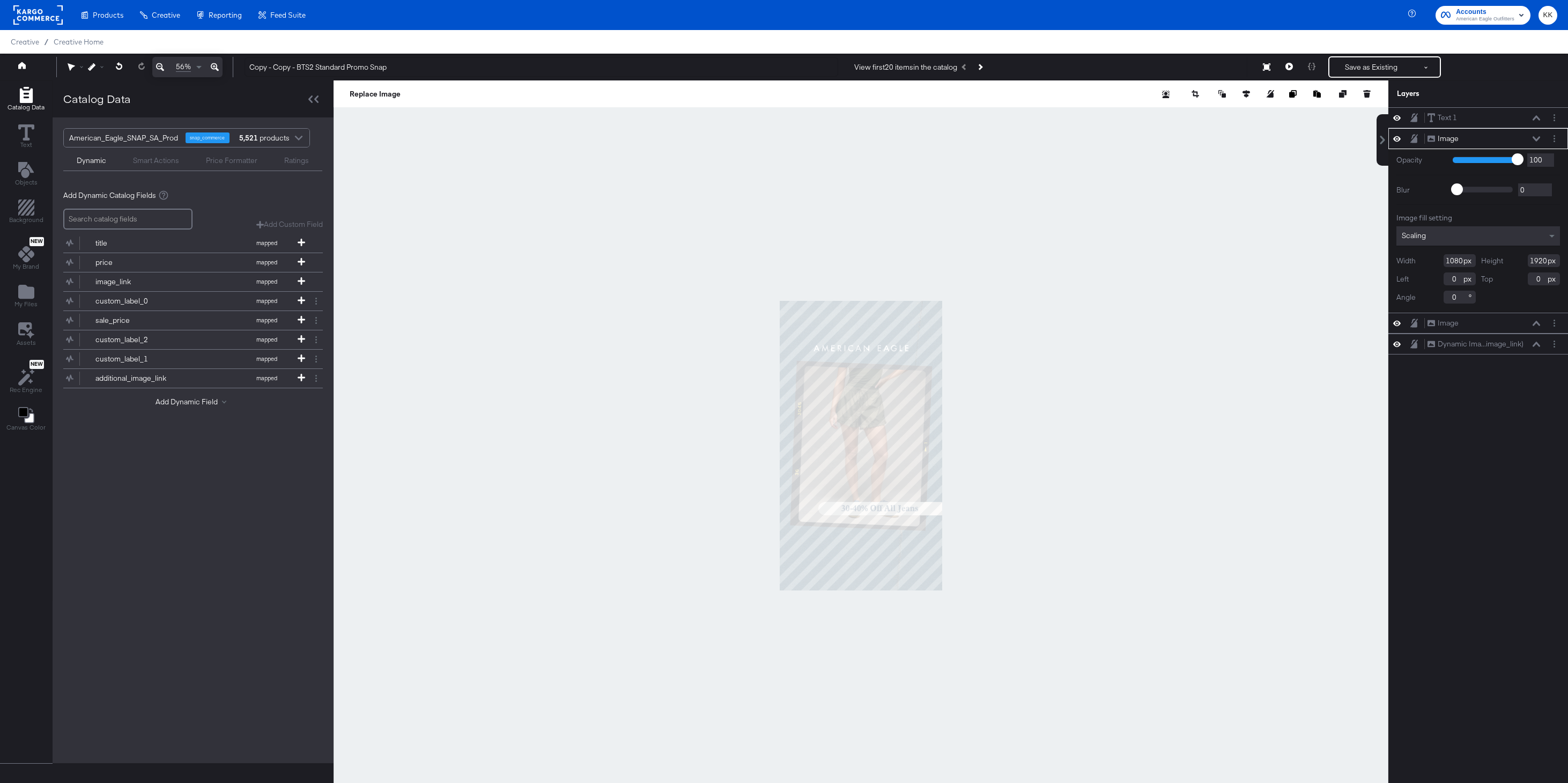
click at [211, 65] on icon at bounding box center [214, 67] width 8 height 13
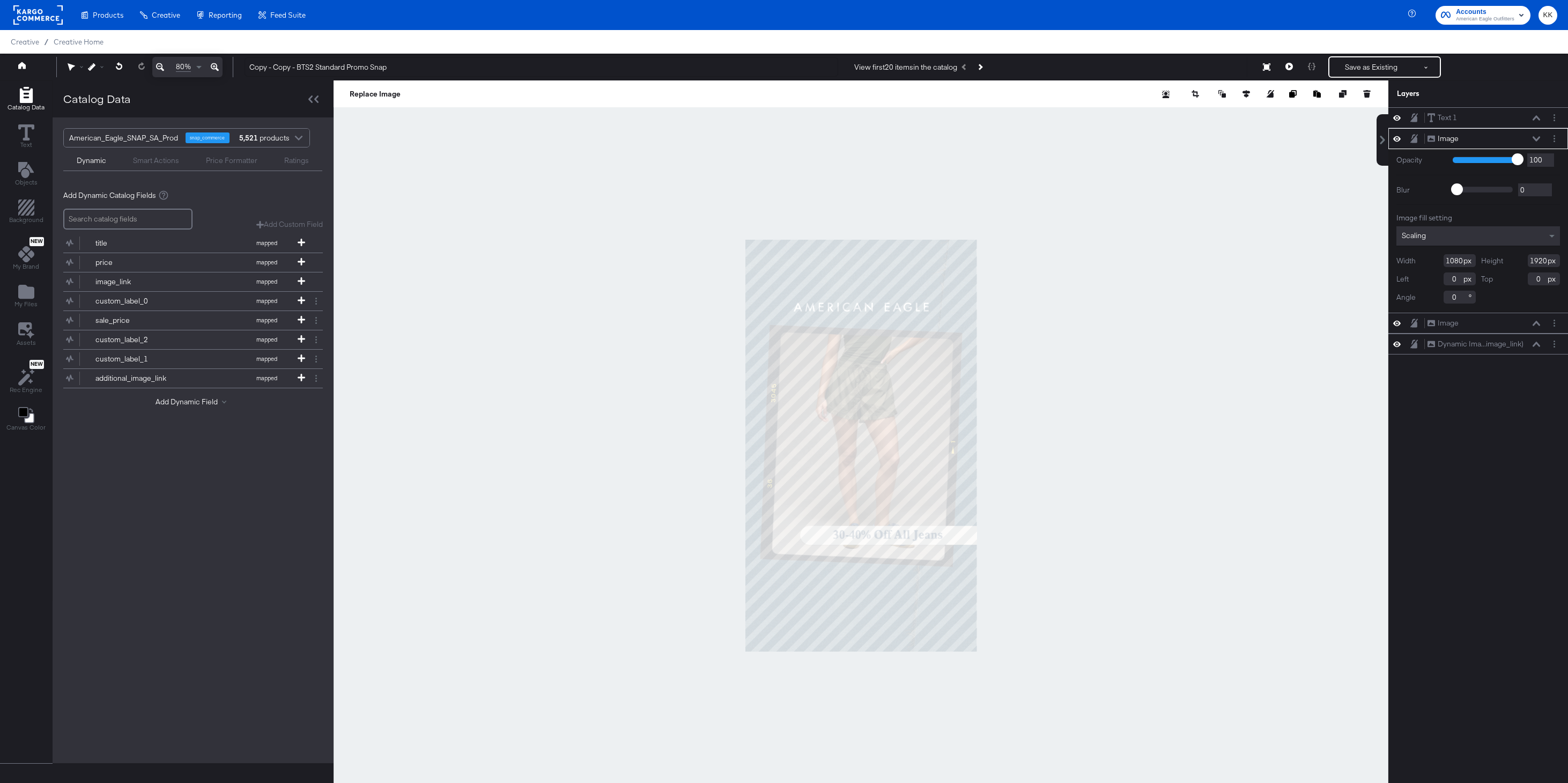
click at [211, 65] on icon at bounding box center [214, 67] width 8 height 13
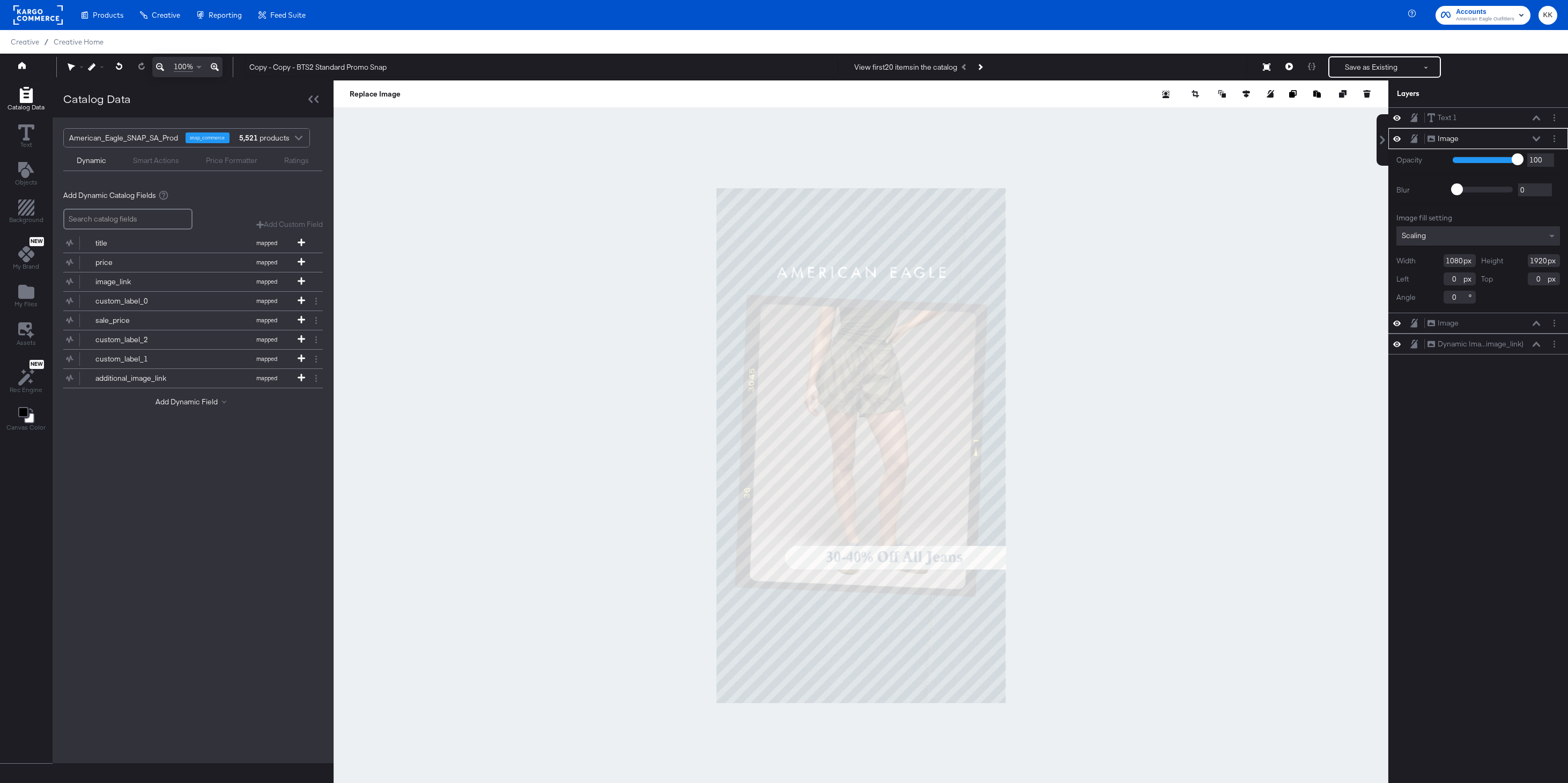
click at [211, 65] on icon at bounding box center [214, 67] width 8 height 13
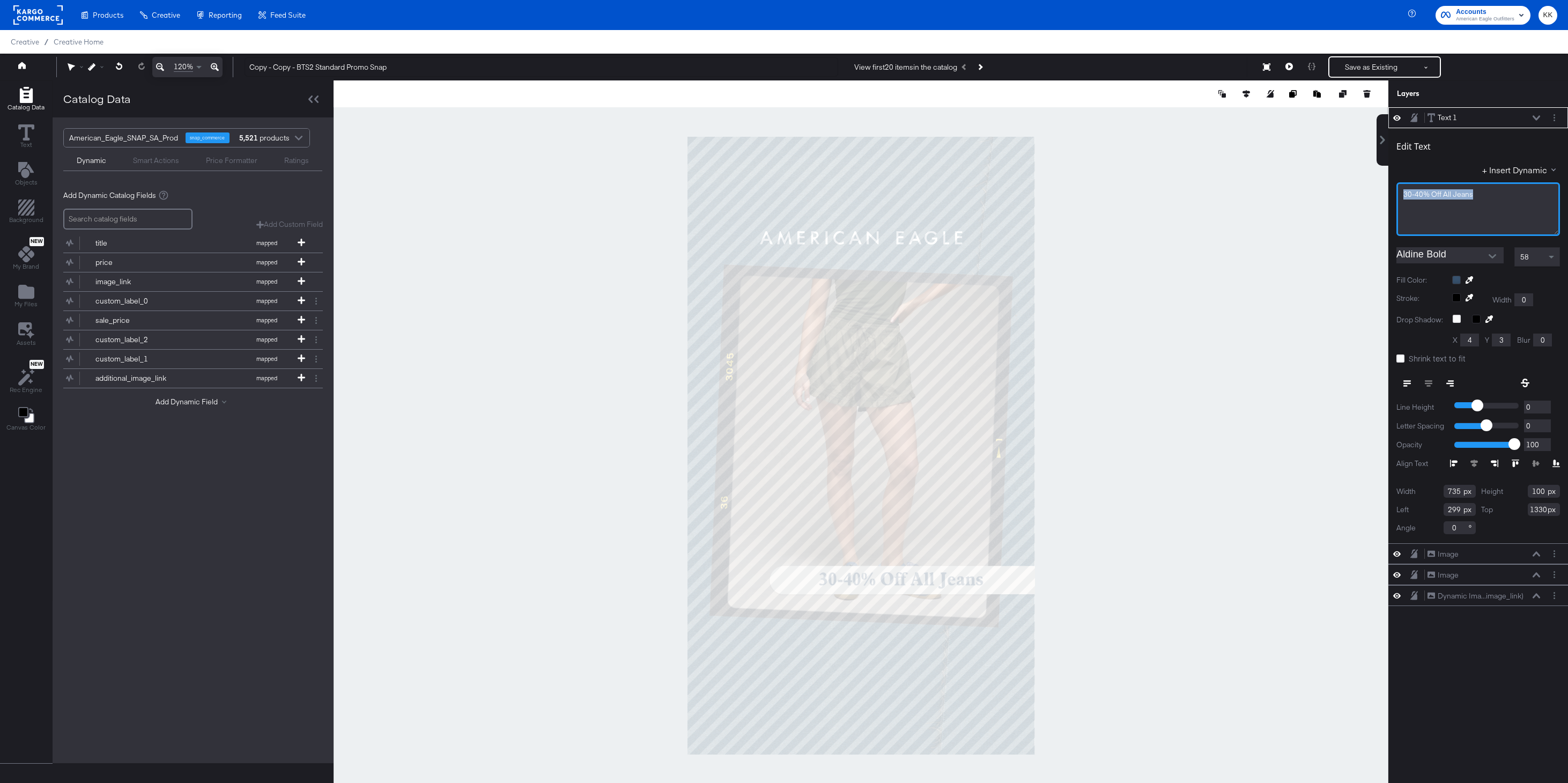
drag, startPoint x: 1483, startPoint y: 195, endPoint x: 1391, endPoint y: 194, distance: 92.0
click at [1391, 194] on div "Edit Text + Insert Dynamic 30-40% Off All Jeans Aldine Bold 58 Fill Color: Stro…" at bounding box center [1478, 336] width 180 height 415
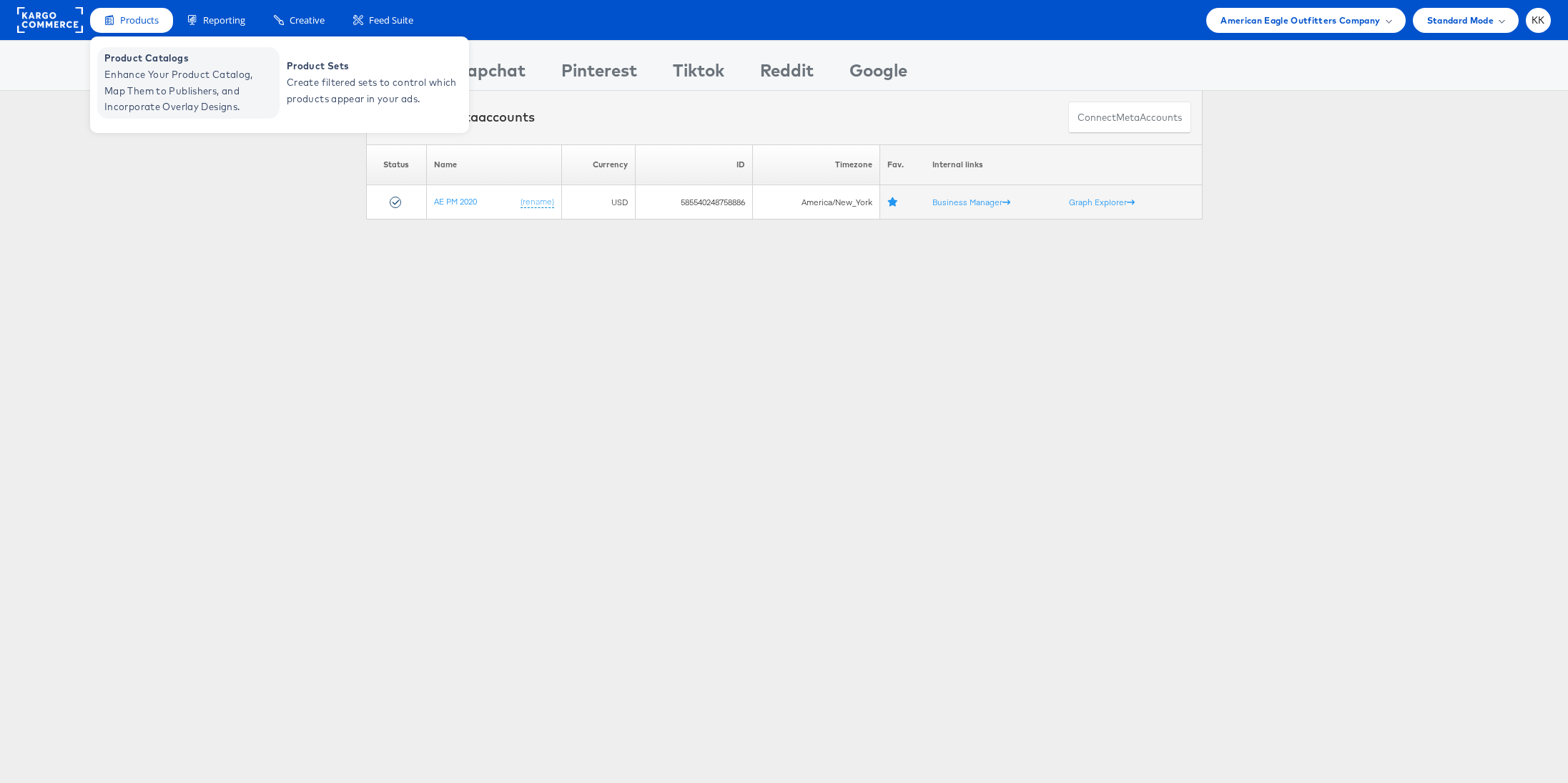
click at [132, 57] on span "Product Catalogs" at bounding box center [190, 58] width 171 height 16
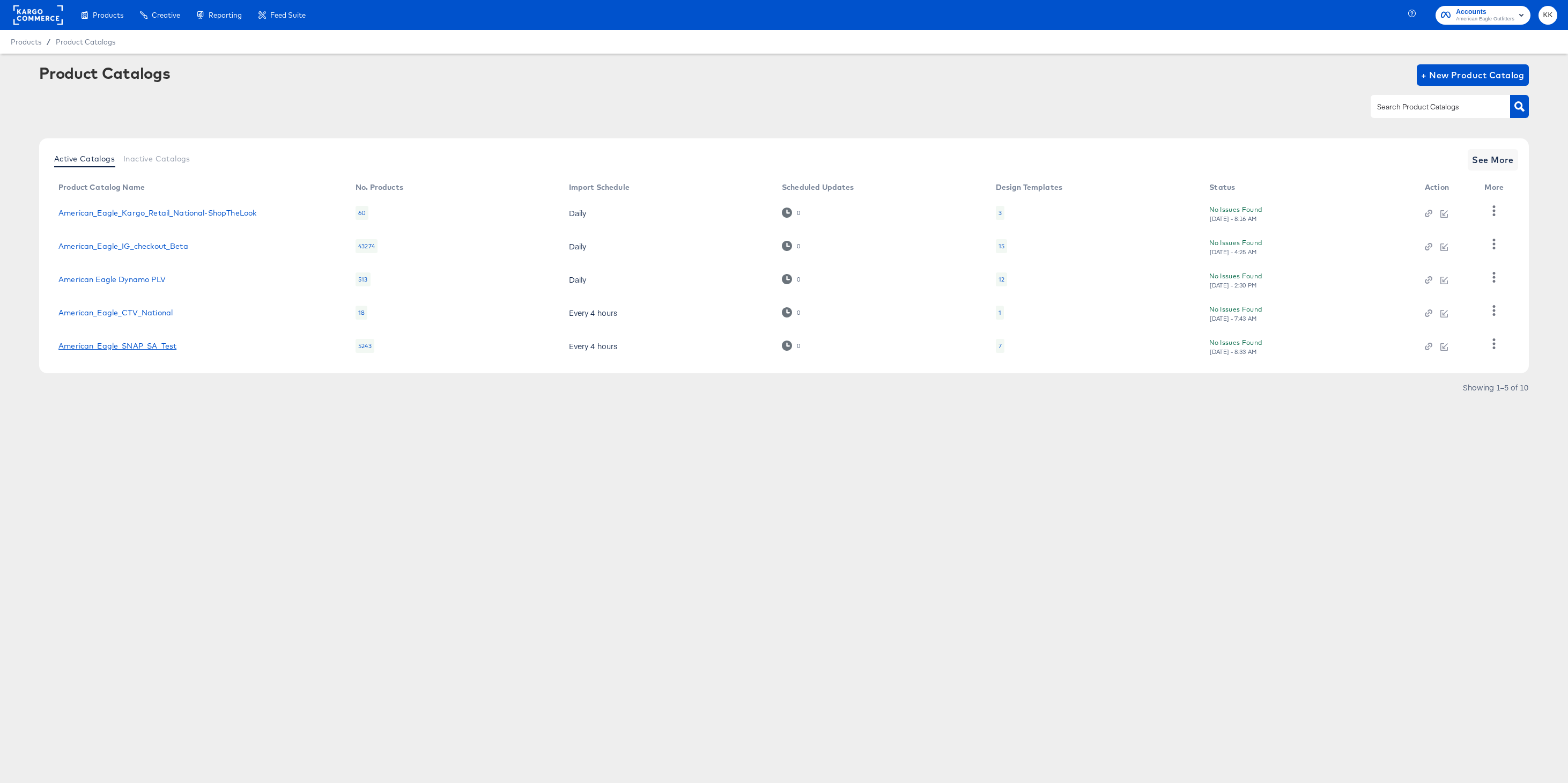
click at [138, 345] on link "American_Eagle_SNAP_SA_Test" at bounding box center [117, 346] width 118 height 9
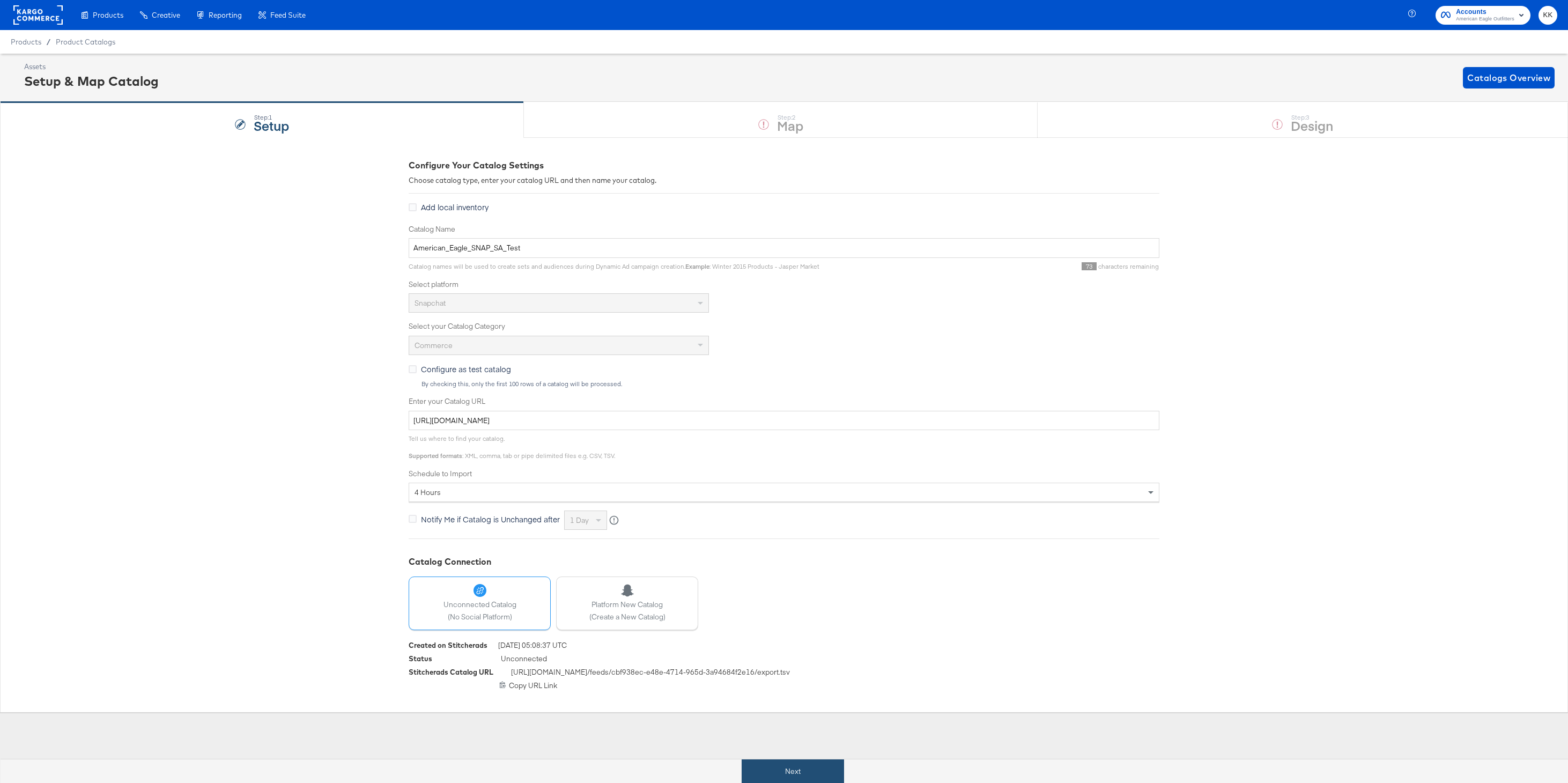
click at [758, 773] on button "Next" at bounding box center [793, 771] width 102 height 24
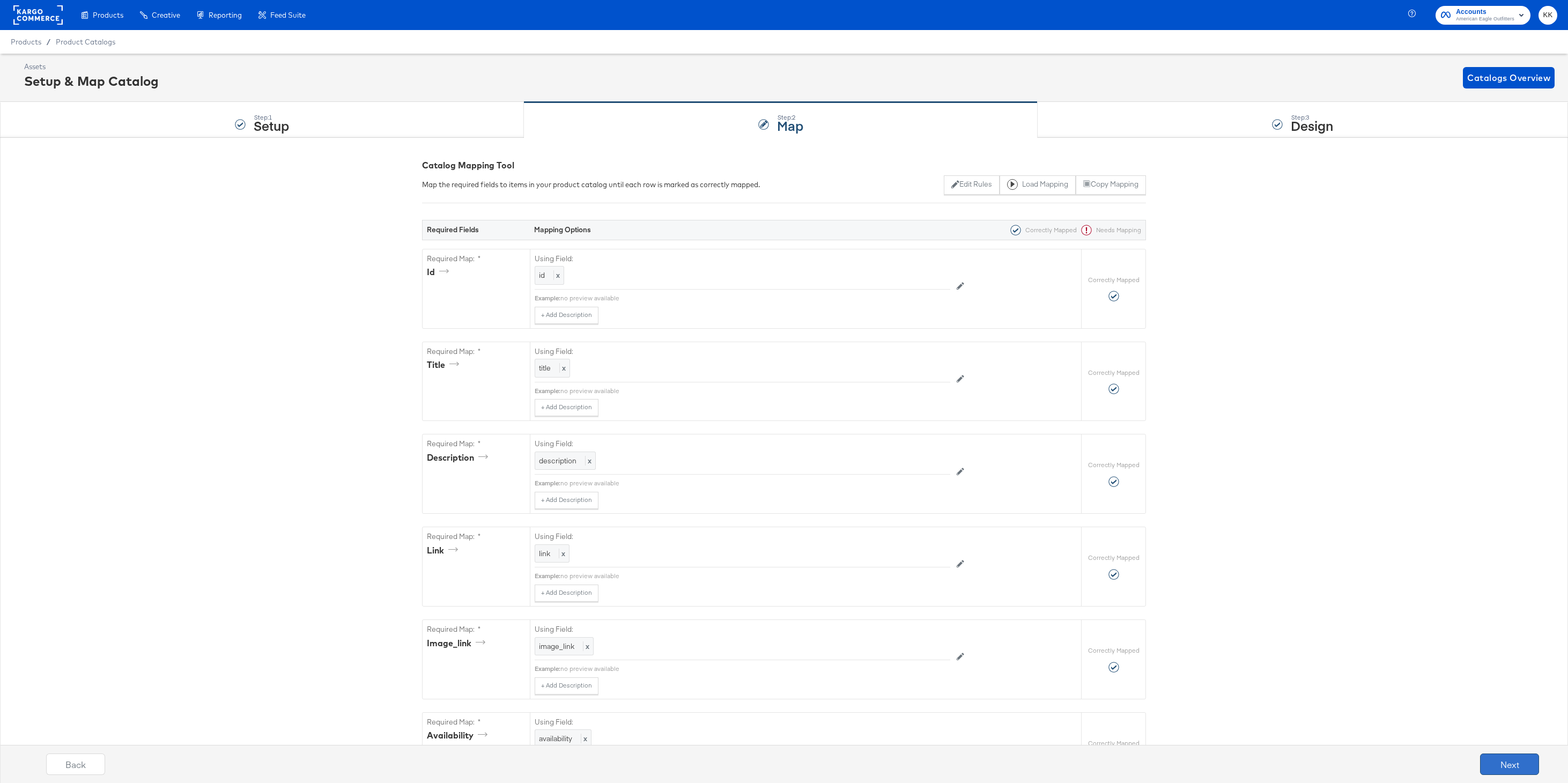
click at [1521, 757] on button "Next" at bounding box center [1510, 764] width 59 height 21
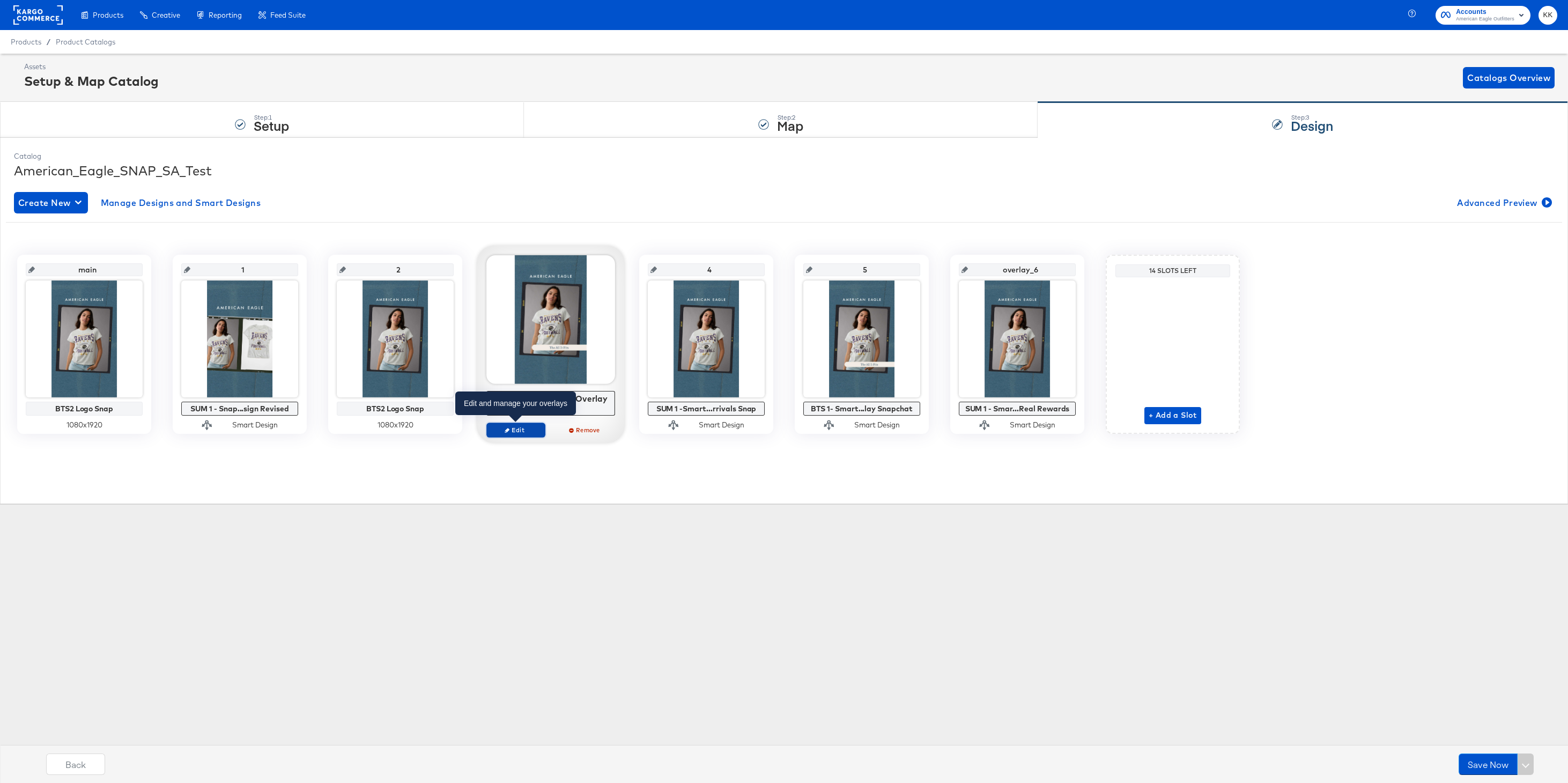
click at [510, 432] on span "Edit" at bounding box center [516, 430] width 49 height 8
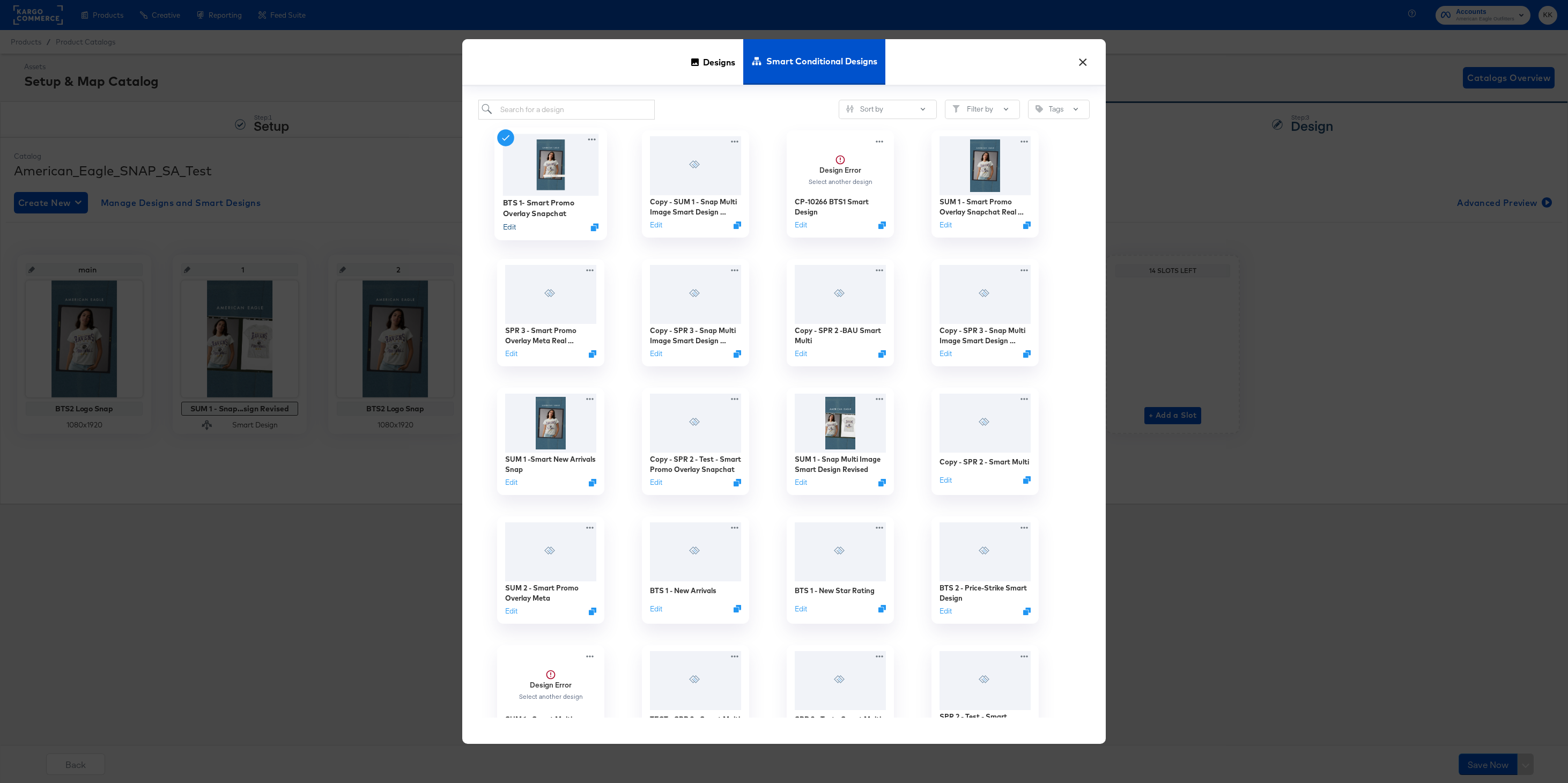
click at [513, 227] on button "Edit" at bounding box center [509, 226] width 13 height 10
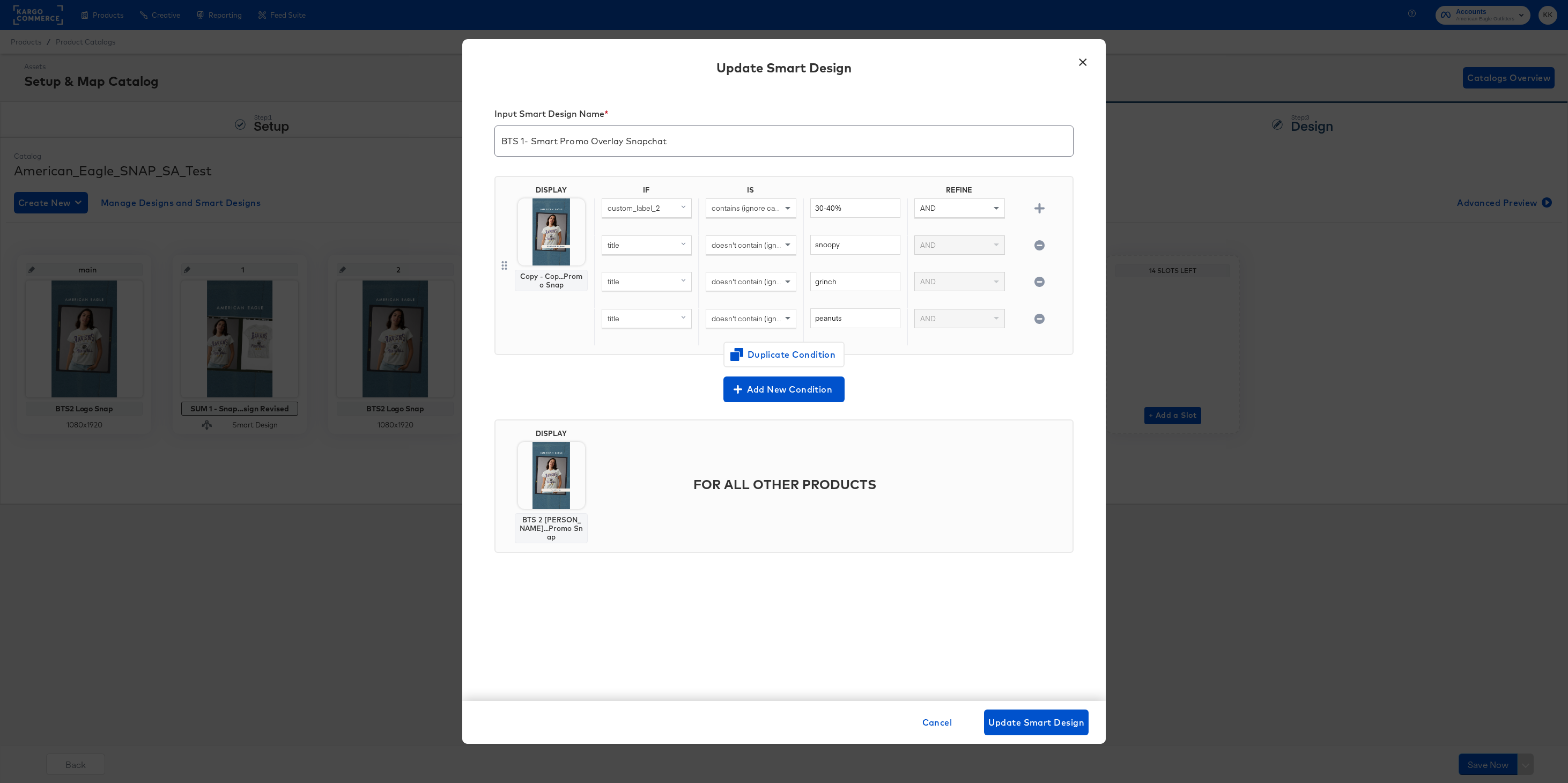
click at [563, 345] on div "DISPLAY Copy - Cop...Promo Snap" at bounding box center [551, 265] width 83 height 160
click at [932, 723] on span "Cancel" at bounding box center [937, 722] width 30 height 15
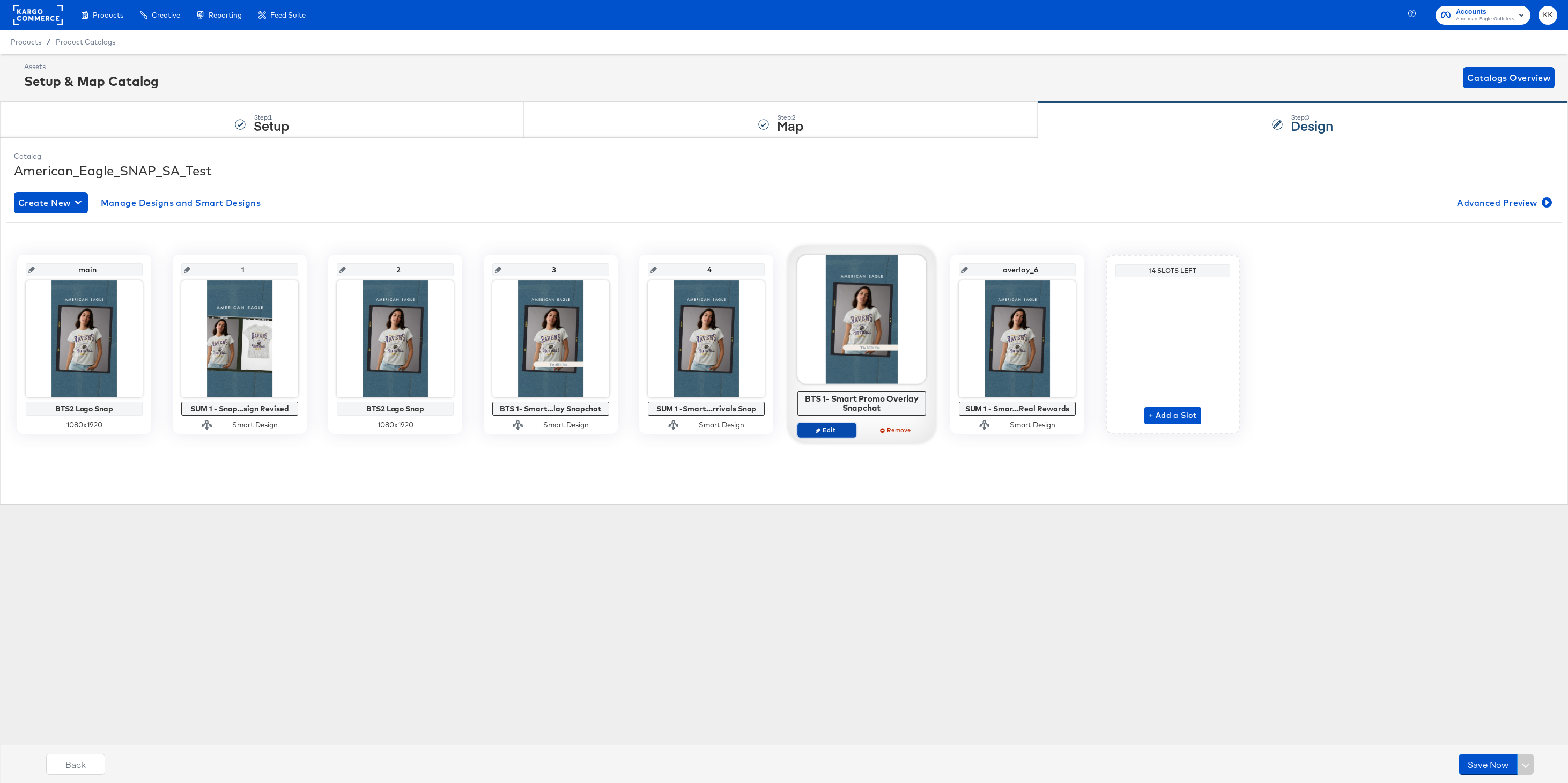
click at [819, 430] on icon "button" at bounding box center [818, 430] width 5 height 5
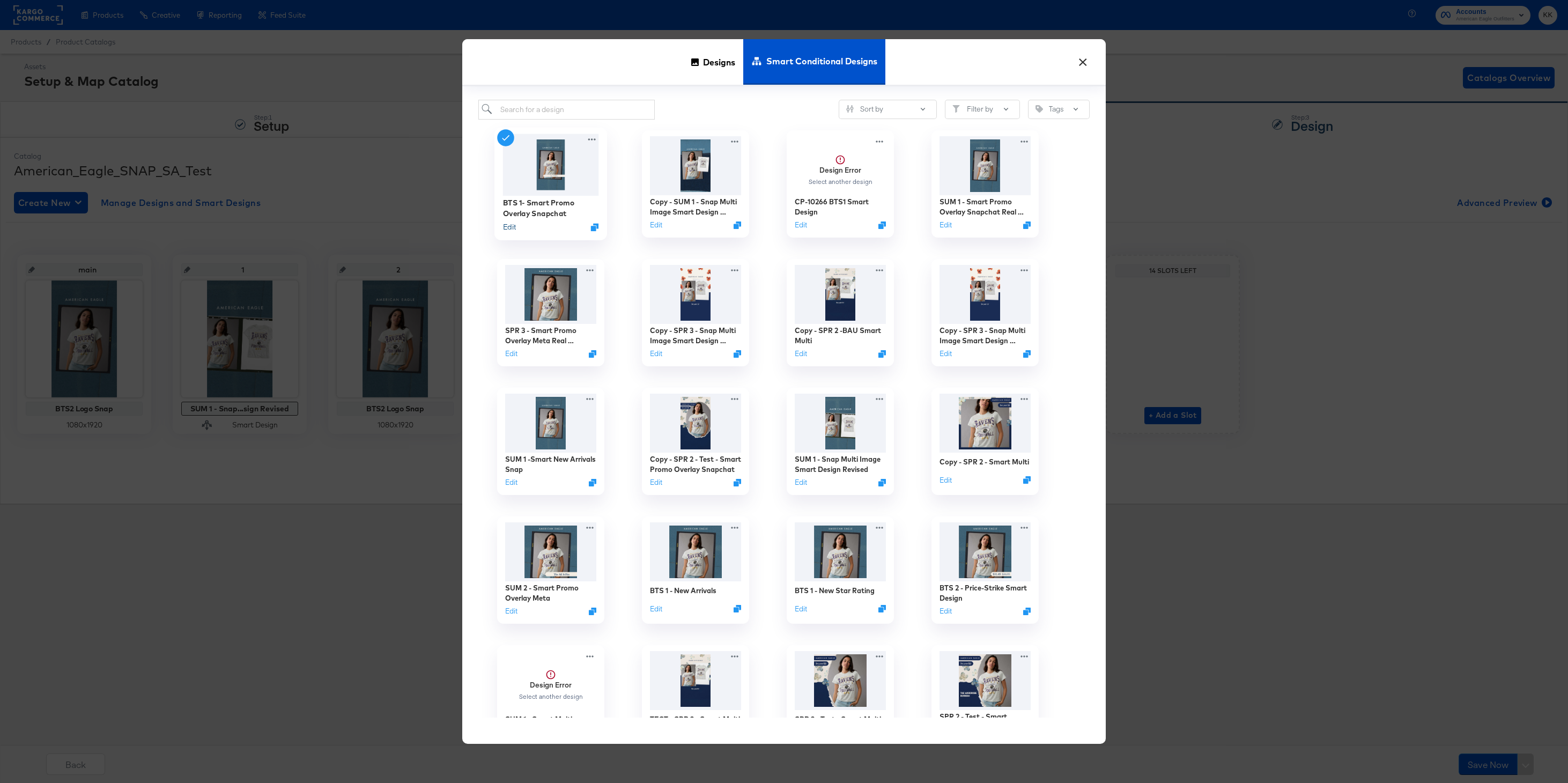
click at [511, 226] on button "Edit" at bounding box center [509, 226] width 13 height 10
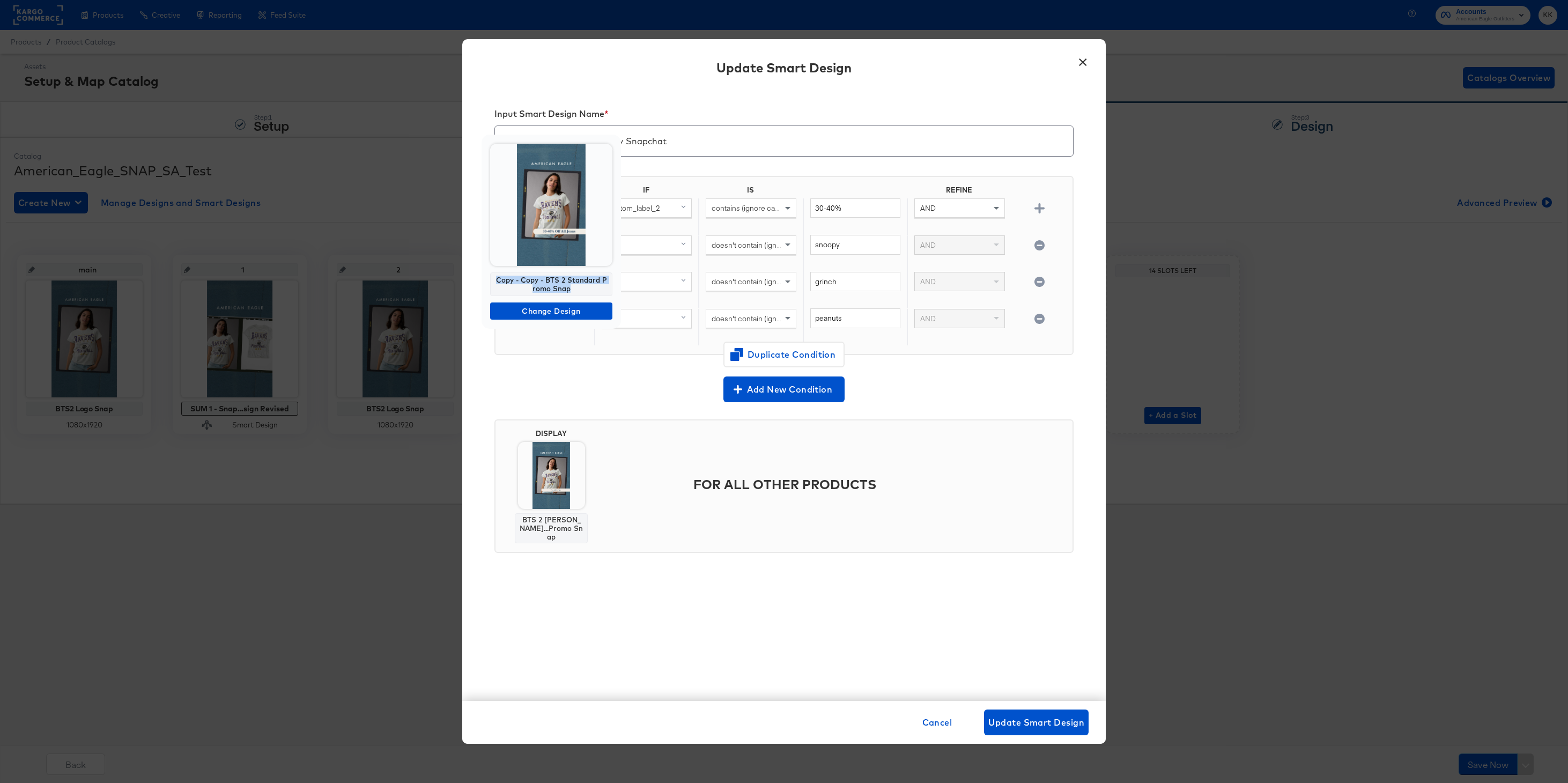
drag, startPoint x: 572, startPoint y: 287, endPoint x: 498, endPoint y: 278, distance: 74.5
click at [498, 278] on div "Copy - Copy - BTS 2 Standard Promo Snap" at bounding box center [551, 284] width 122 height 24
copy div "Copy - Copy - BTS 2 Standard Promo Snap"
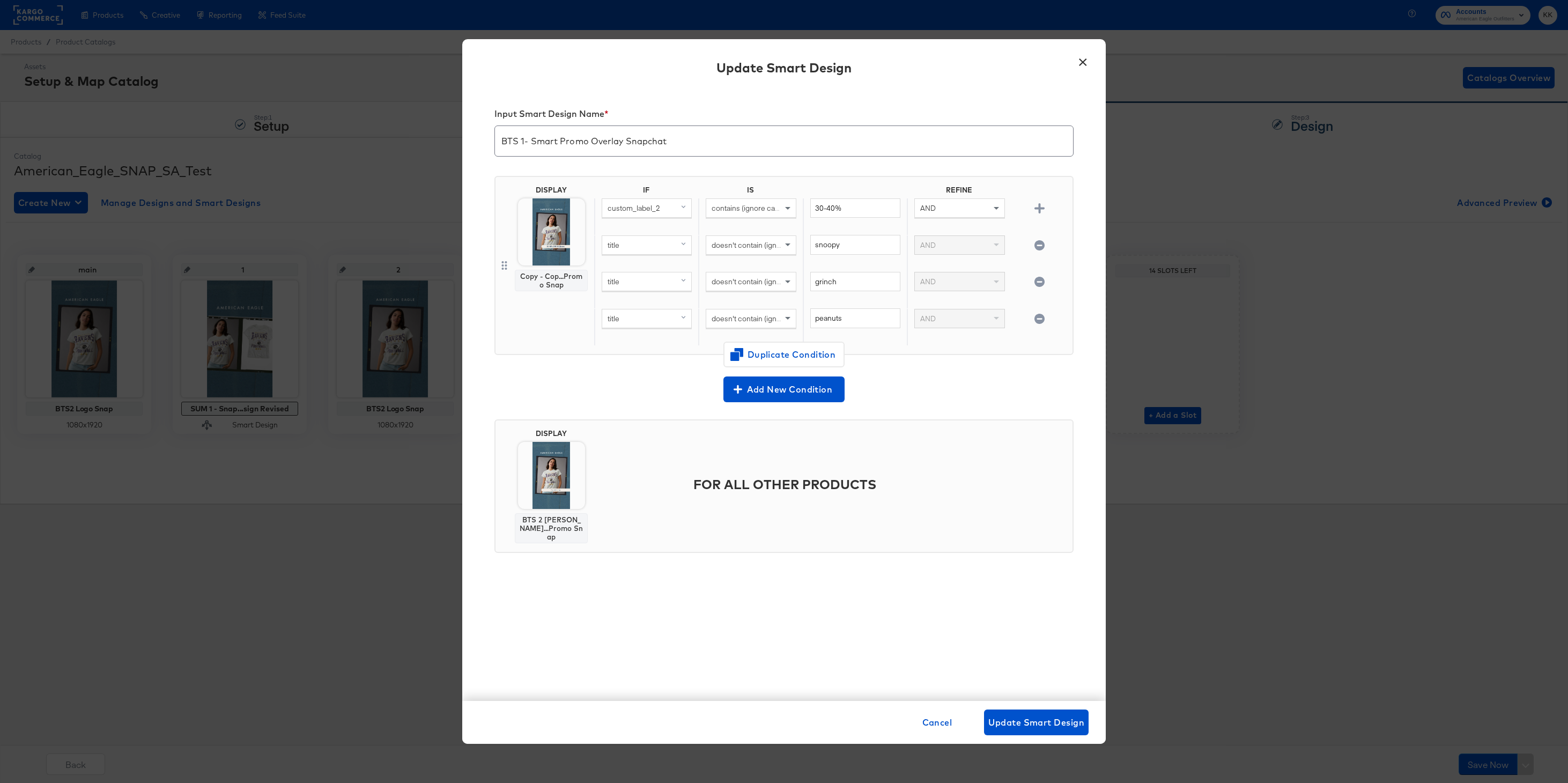
click at [1085, 57] on button "×" at bounding box center [1083, 60] width 19 height 19
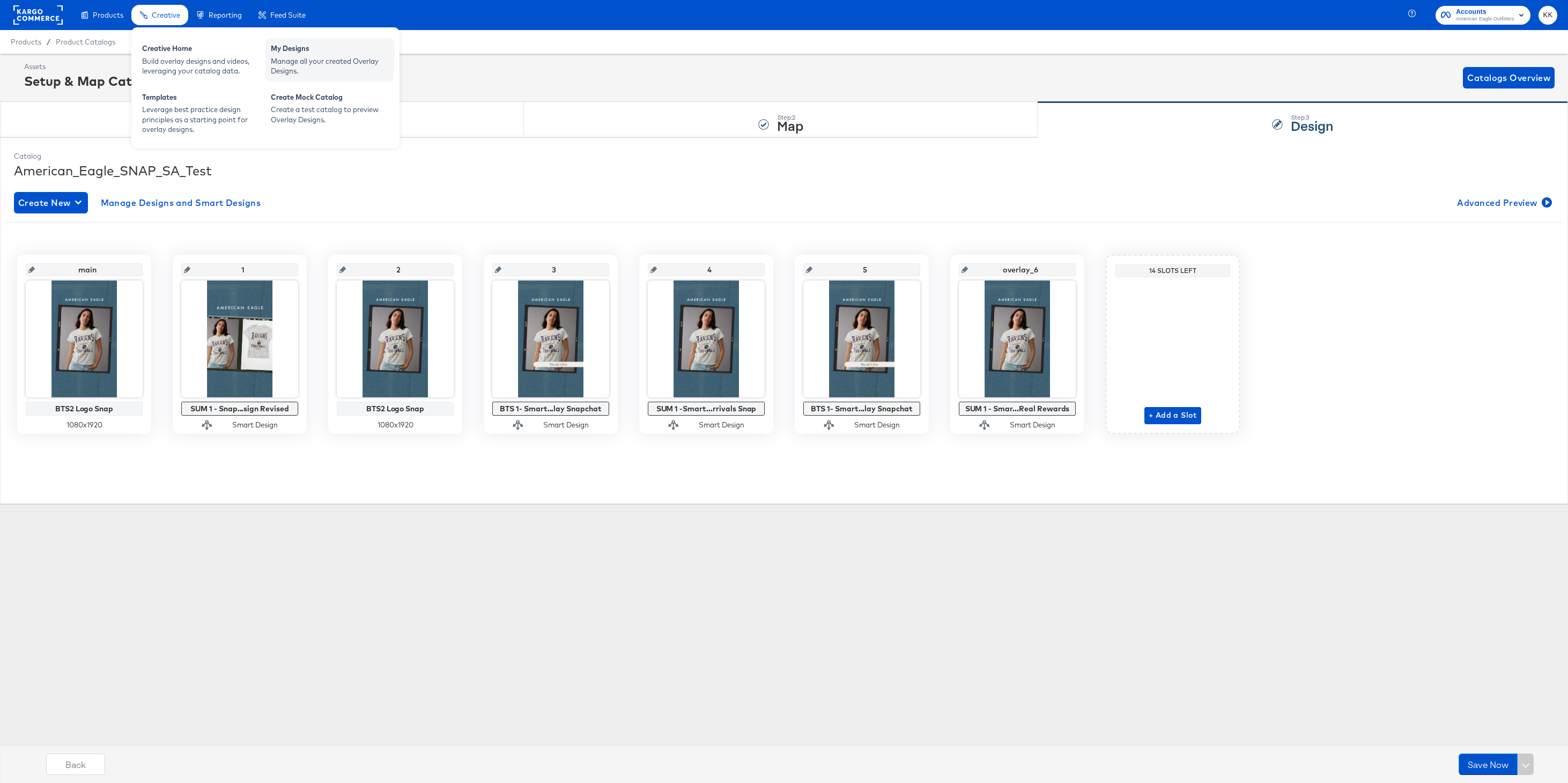
click at [300, 63] on div "Manage all your created Overlay Designs." at bounding box center [330, 66] width 118 height 20
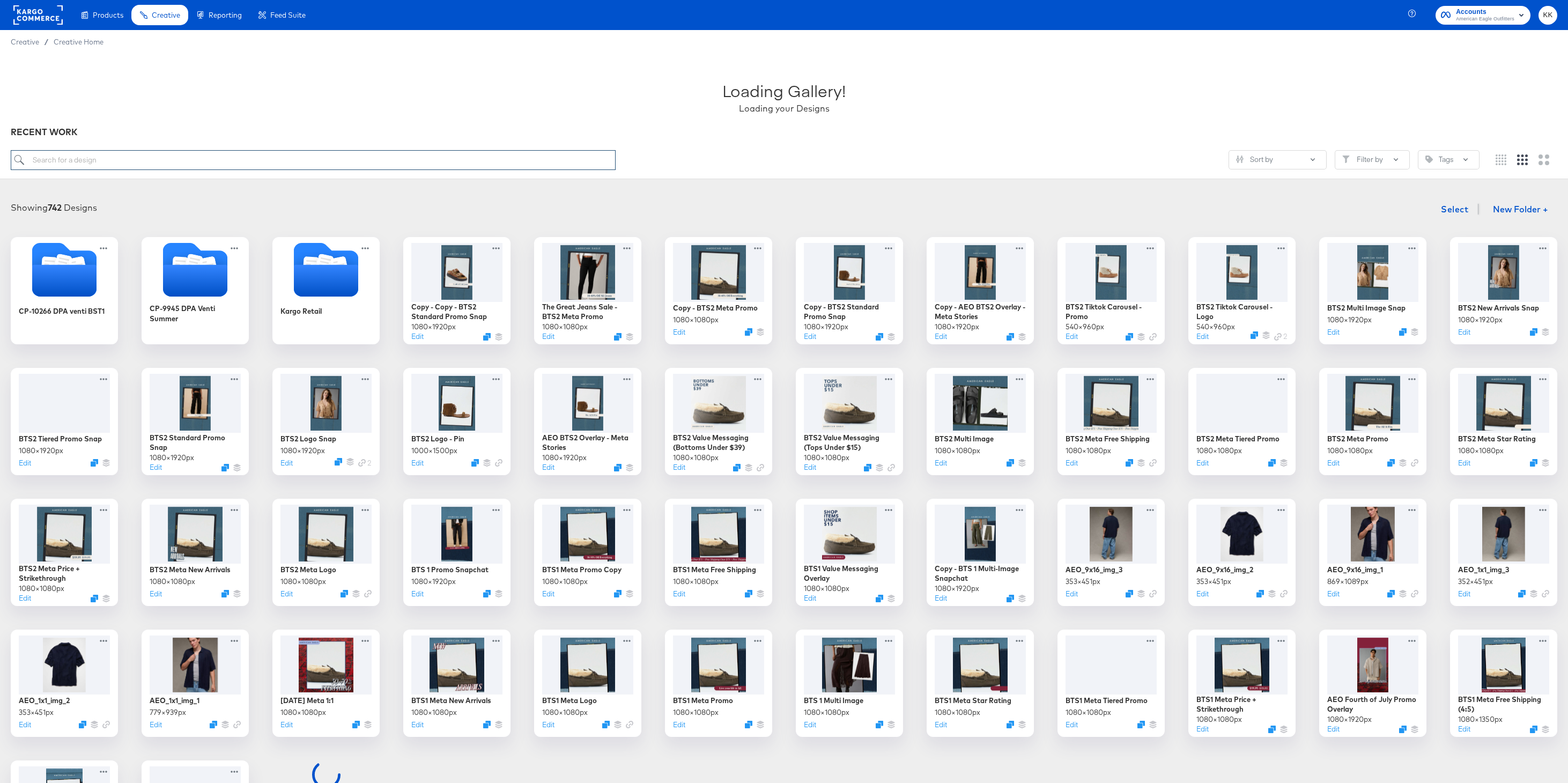
click at [315, 157] on input "search" at bounding box center [313, 160] width 605 height 20
paste input "Copy - Copy - BTS 2 Standard Promo Snap"
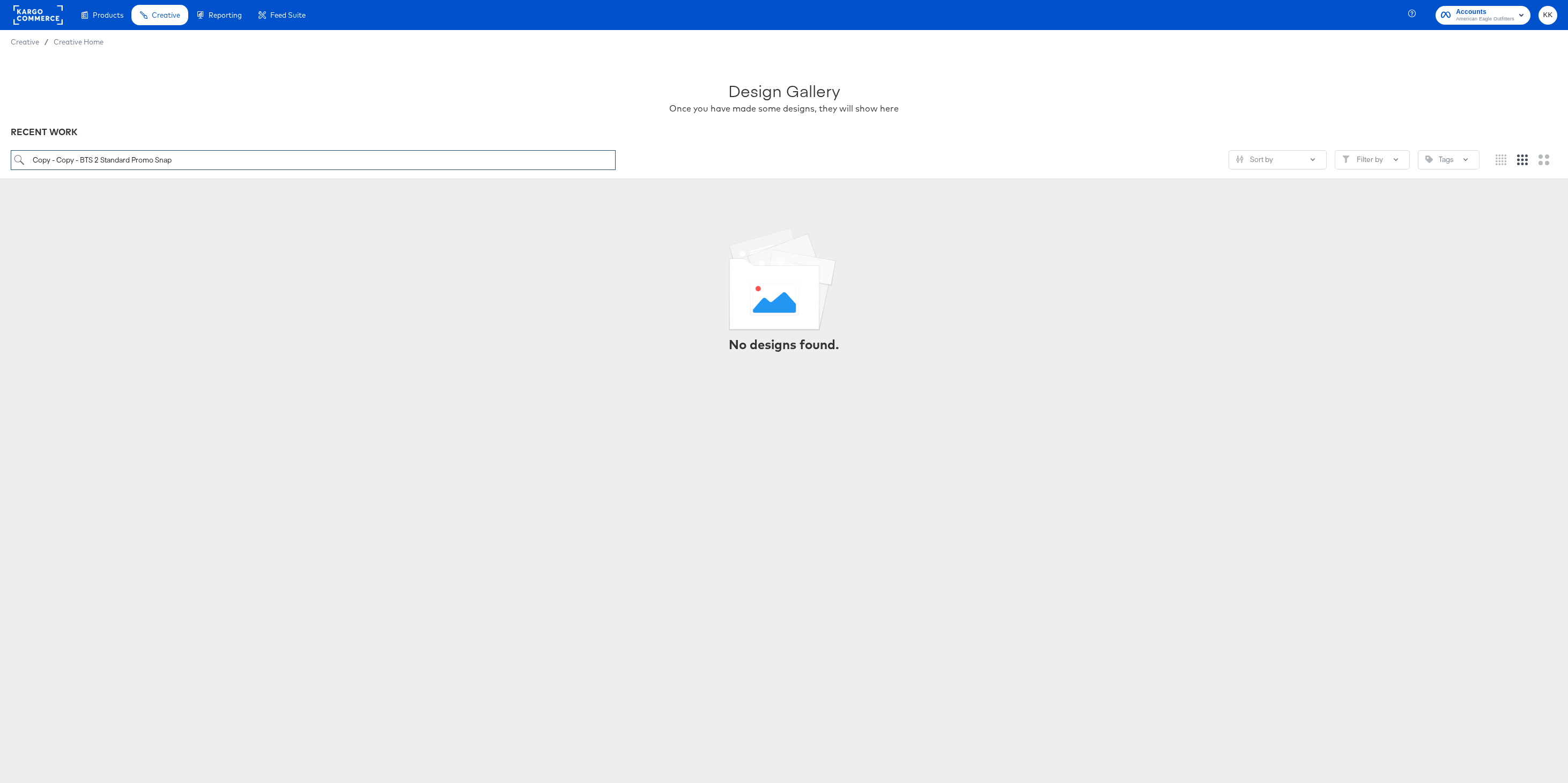
click at [35, 160] on input "Copy - Copy - BTS 2 Standard Promo Snap" at bounding box center [313, 160] width 605 height 20
click at [33, 163] on input "Copy - Copy - BTS 2 Standard Promo Snap" at bounding box center [313, 160] width 605 height 20
click at [96, 160] on input "Copy - Copy - BTS 2 Standard Promo Snap" at bounding box center [313, 160] width 605 height 20
type input "Copy - Copy - BTS2 Standard Promo Snap"
click at [122, 114] on div "Loading Gallery! Loading your Designs" at bounding box center [784, 93] width 1547 height 67
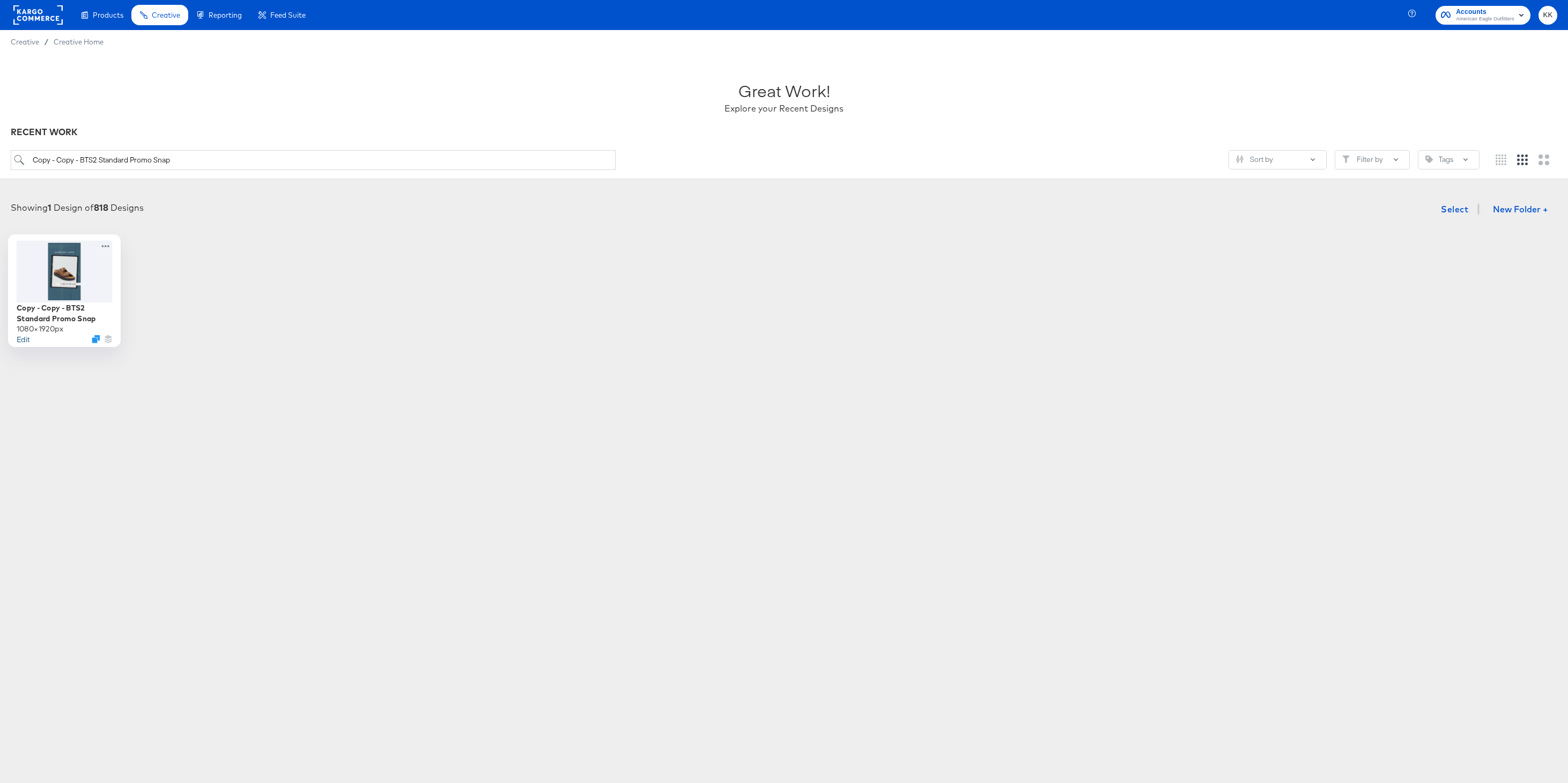
click at [21, 340] on button "Edit" at bounding box center [23, 339] width 13 height 10
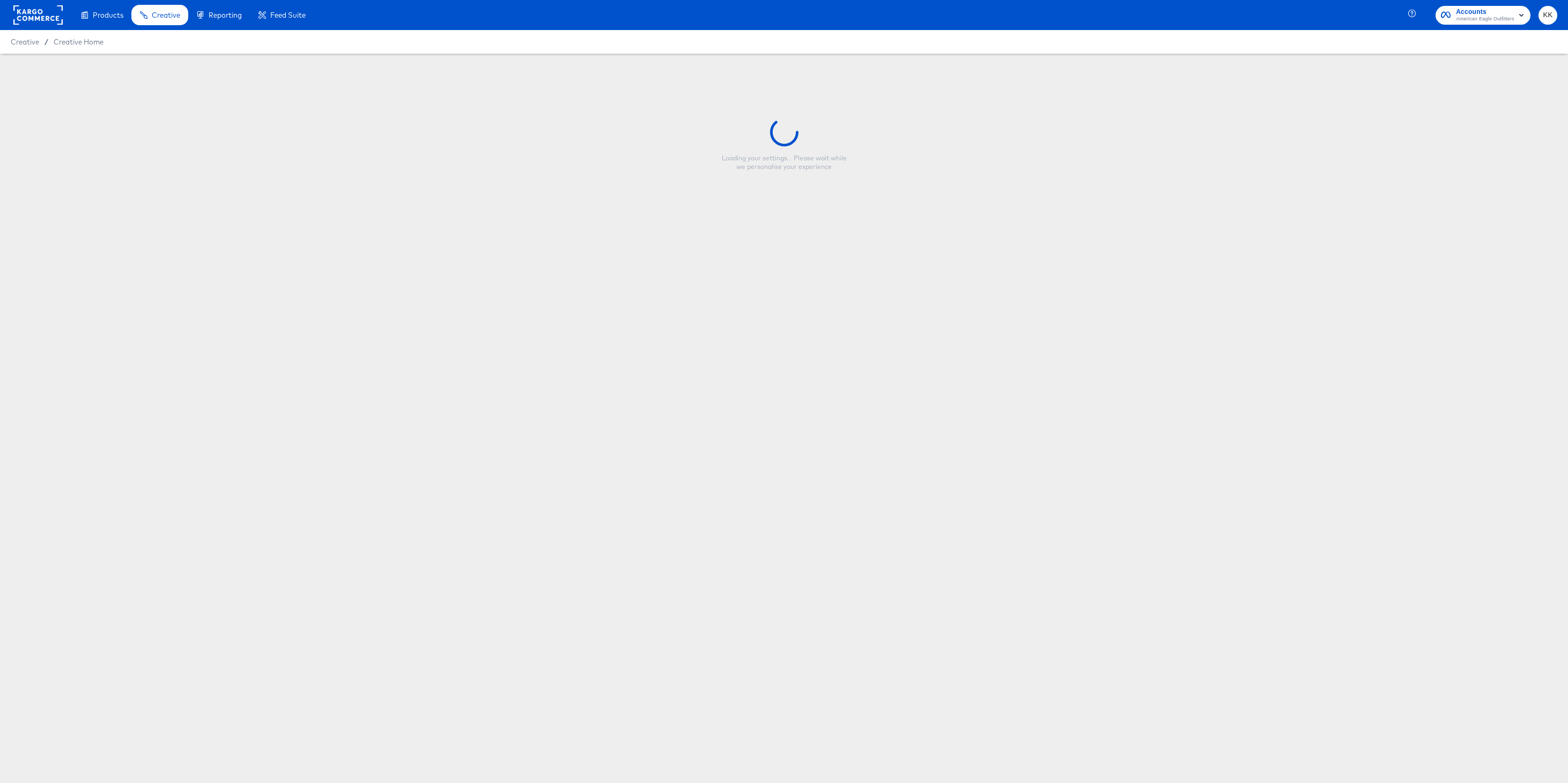
type input "Copy - Copy - BTS2 Standard Promo Snap"
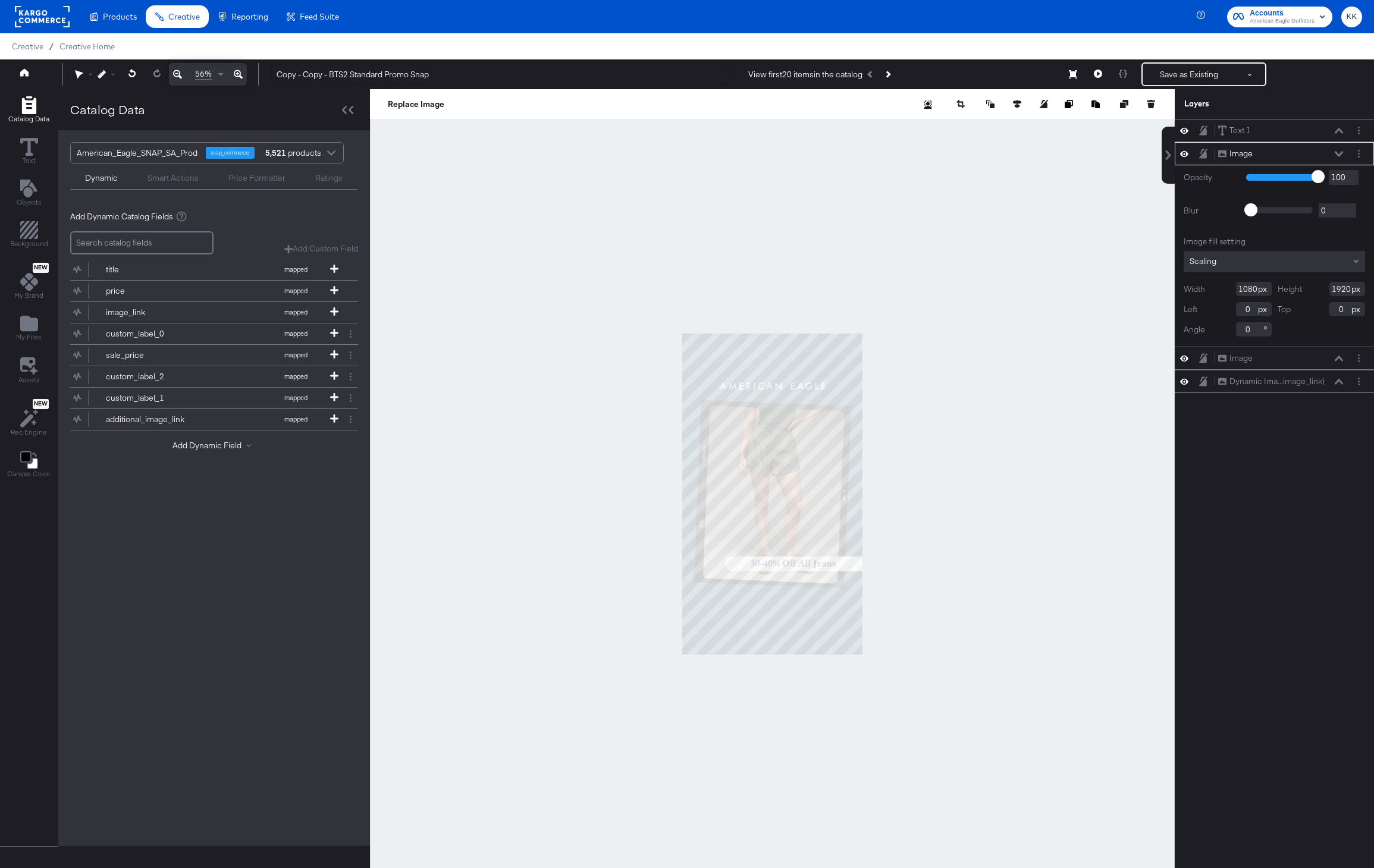
click at [241, 72] on icon at bounding box center [238, 74] width 9 height 14
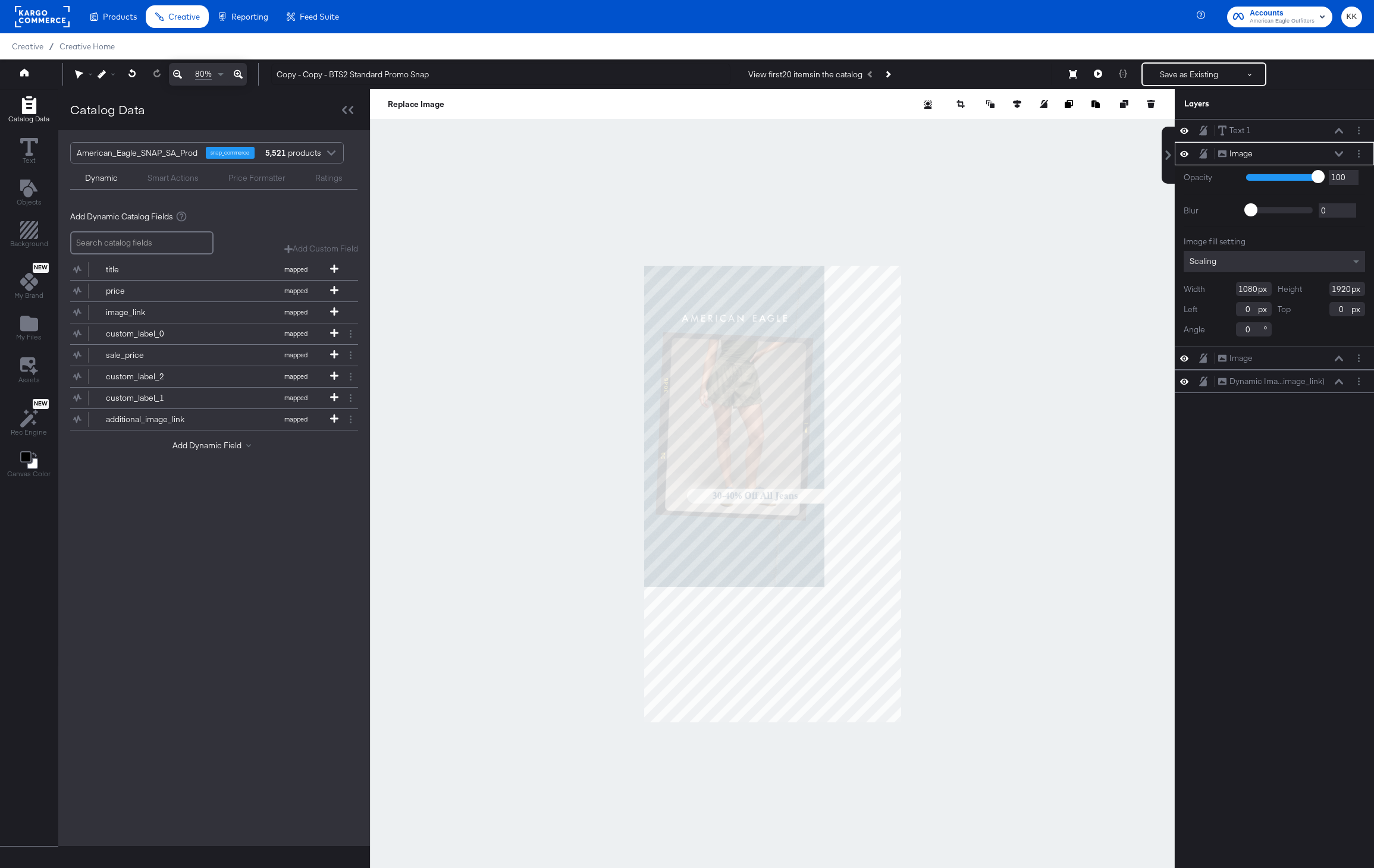
click at [241, 72] on icon at bounding box center [238, 74] width 9 height 14
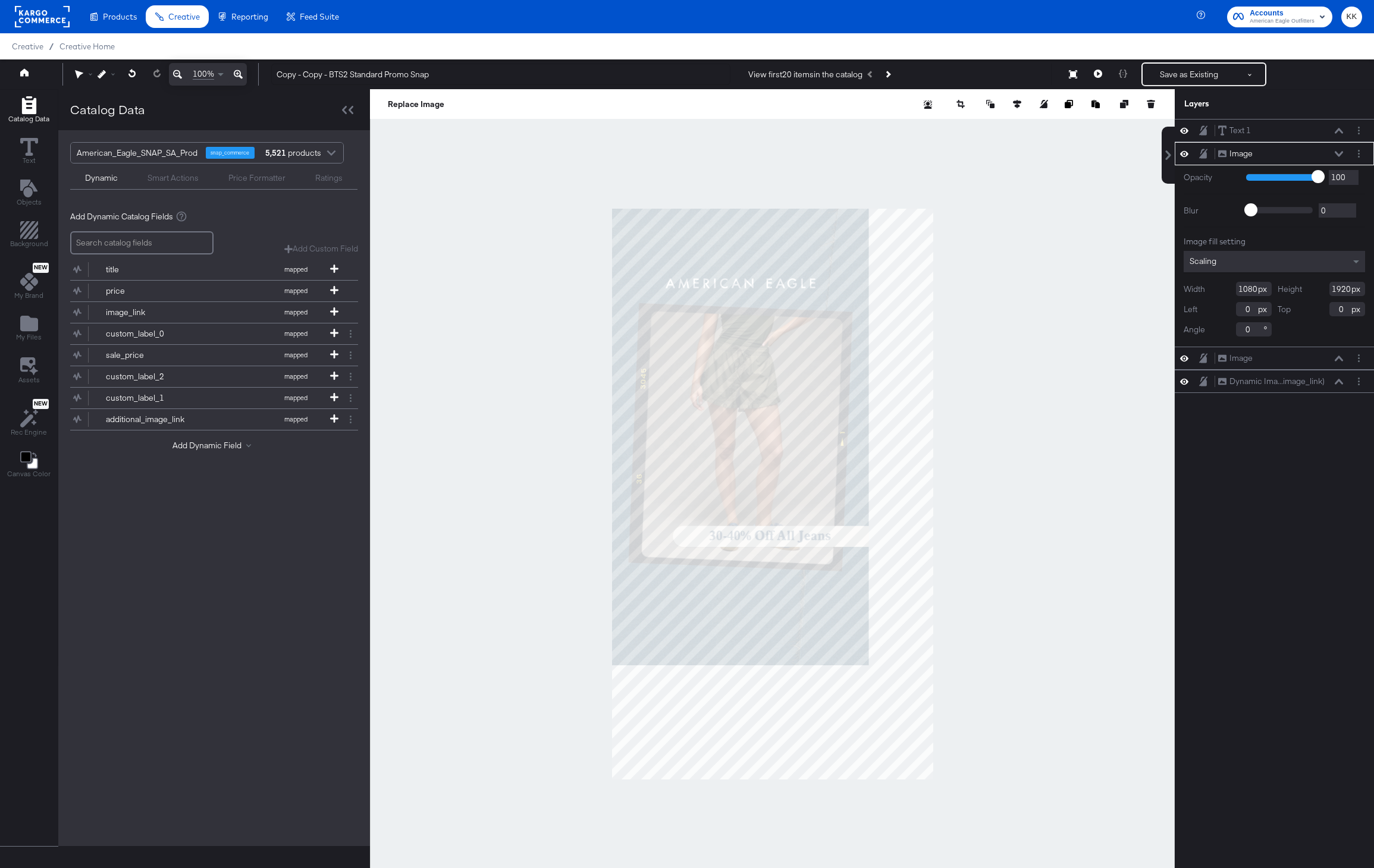
click at [241, 72] on icon at bounding box center [238, 74] width 9 height 14
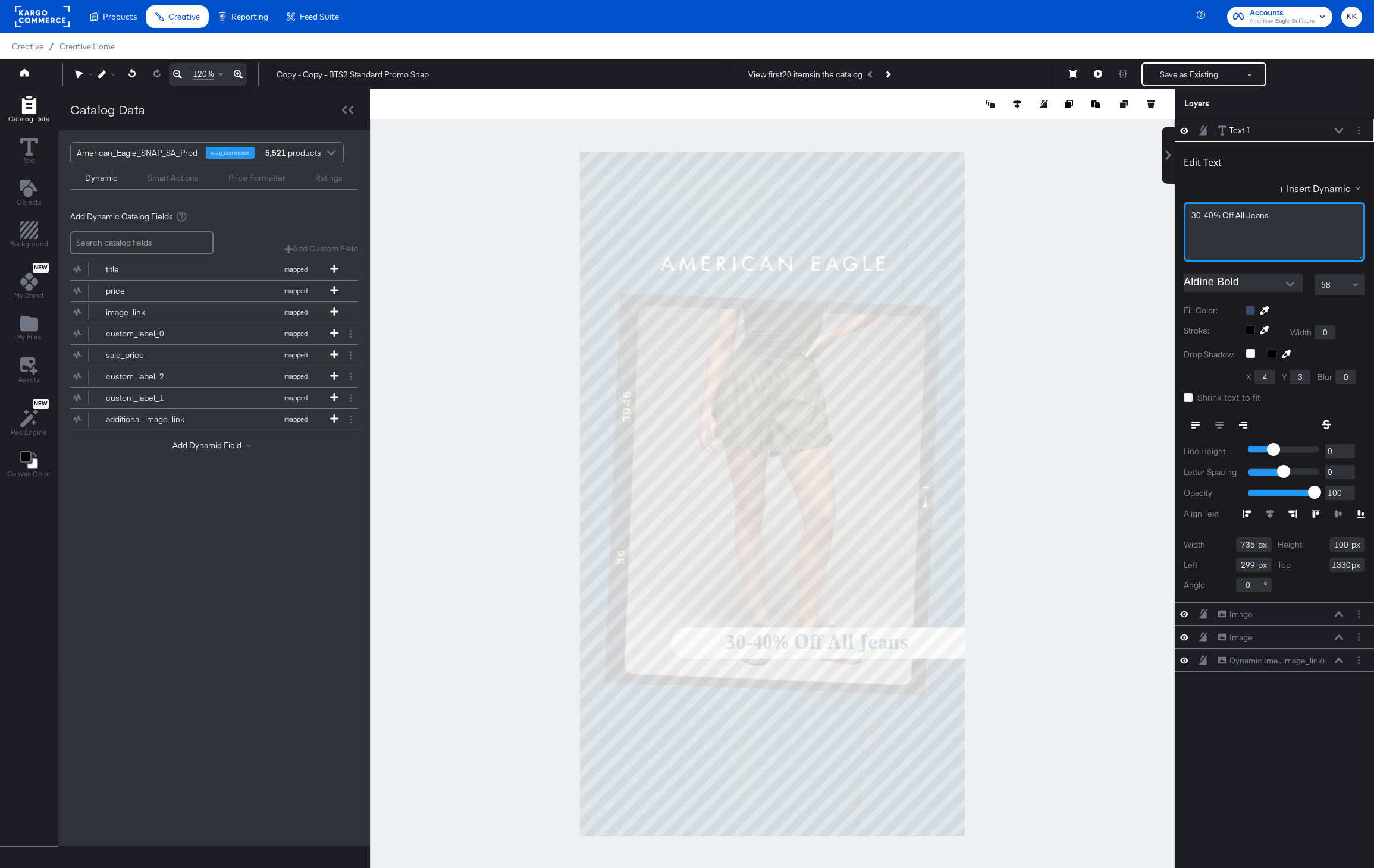
click at [1257, 229] on div "30-40% Off All Jeans" at bounding box center [1274, 232] width 182 height 59
drag, startPoint x: 1277, startPoint y: 222, endPoint x: 1147, endPoint y: 217, distance: 130.1
click at [1147, 119] on div "Catalog Data Text Objects Background New My Brand My Files Assets New Rec Engin…" at bounding box center [687, 104] width 1374 height 30
click at [1087, 255] on div at bounding box center [772, 493] width 805 height 809
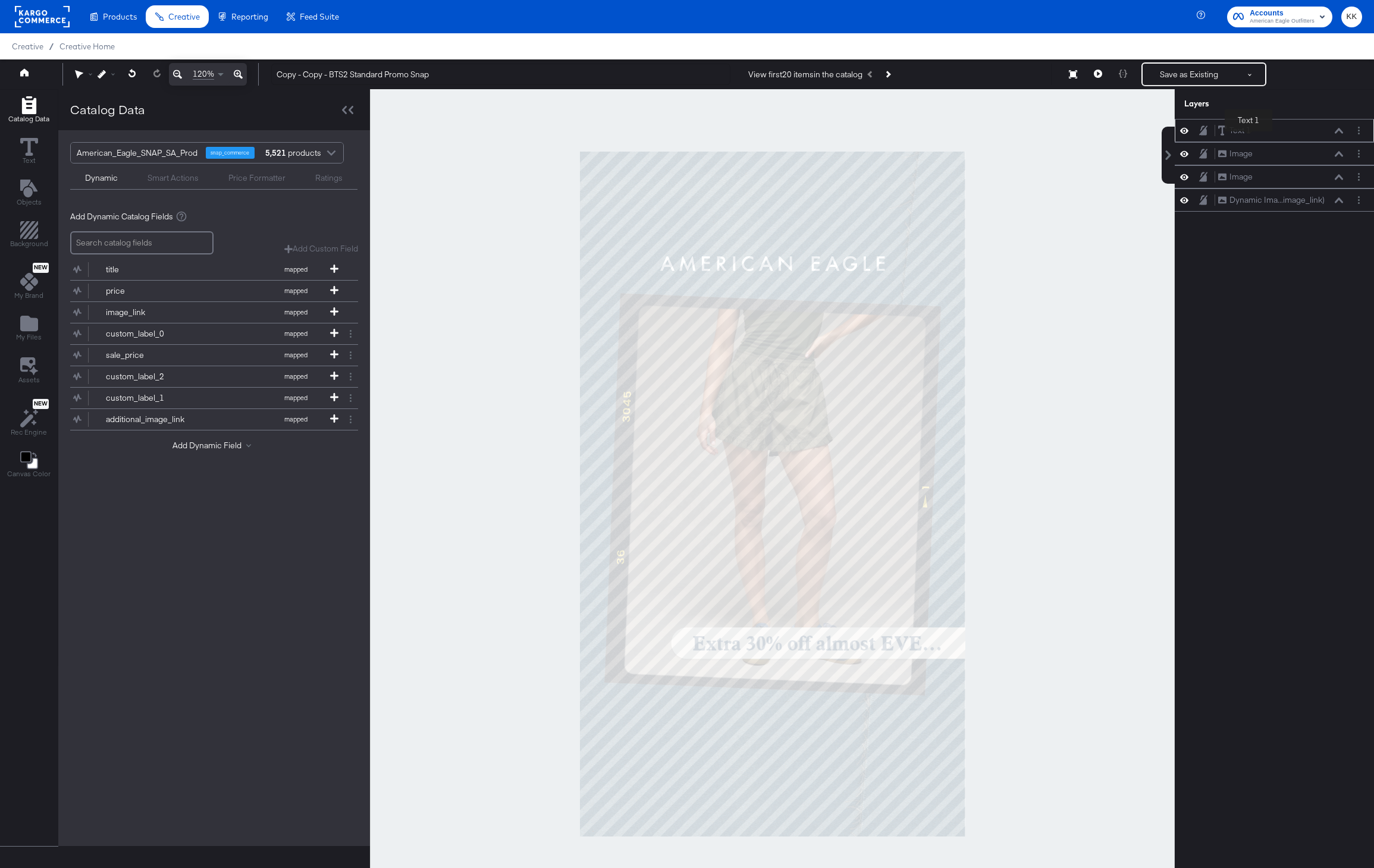
click at [1256, 130] on div "Text 1 Text 1" at bounding box center [1280, 130] width 126 height 13
click at [1341, 132] on icon at bounding box center [1339, 130] width 8 height 5
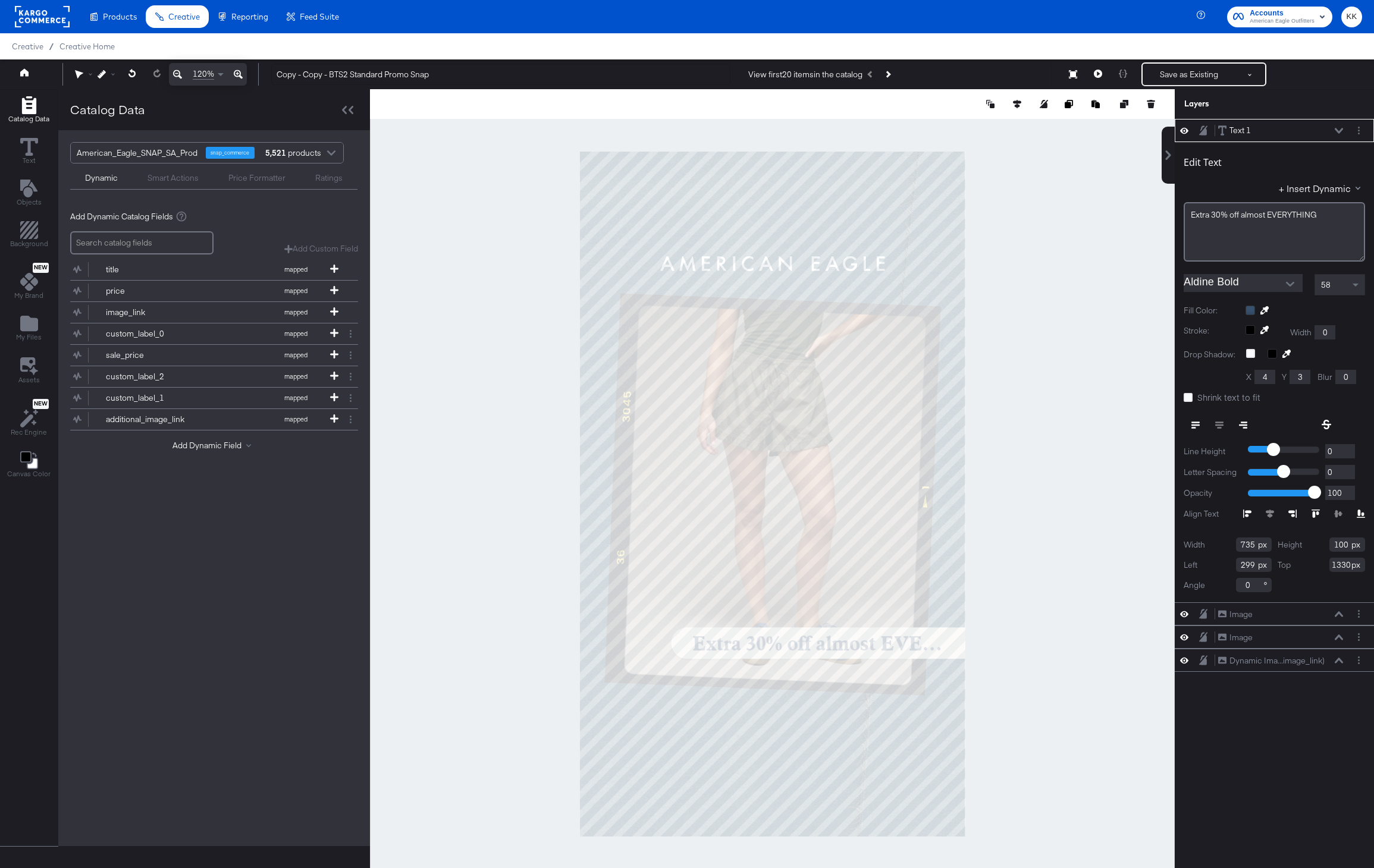
click at [1190, 392] on label "Shrink text to fit" at bounding box center [1224, 398] width 82 height 13
click at [0, 0] on input "Shrink text to fit" at bounding box center [0, 0] width 0 height 0
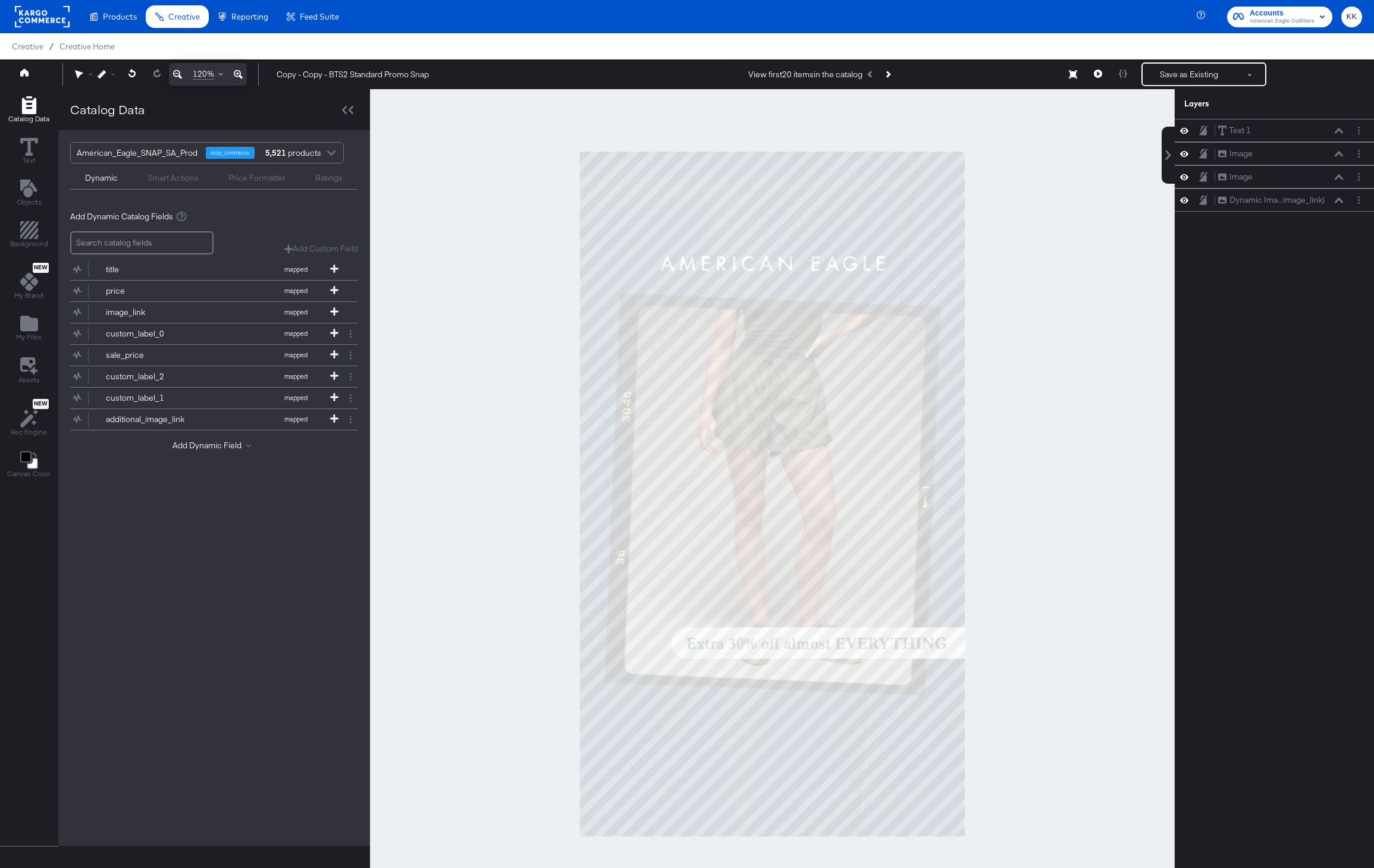
click at [1067, 424] on div at bounding box center [772, 493] width 805 height 809
click at [895, 74] on button "Next Product" at bounding box center [887, 74] width 17 height 22
